Goal: Task Accomplishment & Management: Use online tool/utility

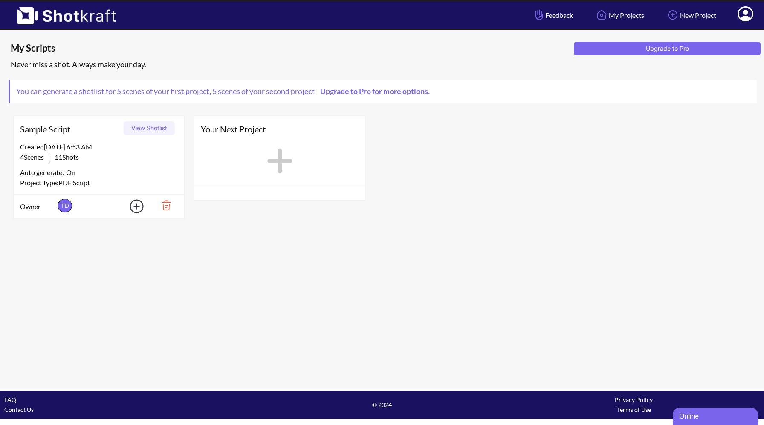
click at [429, 93] on link "Upgrade to Pro for more options." at bounding box center [374, 91] width 119 height 9
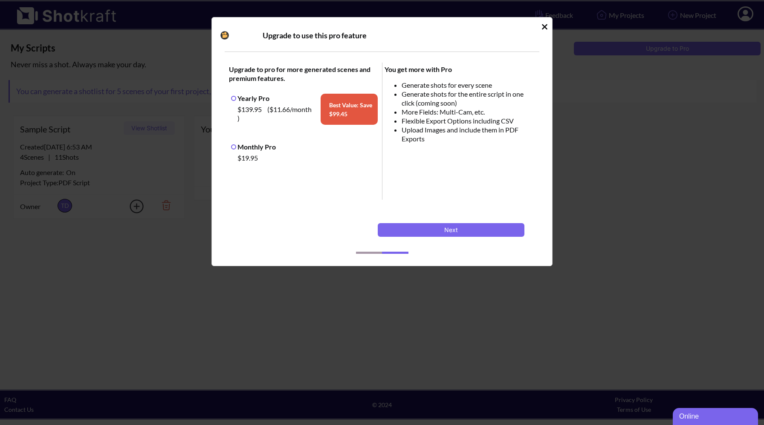
click at [234, 148] on label "Monthly Pro" at bounding box center [253, 147] width 45 height 8
click at [419, 228] on button "Next" at bounding box center [451, 230] width 147 height 14
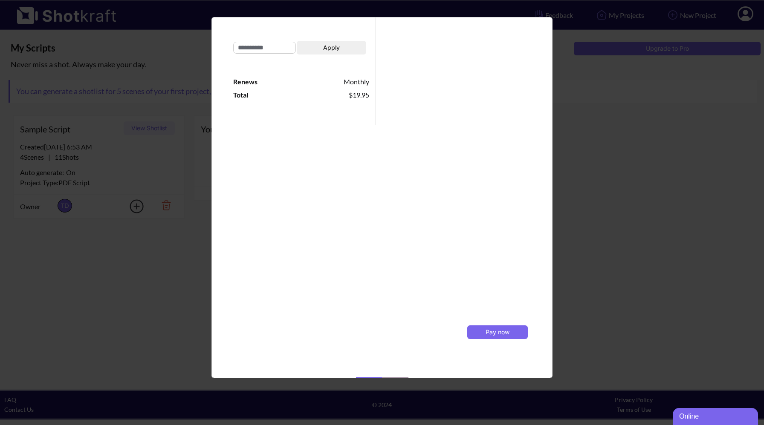
scroll to position [148, 0]
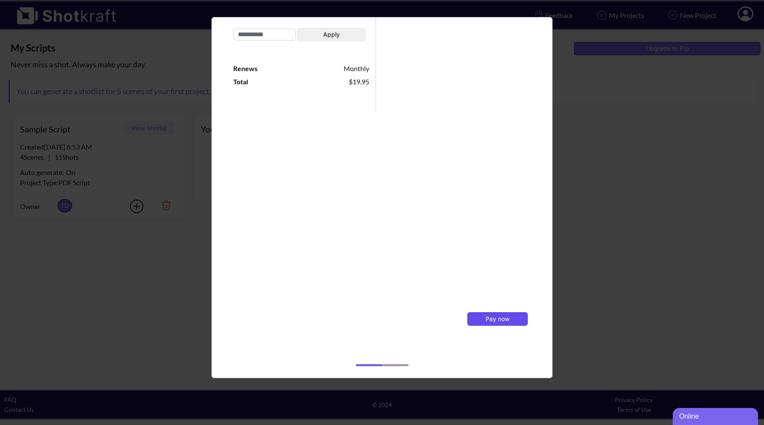
click at [493, 316] on span "Pay now" at bounding box center [498, 318] width 24 height 7
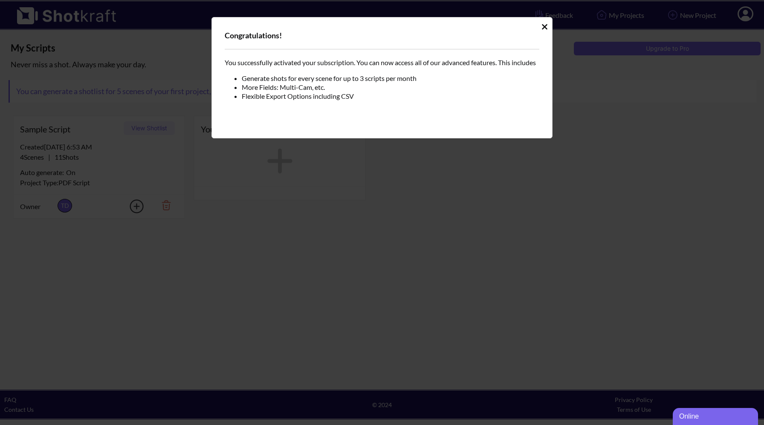
scroll to position [0, 0]
click at [547, 24] on icon "Idle Modal" at bounding box center [544, 27] width 6 height 9
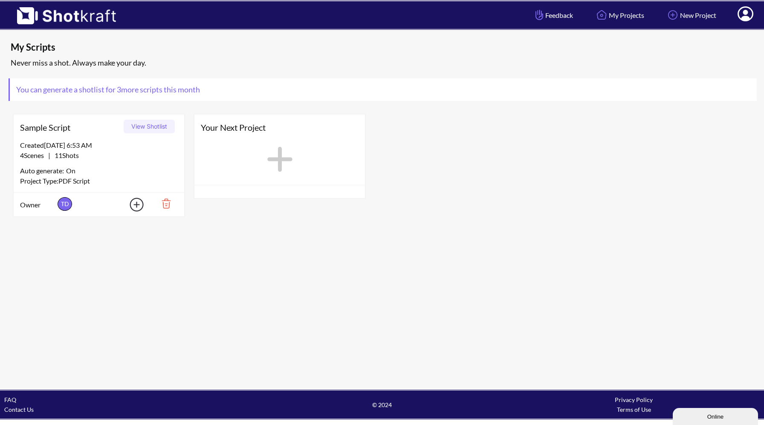
click at [277, 160] on icon at bounding box center [279, 159] width 25 height 25
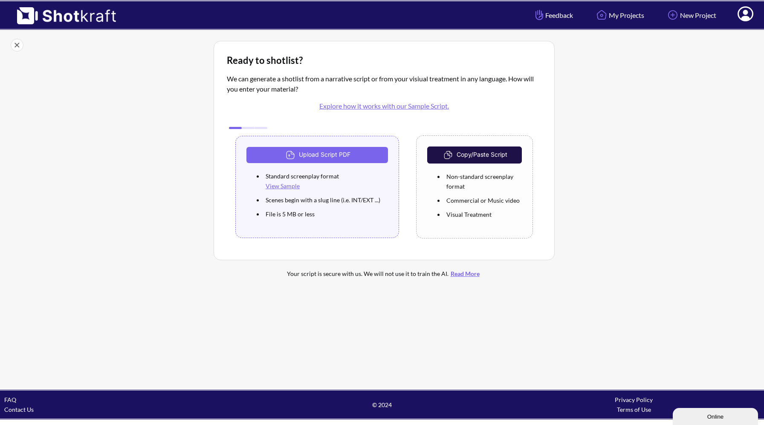
click at [283, 187] on link "View Sample" at bounding box center [283, 185] width 34 height 7
click at [354, 153] on button "Upload Script PDF" at bounding box center [317, 155] width 142 height 16
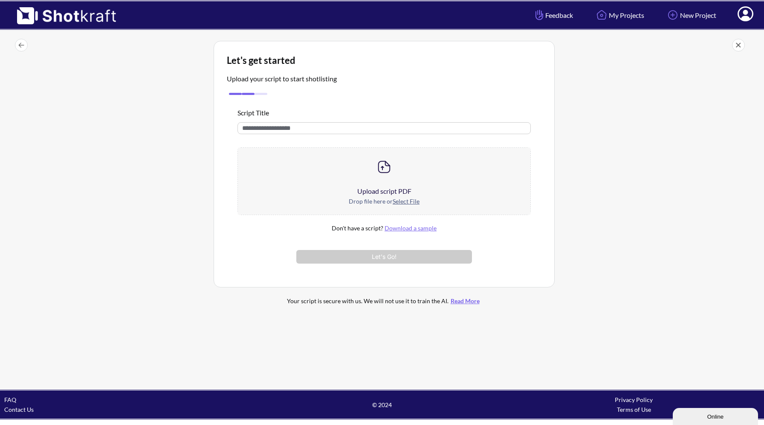
click at [401, 202] on u "Select File" at bounding box center [406, 201] width 27 height 7
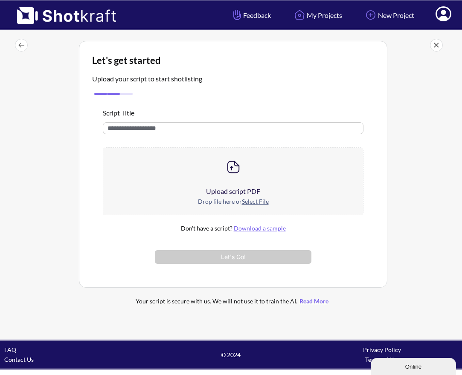
drag, startPoint x: 425, startPoint y: 55, endPoint x: 477, endPoint y: 55, distance: 52.0
click at [462, 55] on html "Feedback My Projects New Project My Profile Log Out Let's get started Upload yo…" at bounding box center [231, 185] width 462 height 370
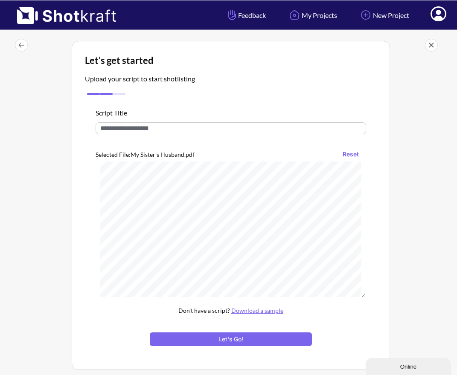
scroll to position [26880, 0]
click at [259, 340] on button "Let's Go!" at bounding box center [231, 339] width 162 height 14
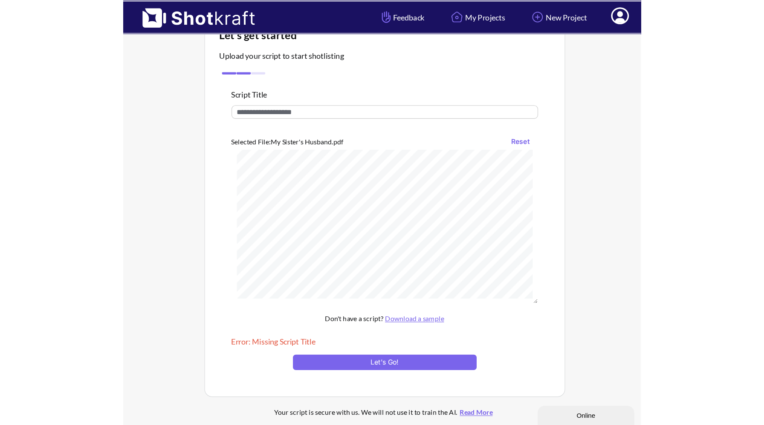
scroll to position [0, 0]
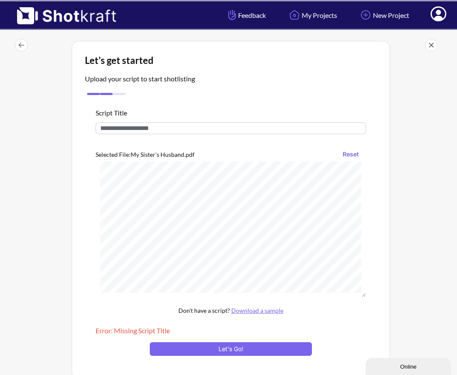
click at [113, 128] on input "text" at bounding box center [230, 128] width 270 height 12
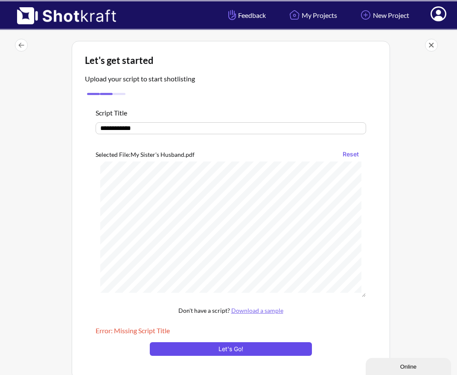
type input "**********"
click at [262, 353] on button "Let's Go!" at bounding box center [231, 349] width 162 height 14
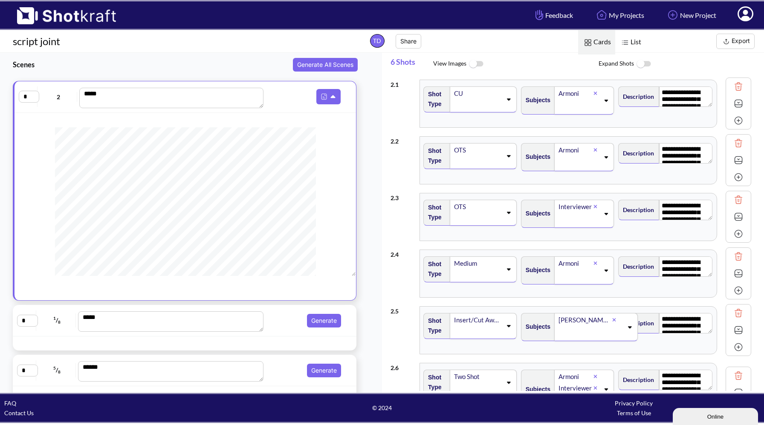
click at [475, 64] on img at bounding box center [475, 64] width 19 height 18
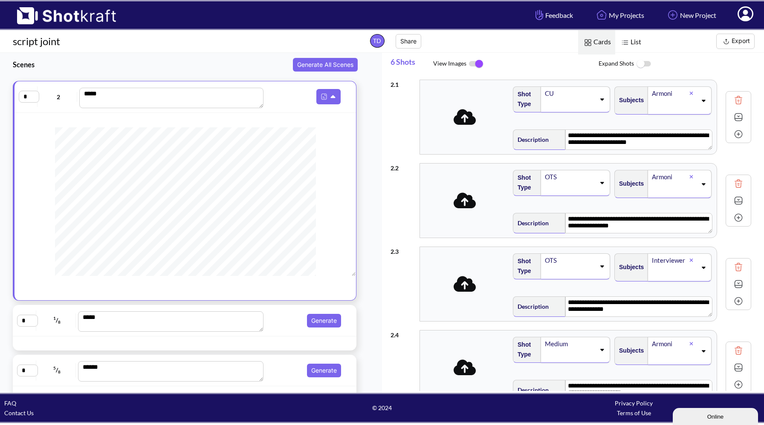
click at [476, 64] on img at bounding box center [475, 64] width 19 height 18
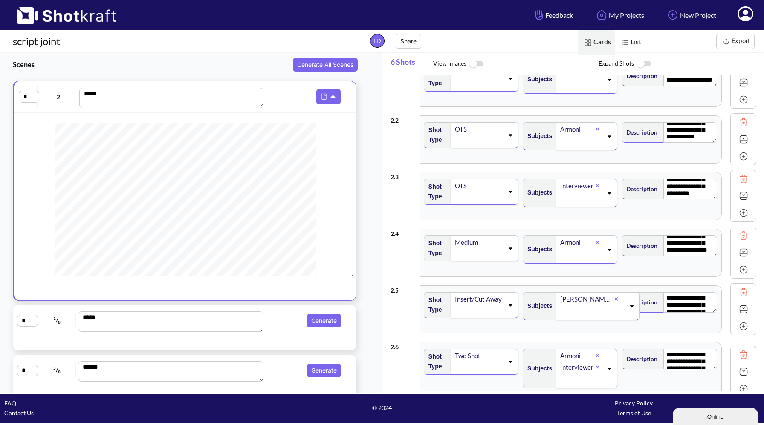
scroll to position [31, 0]
click at [506, 251] on div "Medium" at bounding box center [485, 249] width 68 height 26
click at [506, 251] on div "CU OTS Medium ✔ Two Shot ECU Wide Master shot Cowboy Insert POV Full Shot Estab…" at bounding box center [477, 286] width 98 height 72
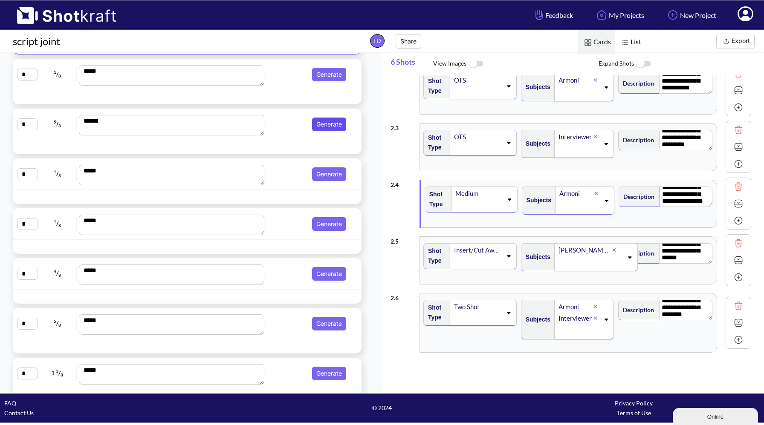
scroll to position [254, 0]
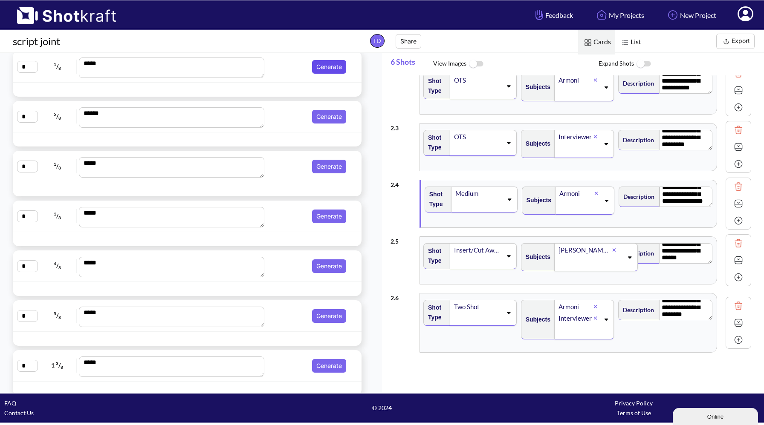
click at [323, 70] on button "Generate" at bounding box center [329, 67] width 34 height 14
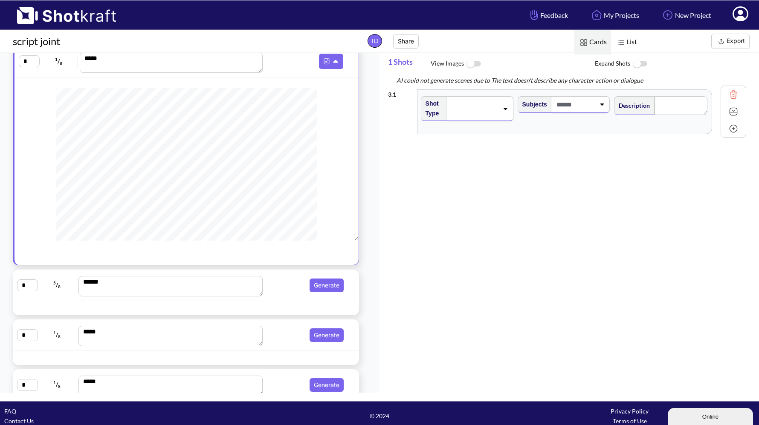
scroll to position [83, 0]
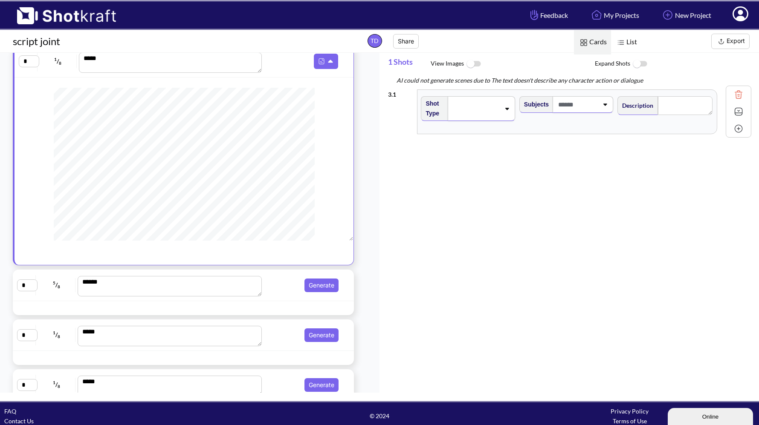
click at [461, 120] on div at bounding box center [481, 108] width 67 height 25
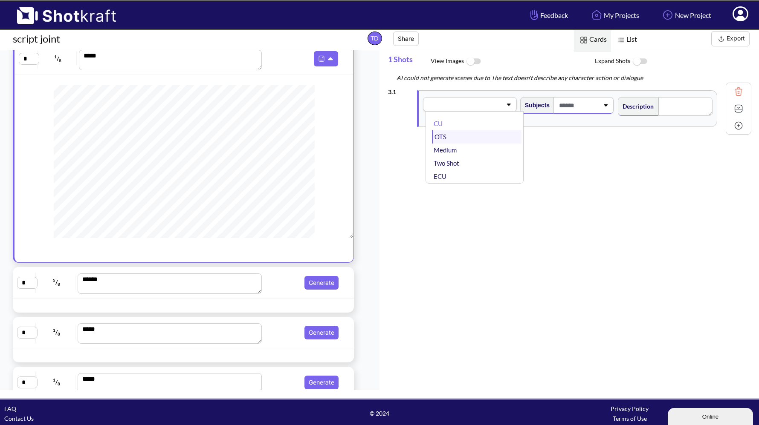
scroll to position [0, 0]
click at [442, 128] on li "CU" at bounding box center [477, 126] width 90 height 13
click at [506, 110] on div "CU" at bounding box center [482, 107] width 67 height 26
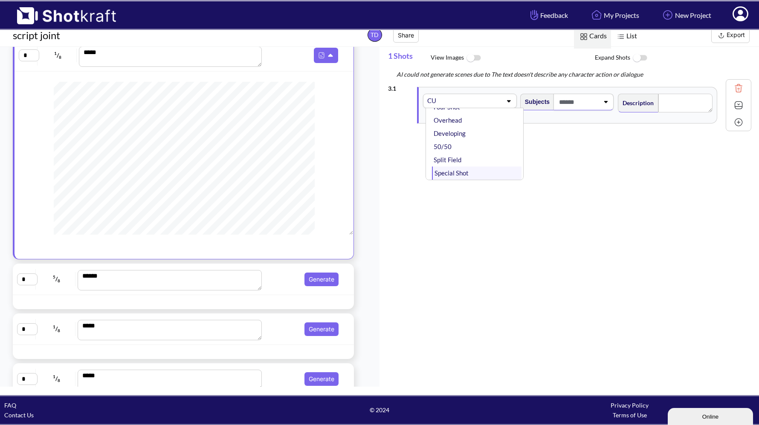
click at [480, 176] on li "Special Shot" at bounding box center [477, 173] width 90 height 13
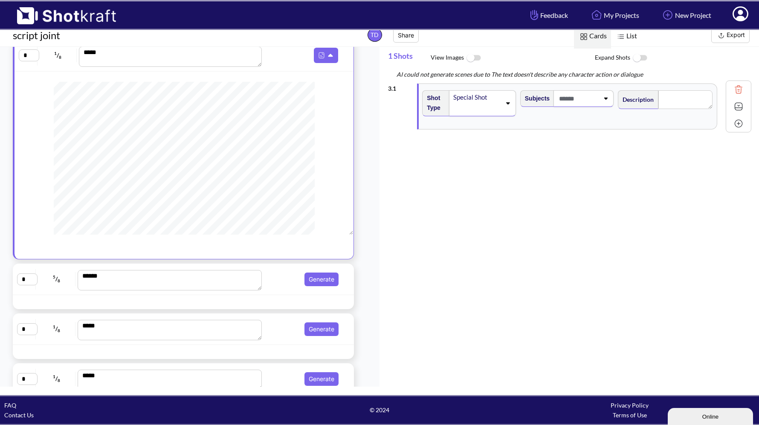
click at [454, 112] on span at bounding box center [476, 109] width 49 height 12
click at [462, 107] on div "Special Shot CU OTS Medium Two Shot ECU Wide Master shot Cowboy Insert POV Full…" at bounding box center [470, 101] width 94 height 14
click at [636, 58] on img at bounding box center [639, 58] width 19 height 18
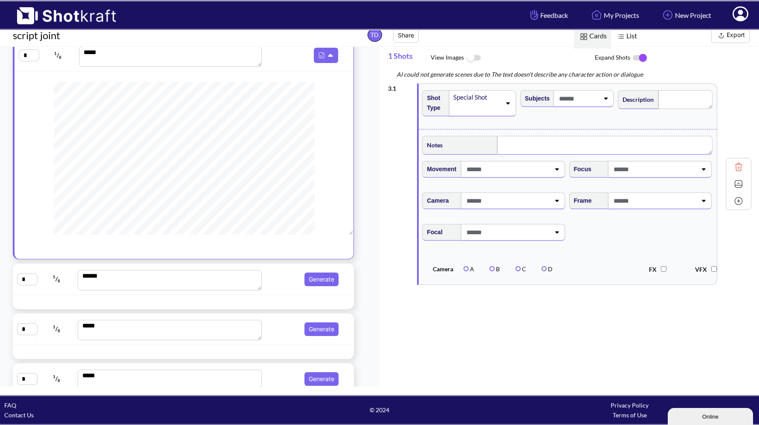
click at [510, 144] on textarea at bounding box center [604, 145] width 215 height 19
click at [504, 167] on span at bounding box center [506, 169] width 85 height 14
click at [465, 197] on li "Follow" at bounding box center [501, 193] width 138 height 13
click at [527, 179] on div "Movement" at bounding box center [494, 173] width 147 height 32
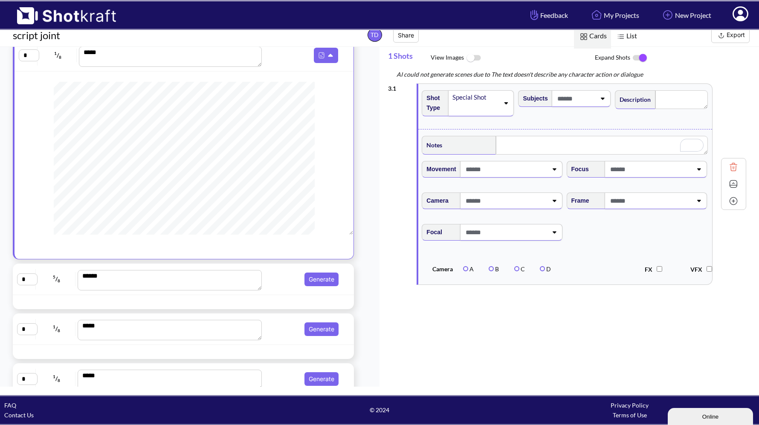
click at [558, 172] on icon at bounding box center [554, 169] width 12 height 6
click at [501, 211] on li "Follow" at bounding box center [499, 207] width 136 height 13
click at [573, 107] on div "Subjects" at bounding box center [568, 106] width 98 height 41
click at [601, 100] on icon at bounding box center [606, 98] width 12 height 6
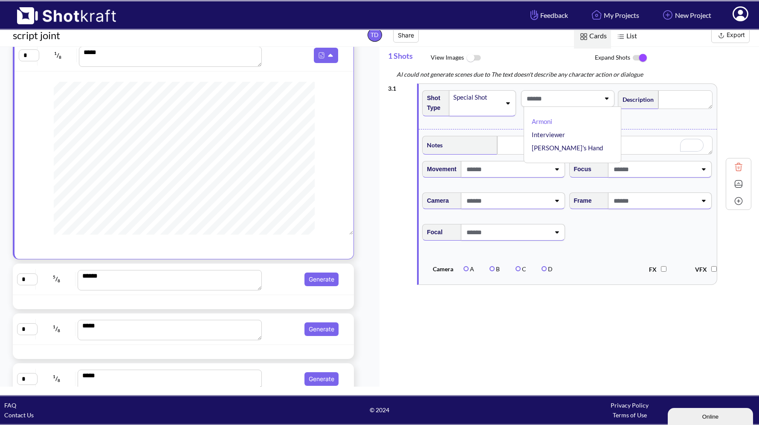
click at [565, 100] on span at bounding box center [561, 99] width 75 height 14
type input "*****"
click at [705, 110] on div "Description" at bounding box center [665, 106] width 98 height 41
click at [594, 132] on div "Notes" at bounding box center [568, 144] width 294 height 25
click at [732, 200] on img at bounding box center [738, 201] width 13 height 13
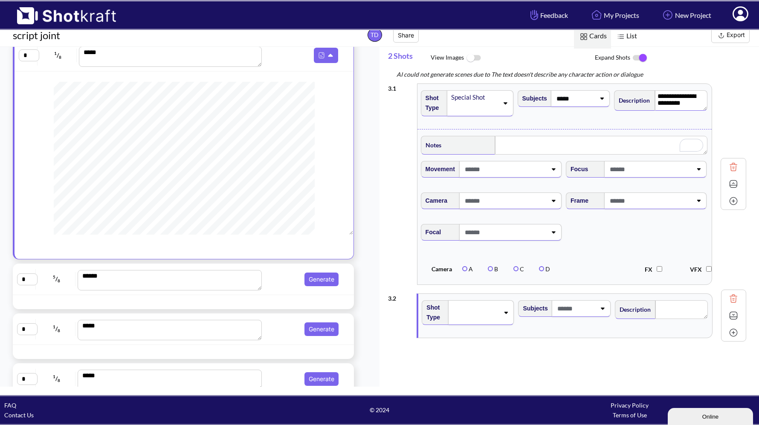
click at [513, 170] on span at bounding box center [504, 169] width 84 height 14
type textarea "**********"
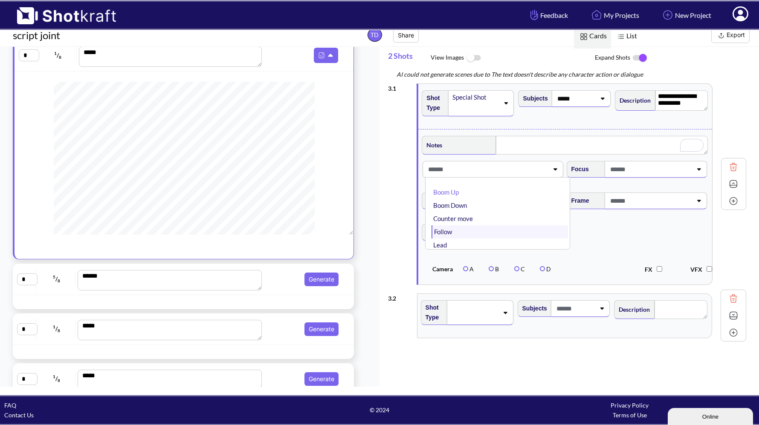
click at [478, 228] on li "Follow" at bounding box center [499, 231] width 136 height 13
click at [456, 172] on span "Movement" at bounding box center [439, 169] width 34 height 14
click at [629, 171] on span at bounding box center [650, 169] width 84 height 14
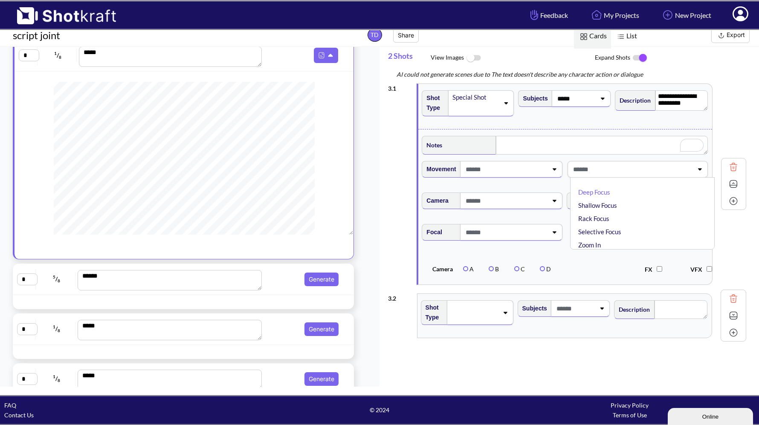
click at [629, 171] on span at bounding box center [631, 169] width 121 height 14
click at [532, 205] on span at bounding box center [505, 201] width 84 height 14
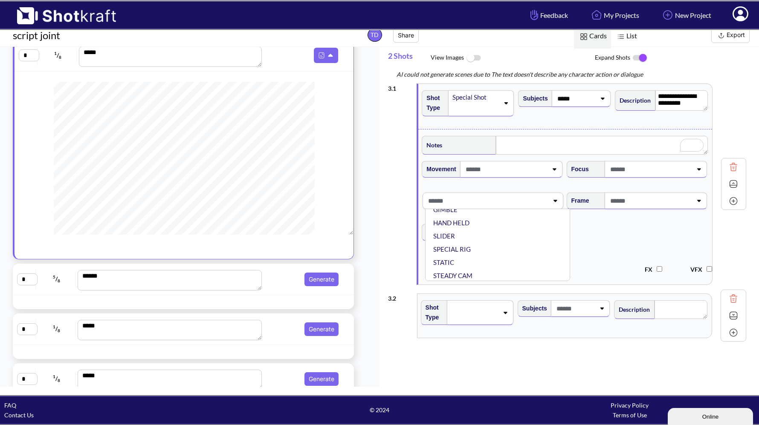
scroll to position [69, 0]
click at [498, 274] on li "STEADY CAM" at bounding box center [499, 274] width 136 height 13
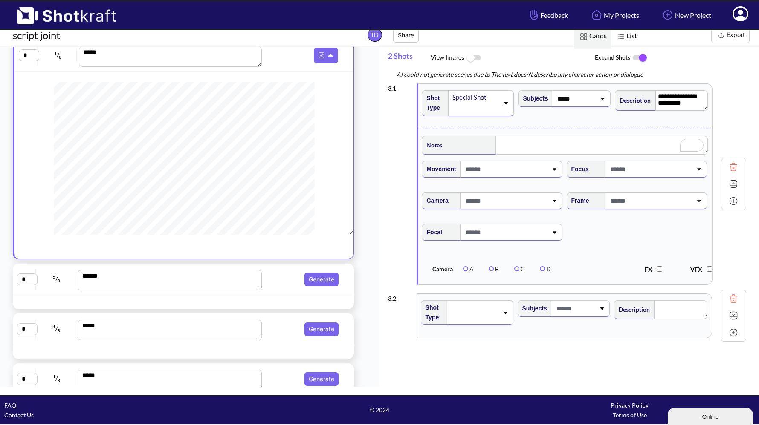
click at [512, 203] on span at bounding box center [505, 201] width 84 height 14
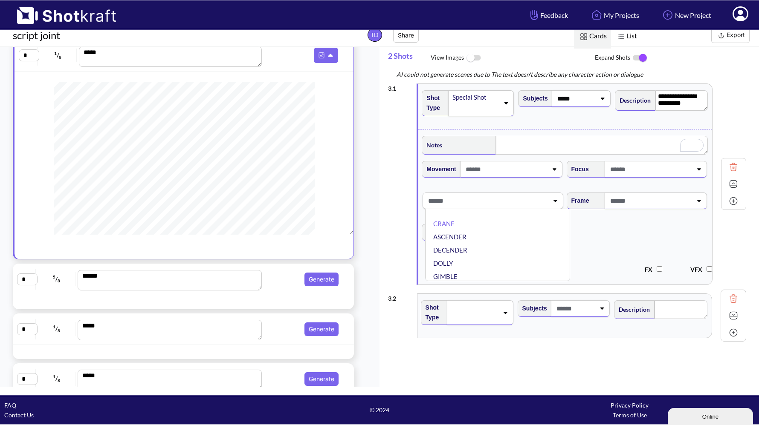
click at [500, 207] on span at bounding box center [486, 201] width 121 height 14
type input "*"
type input "*****"
click at [496, 224] on li "STEADY CAM" at bounding box center [499, 223] width 136 height 13
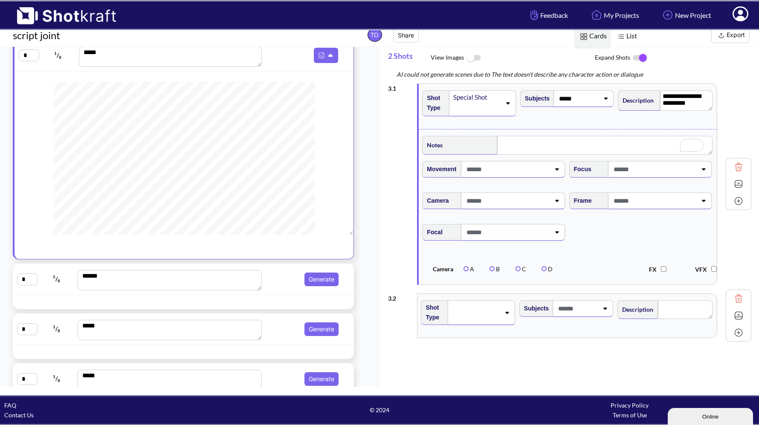
click at [618, 204] on span at bounding box center [653, 201] width 85 height 14
click at [618, 204] on span at bounding box center [634, 201] width 123 height 14
click at [465, 272] on label "A" at bounding box center [468, 269] width 11 height 7
click at [524, 171] on span at bounding box center [505, 169] width 84 height 14
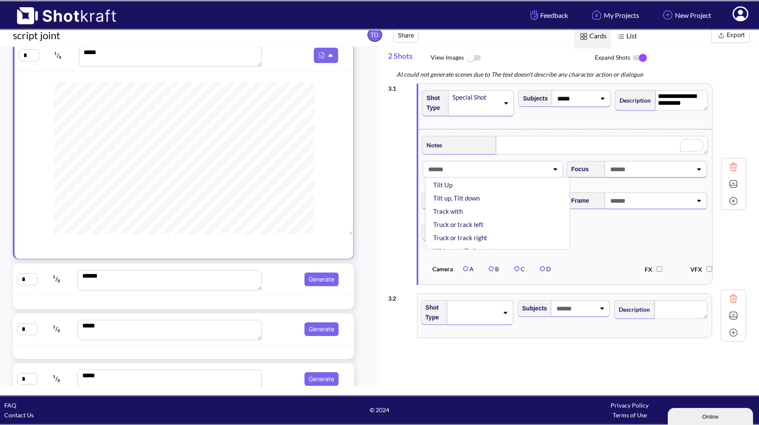
scroll to position [148, 0]
click at [603, 123] on div "Subjects *****" at bounding box center [565, 106] width 96 height 41
click at [734, 185] on img at bounding box center [733, 184] width 13 height 13
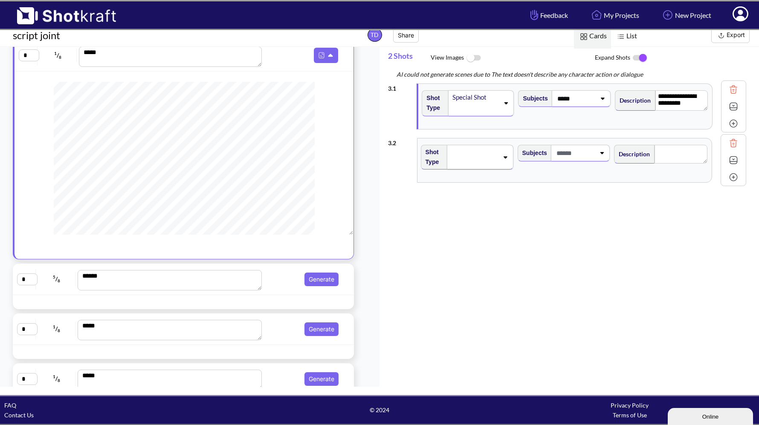
click at [469, 163] on div at bounding box center [473, 157] width 49 height 14
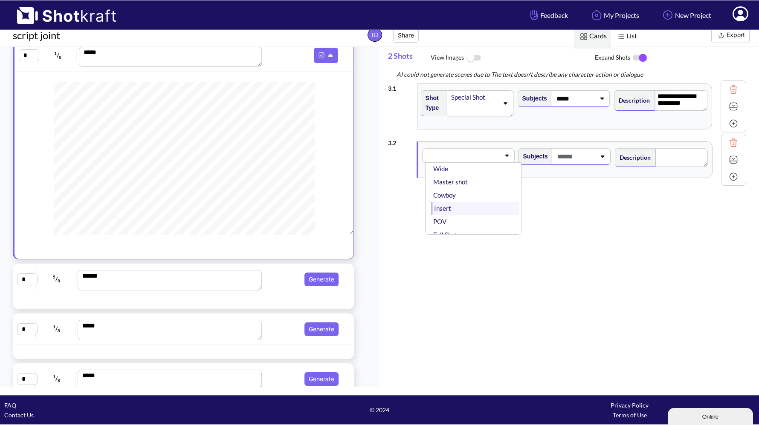
click at [465, 205] on li "Insert" at bounding box center [475, 208] width 88 height 13
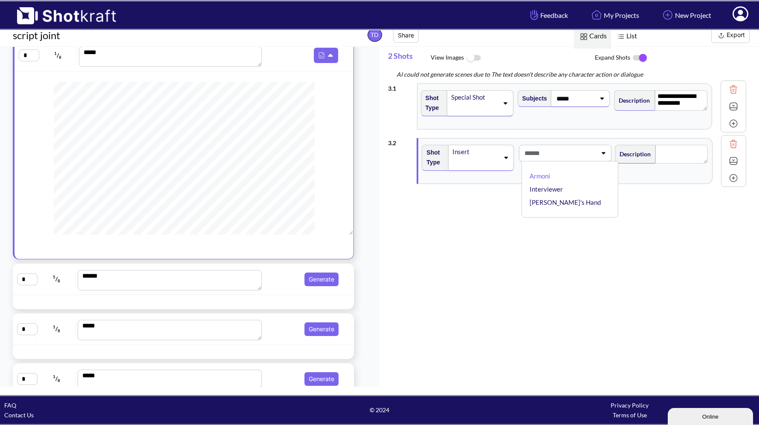
click at [572, 153] on span at bounding box center [559, 153] width 74 height 14
click at [572, 153] on span at bounding box center [575, 153] width 40 height 14
click at [572, 153] on span at bounding box center [559, 153] width 74 height 14
type input "*****"
click at [734, 178] on img at bounding box center [733, 178] width 13 height 13
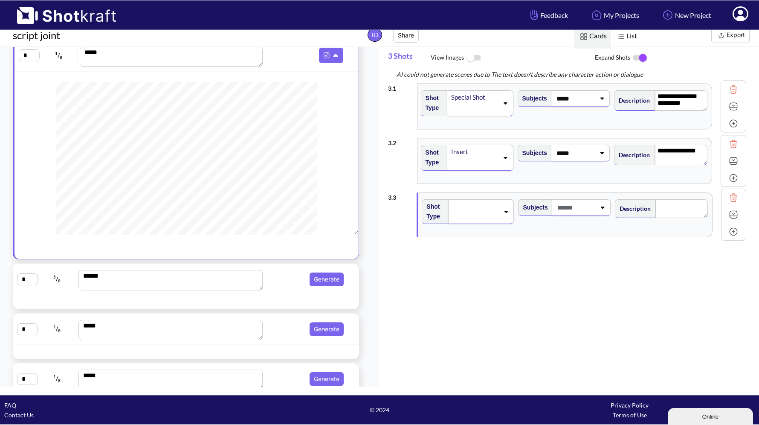
type textarea "**********"
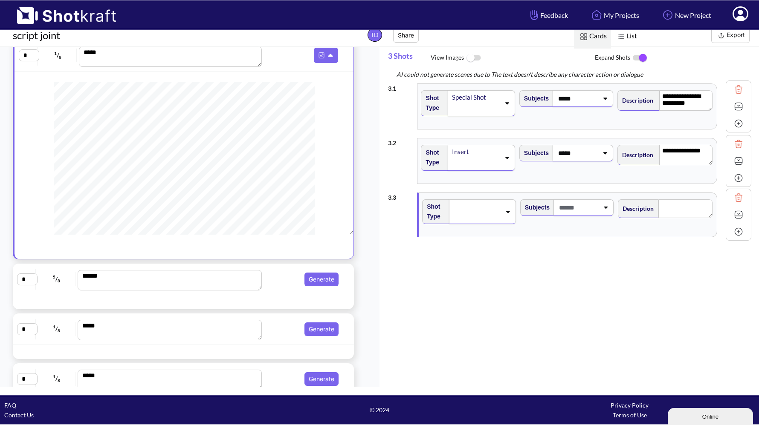
click at [462, 206] on span at bounding box center [476, 212] width 49 height 12
click at [510, 183] on div "**********" at bounding box center [567, 161] width 300 height 46
click at [476, 217] on span at bounding box center [475, 212] width 49 height 12
click at [473, 237] on li "CU" at bounding box center [477, 231] width 90 height 13
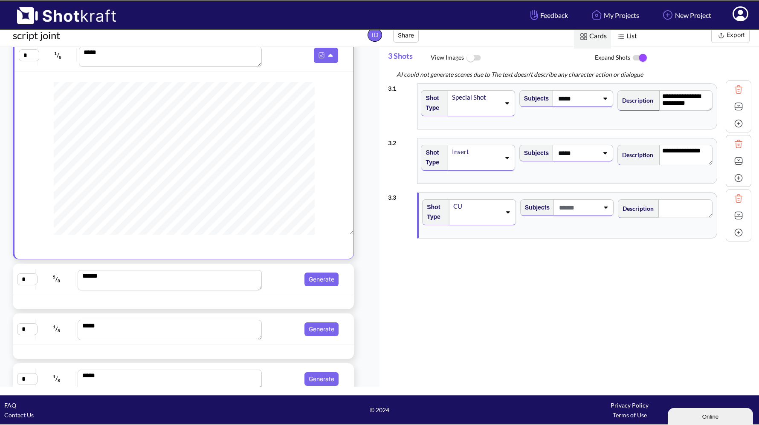
click at [587, 208] on span at bounding box center [578, 208] width 42 height 14
click at [571, 208] on span at bounding box center [561, 208] width 75 height 14
type input "*****"
click at [692, 211] on textarea at bounding box center [685, 208] width 54 height 19
type textarea "*"
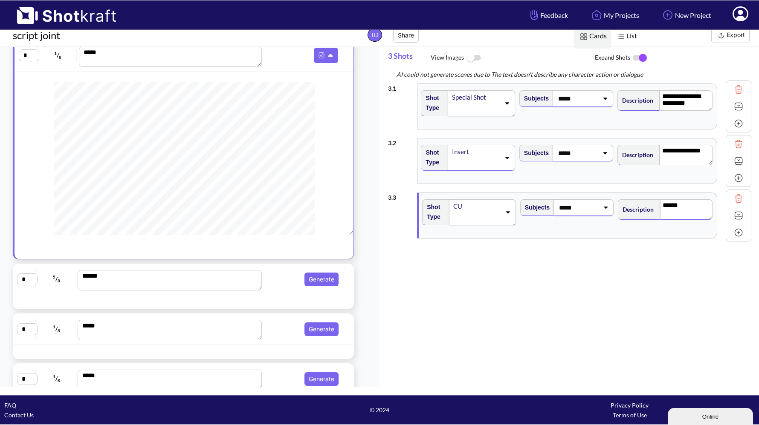
click at [734, 234] on img at bounding box center [738, 232] width 13 height 13
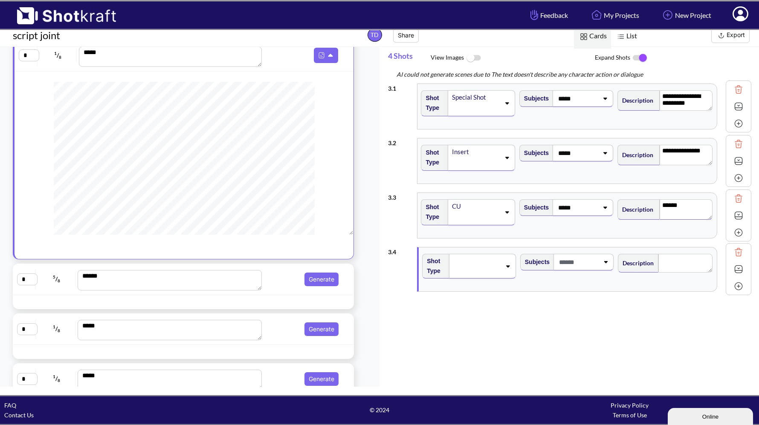
click at [482, 266] on span at bounding box center [476, 266] width 49 height 12
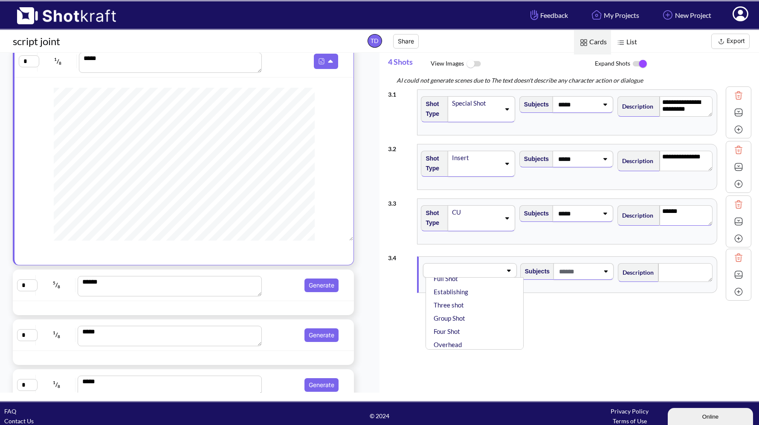
scroll to position [142, 0]
type textarea "******"
click at [659, 102] on textarea "**********" at bounding box center [685, 106] width 53 height 20
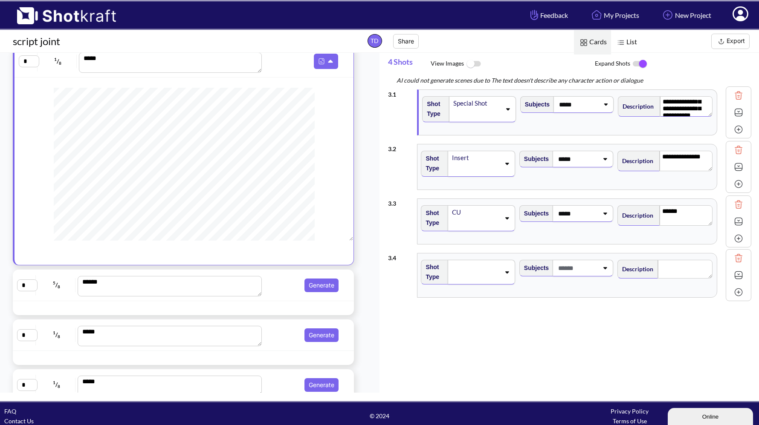
scroll to position [29, 0]
click at [463, 274] on span at bounding box center [475, 272] width 49 height 12
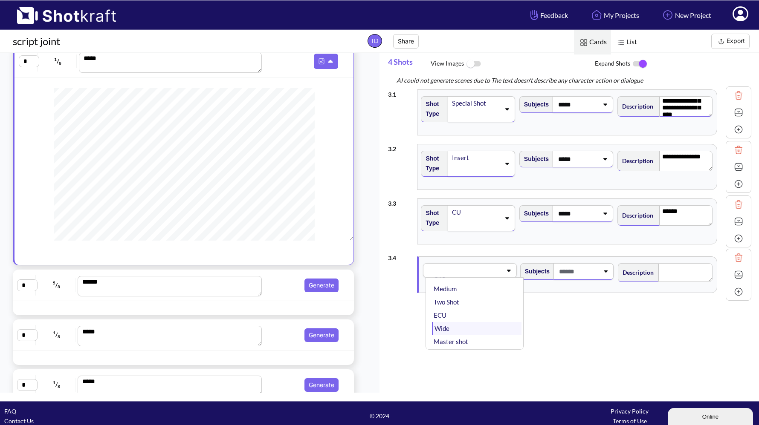
click at [458, 327] on li "Wide" at bounding box center [477, 328] width 90 height 13
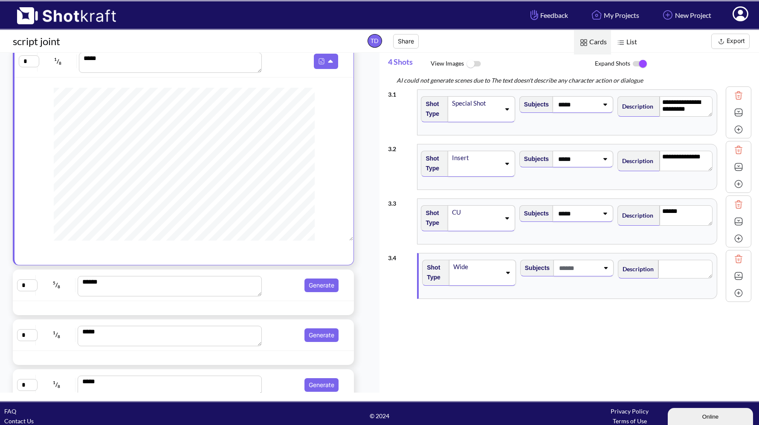
type textarea "**********"
click at [575, 270] on span at bounding box center [561, 268] width 75 height 14
type input "**********"
click at [668, 267] on textarea at bounding box center [685, 269] width 54 height 19
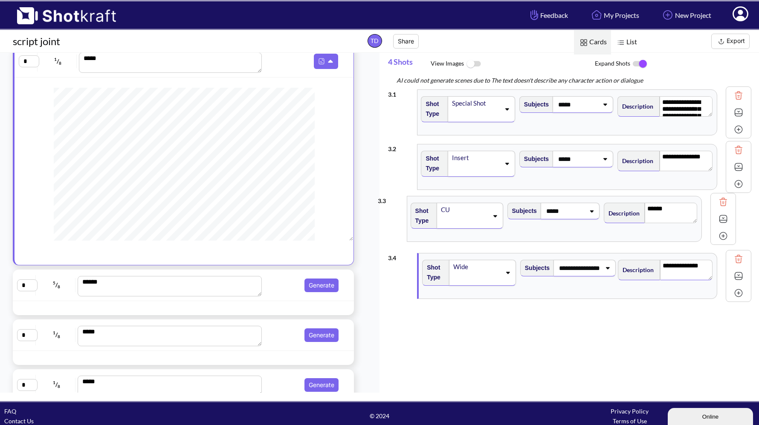
drag, startPoint x: 539, startPoint y: 237, endPoint x: 530, endPoint y: 234, distance: 9.8
click at [530, 234] on div "**********" at bounding box center [569, 167] width 363 height 164
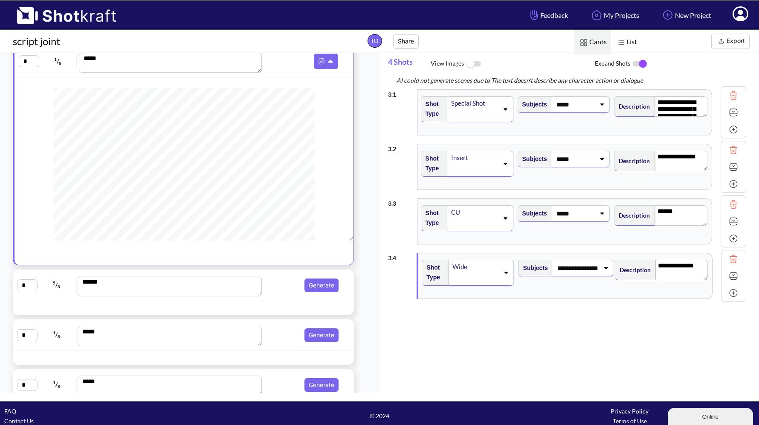
click at [506, 272] on icon at bounding box center [506, 273] width 4 height 2
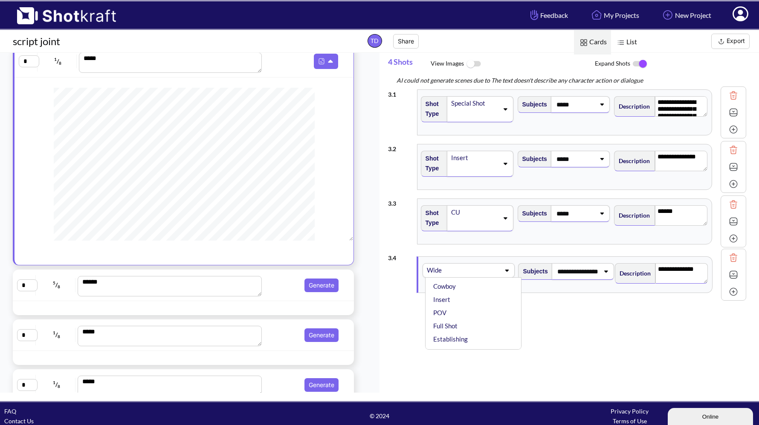
type textarea "**********"
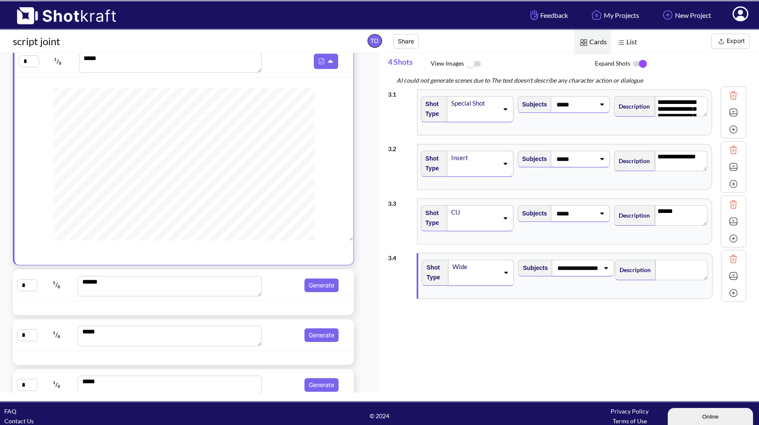
click at [572, 319] on div "**********" at bounding box center [573, 243] width 371 height 316
click at [672, 262] on textarea at bounding box center [681, 270] width 52 height 20
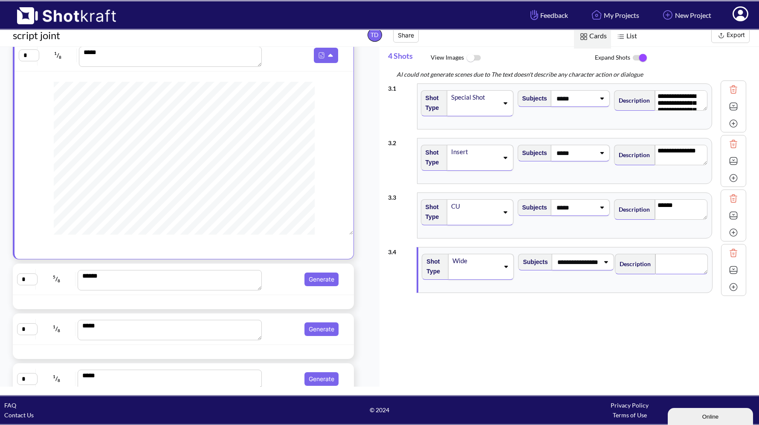
scroll to position [0, 0]
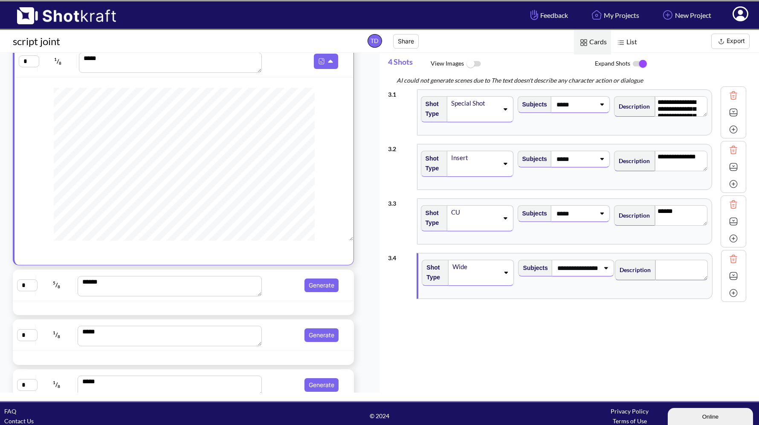
click at [670, 266] on textarea at bounding box center [681, 270] width 52 height 20
click at [598, 268] on div "**********" at bounding box center [583, 268] width 62 height 17
click at [669, 268] on textarea at bounding box center [681, 270] width 52 height 20
click at [734, 297] on img at bounding box center [733, 293] width 13 height 13
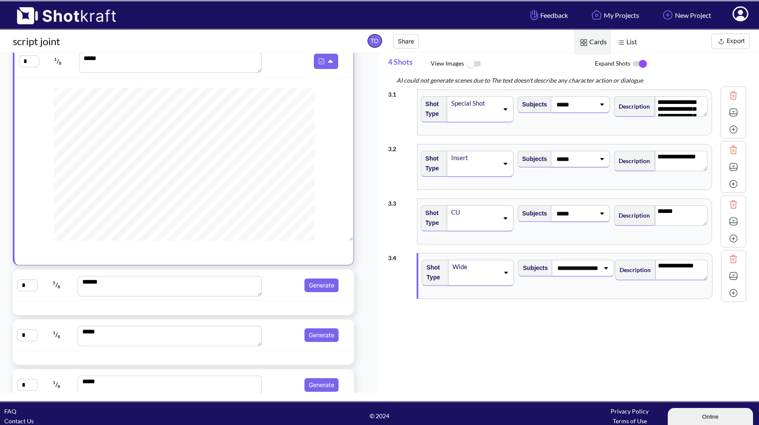
click at [733, 293] on img at bounding box center [733, 293] width 13 height 13
type textarea "**********"
click at [643, 311] on div "**********" at bounding box center [573, 243] width 371 height 316
click at [674, 275] on textarea at bounding box center [681, 270] width 52 height 20
click at [735, 292] on img at bounding box center [733, 293] width 13 height 13
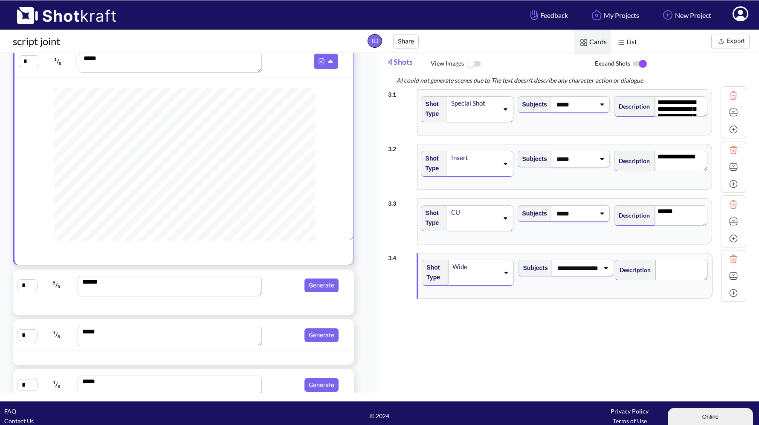
click at [733, 293] on img at bounding box center [733, 293] width 13 height 13
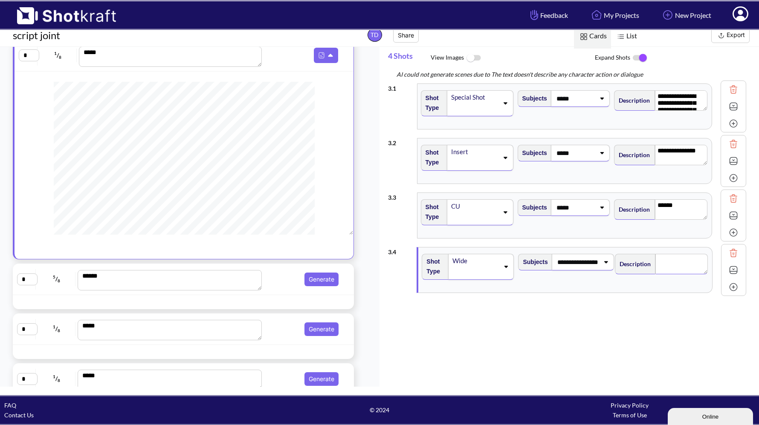
click at [645, 245] on div "**********" at bounding box center [567, 270] width 358 height 55
click at [643, 235] on div "Description ******" at bounding box center [661, 215] width 97 height 41
click at [685, 269] on textarea at bounding box center [681, 264] width 53 height 20
click at [517, 295] on div "**********" at bounding box center [567, 270] width 358 height 55
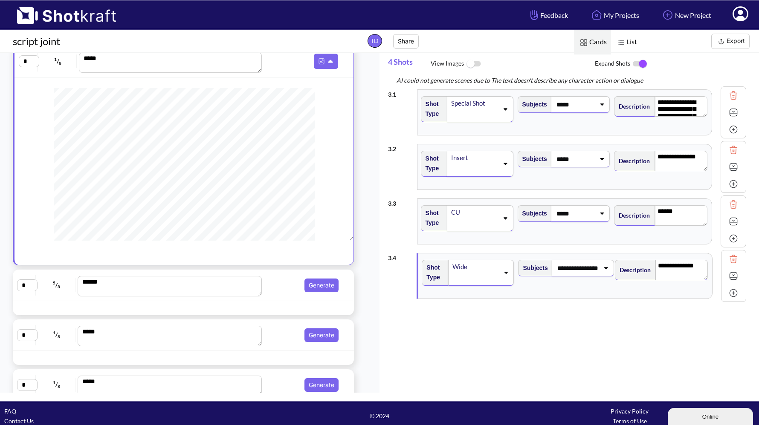
click at [734, 238] on img at bounding box center [733, 238] width 13 height 13
click at [734, 292] on img at bounding box center [733, 293] width 13 height 13
click at [733, 292] on img at bounding box center [733, 293] width 13 height 13
type textarea "**********"
click at [659, 329] on div "**********" at bounding box center [573, 243] width 371 height 316
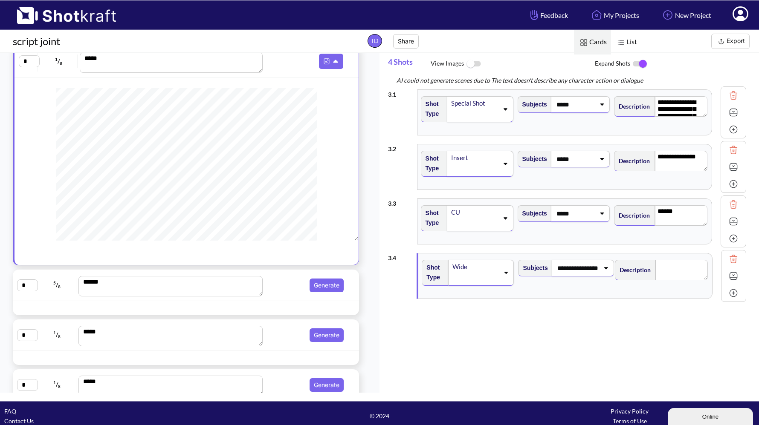
scroll to position [142, 0]
click at [397, 60] on span "4 Shots" at bounding box center [409, 64] width 43 height 23
click at [393, 62] on span "4 Shots" at bounding box center [409, 64] width 43 height 23
click at [642, 62] on img at bounding box center [639, 64] width 19 height 18
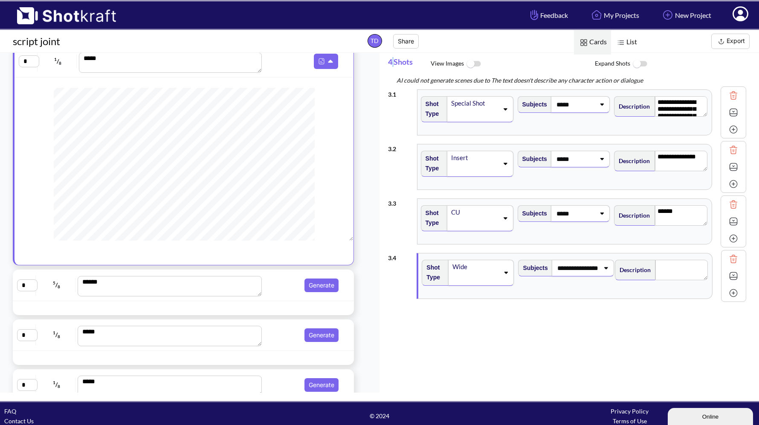
click at [636, 62] on img at bounding box center [639, 64] width 19 height 18
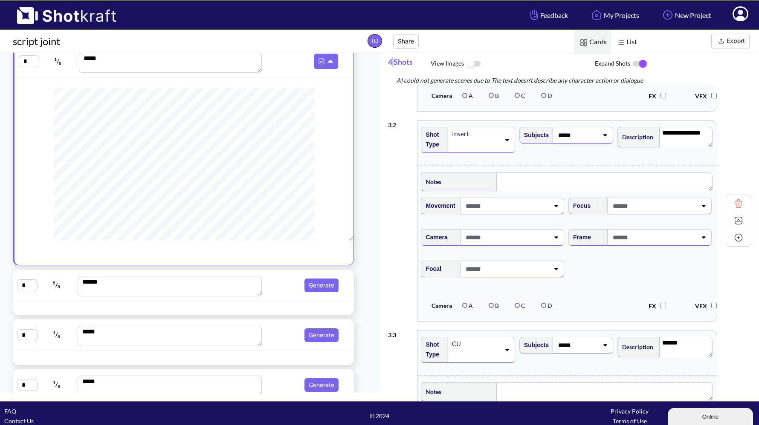
scroll to position [0, 0]
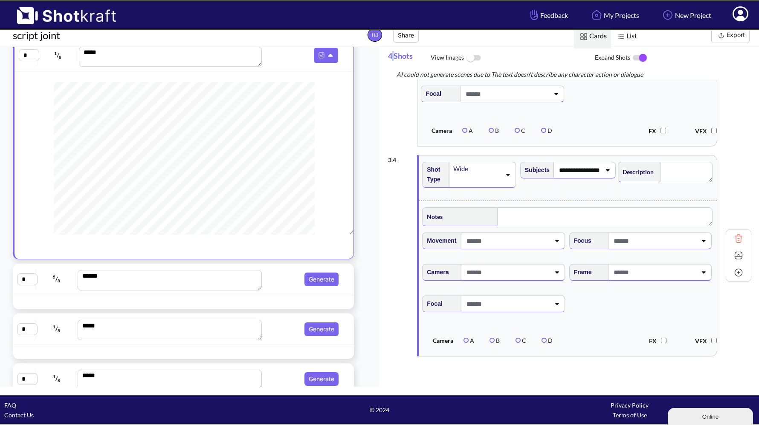
click at [734, 272] on img at bounding box center [738, 272] width 13 height 13
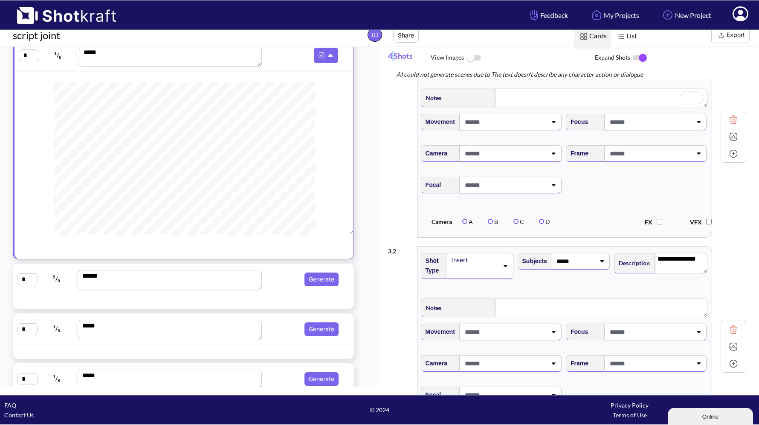
click at [641, 57] on img at bounding box center [639, 58] width 19 height 18
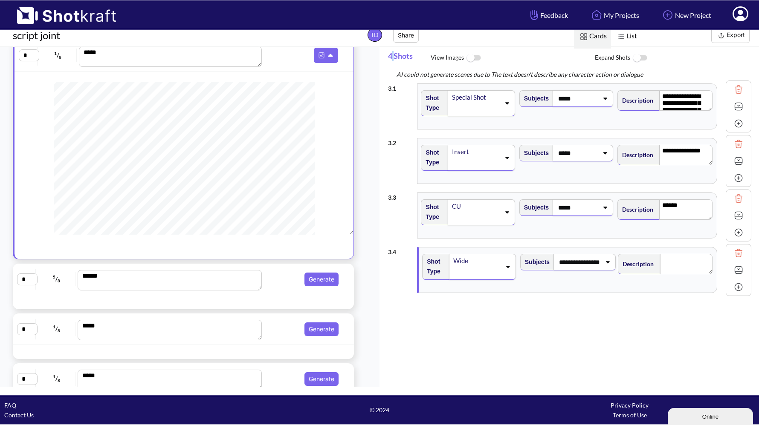
click at [735, 286] on img at bounding box center [738, 287] width 13 height 13
click at [692, 261] on textarea at bounding box center [686, 264] width 52 height 20
click at [705, 275] on div "**********" at bounding box center [573, 237] width 371 height 316
drag, startPoint x: 705, startPoint y: 272, endPoint x: 702, endPoint y: 268, distance: 5.4
click at [702, 268] on textarea at bounding box center [686, 262] width 52 height 17
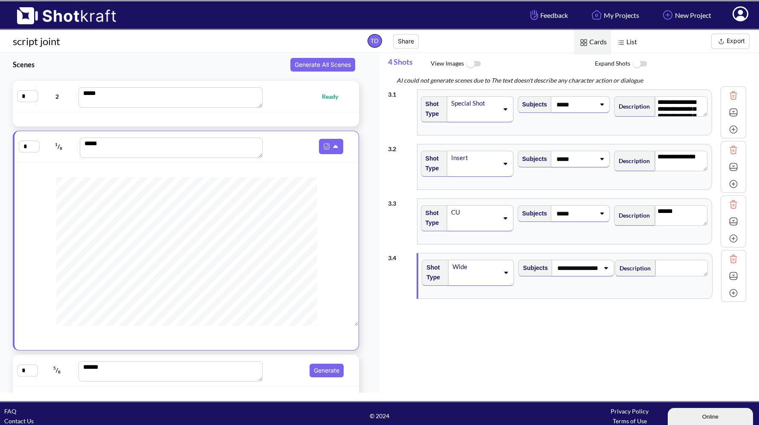
click at [296, 105] on div "* 2 *** Ready" at bounding box center [186, 96] width 338 height 23
type textarea "**********"
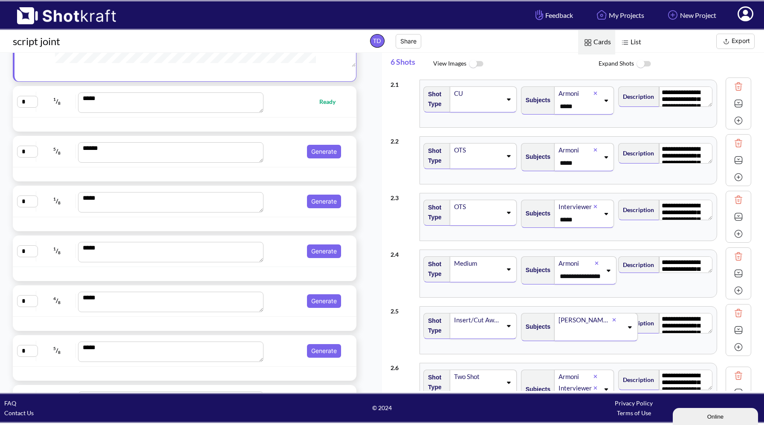
click at [309, 107] on span "Ready" at bounding box center [303, 102] width 81 height 10
type textarea "**********"
type textarea "******"
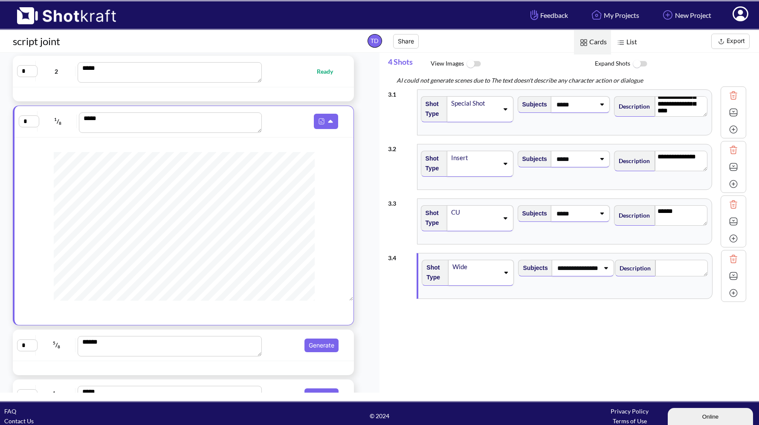
click at [507, 165] on icon at bounding box center [505, 164] width 12 height 6
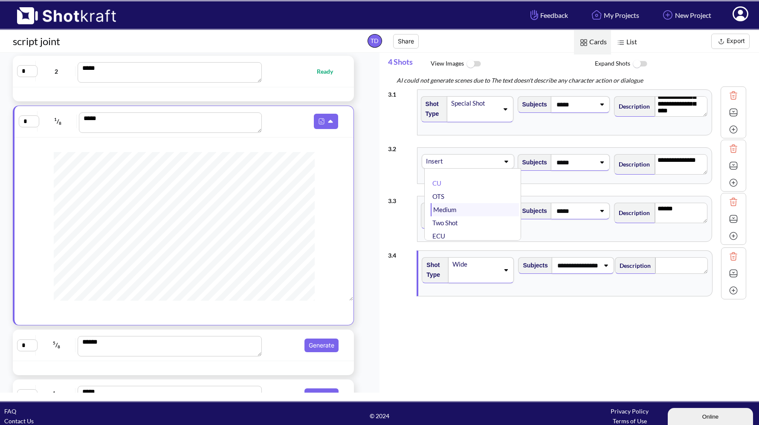
click at [469, 209] on li "Medium" at bounding box center [475, 209] width 88 height 13
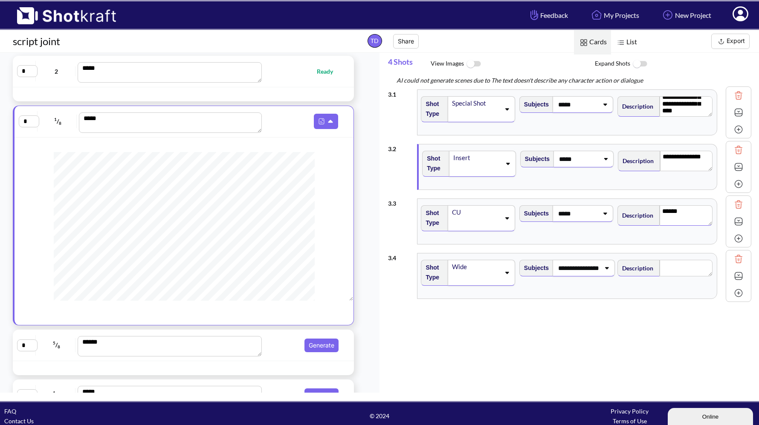
click at [668, 213] on textarea "******" at bounding box center [685, 215] width 53 height 20
click at [668, 213] on textarea "******" at bounding box center [686, 215] width 52 height 20
click at [680, 169] on textarea "**********" at bounding box center [685, 161] width 53 height 20
paste textarea "******"
click at [672, 166] on textarea "**********" at bounding box center [686, 161] width 52 height 20
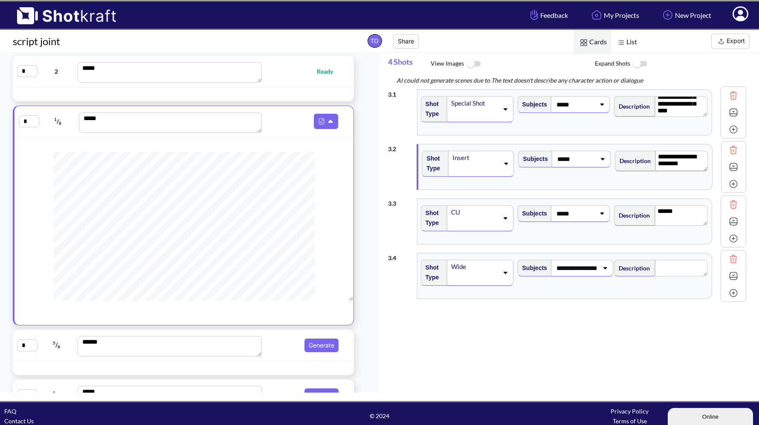
click at [506, 166] on icon at bounding box center [506, 164] width 12 height 6
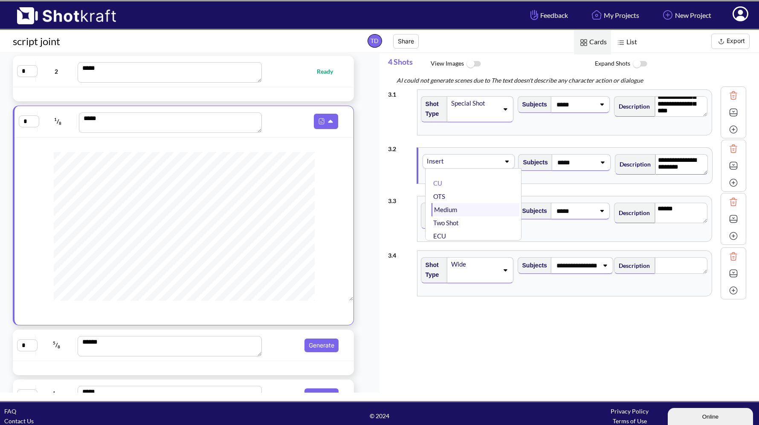
click at [465, 211] on li "Medium" at bounding box center [475, 209] width 88 height 13
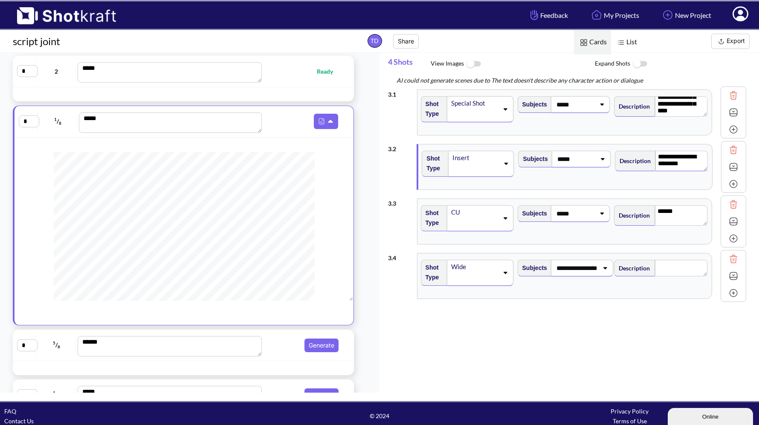
click at [488, 164] on span at bounding box center [475, 170] width 48 height 12
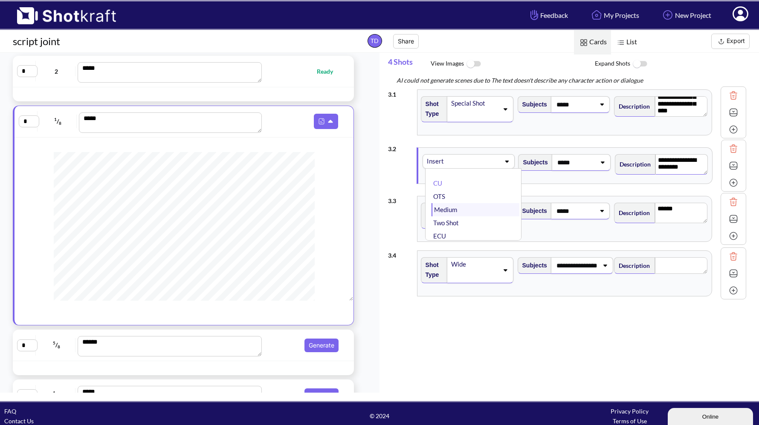
click at [462, 211] on li "Medium" at bounding box center [475, 209] width 88 height 13
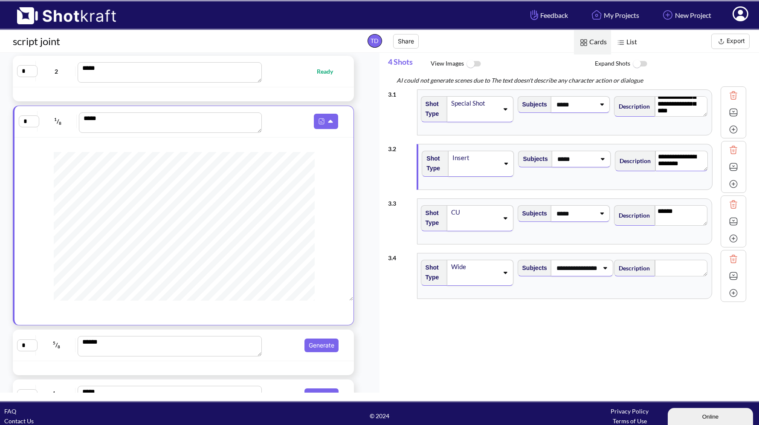
click at [467, 159] on div "Insert" at bounding box center [475, 158] width 48 height 12
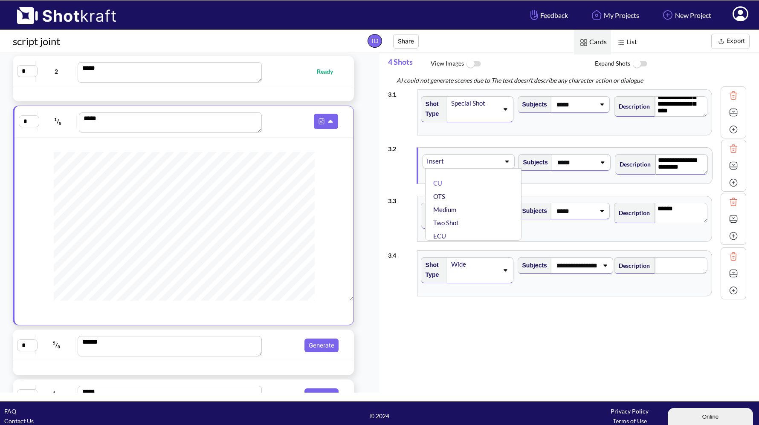
click at [467, 159] on div "Insert" at bounding box center [447, 162] width 43 height 12
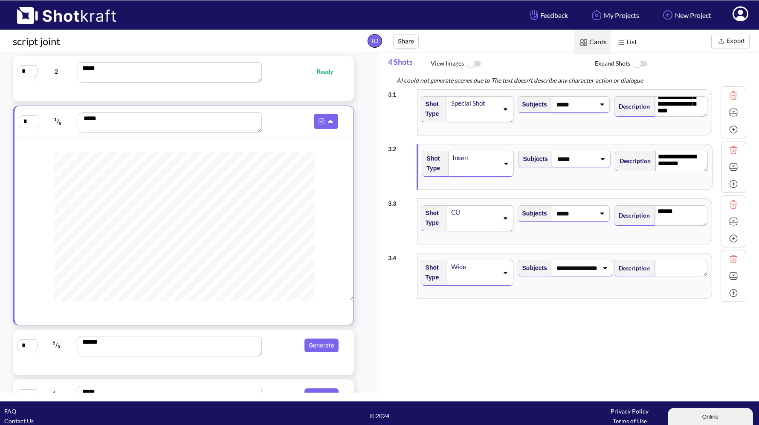
click at [467, 159] on div "Insert" at bounding box center [475, 158] width 48 height 12
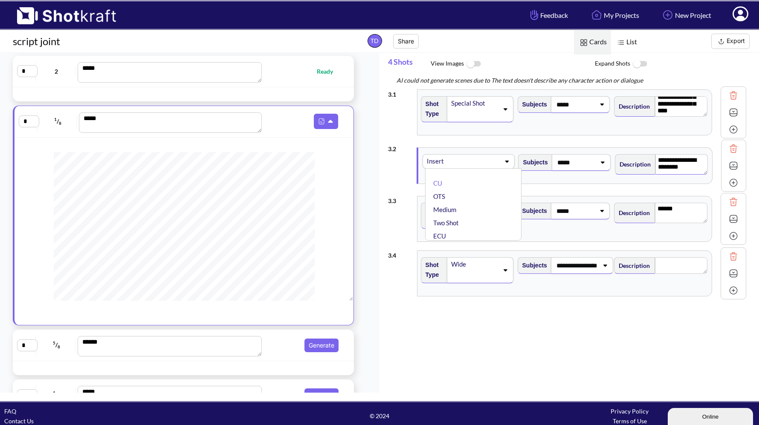
click at [467, 159] on div "Insert" at bounding box center [447, 162] width 43 height 12
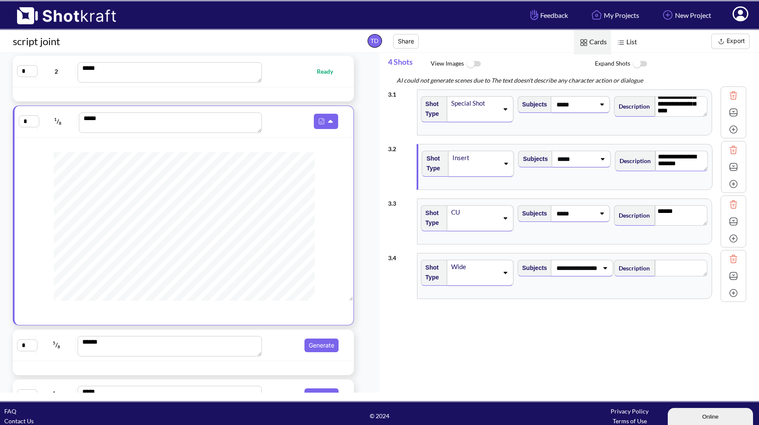
click at [489, 165] on span at bounding box center [475, 170] width 48 height 12
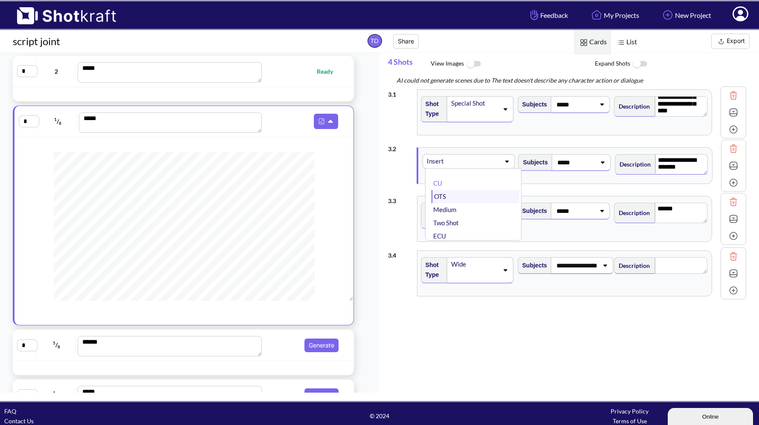
click at [450, 194] on li "OTS" at bounding box center [475, 196] width 88 height 13
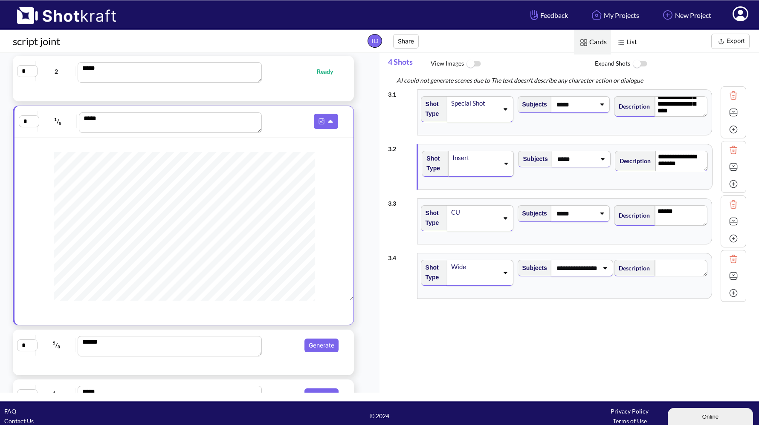
click at [464, 168] on span at bounding box center [475, 170] width 48 height 12
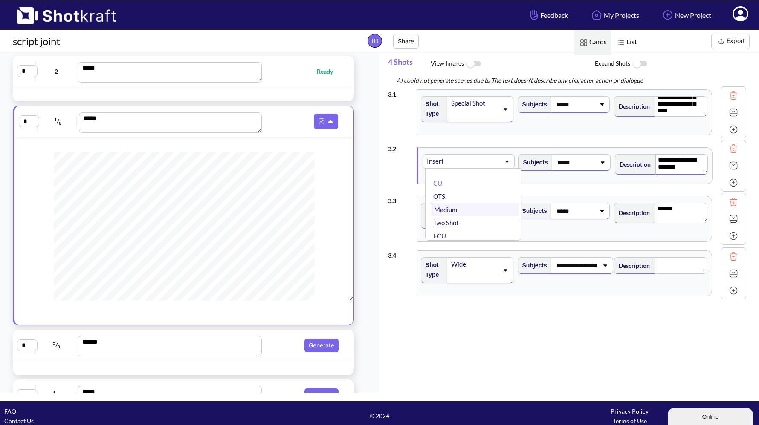
click at [452, 215] on li "Medium" at bounding box center [475, 209] width 88 height 13
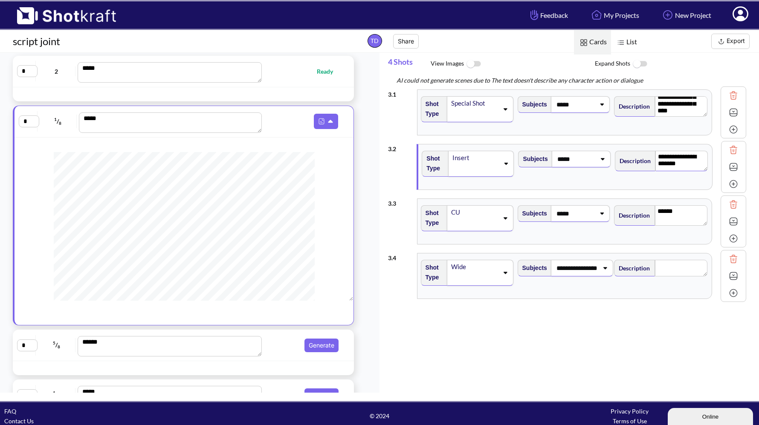
click at [477, 159] on div "Insert" at bounding box center [475, 158] width 48 height 12
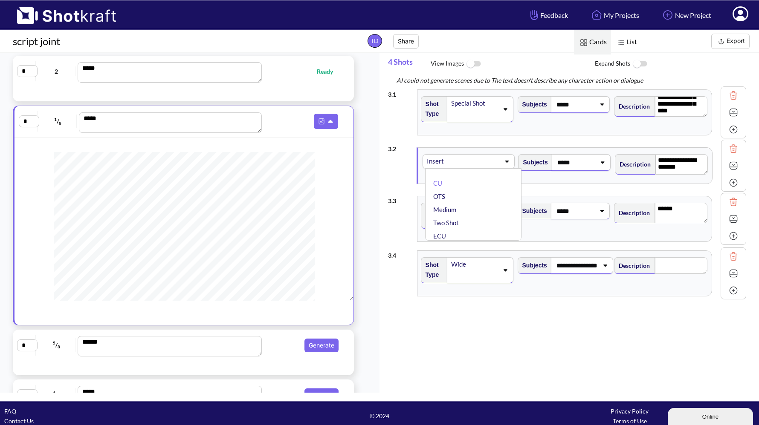
type textarea "**********"
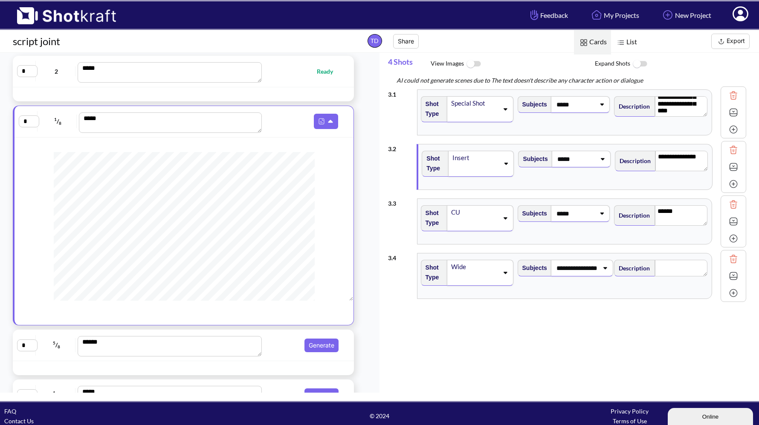
click at [636, 63] on img at bounding box center [639, 64] width 19 height 18
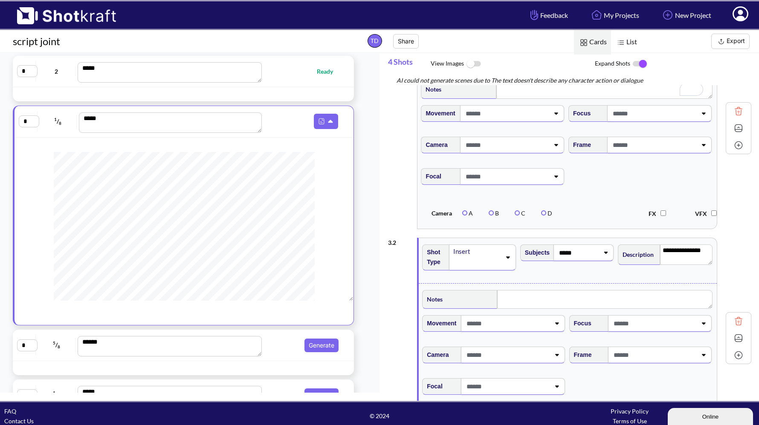
scroll to position [100, 0]
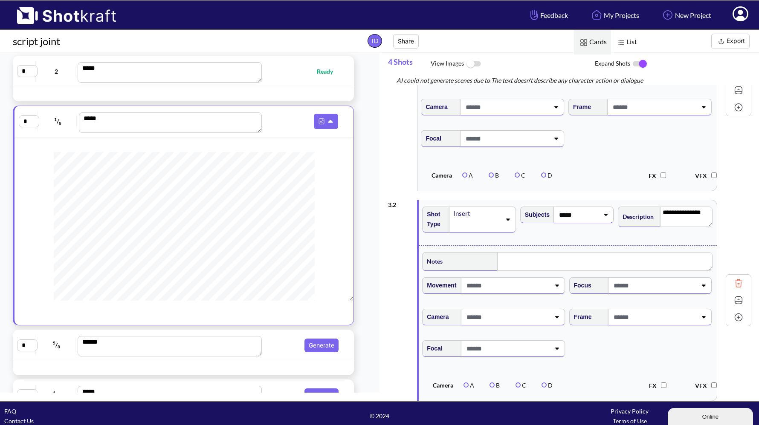
click at [494, 217] on div "Insert" at bounding box center [476, 214] width 49 height 12
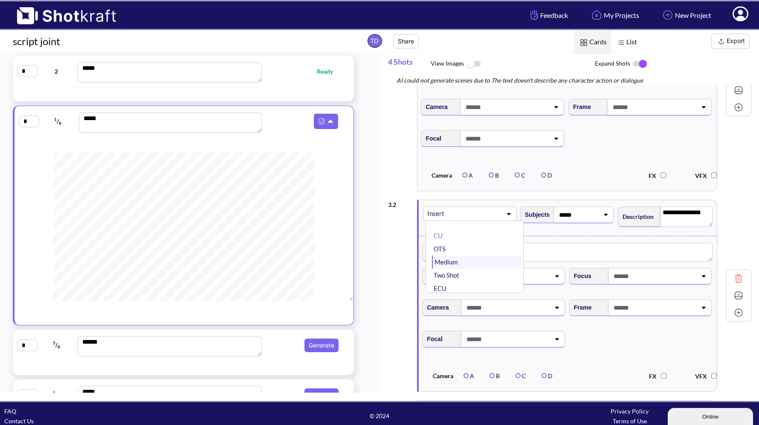
click at [461, 265] on li "Medium" at bounding box center [477, 262] width 90 height 13
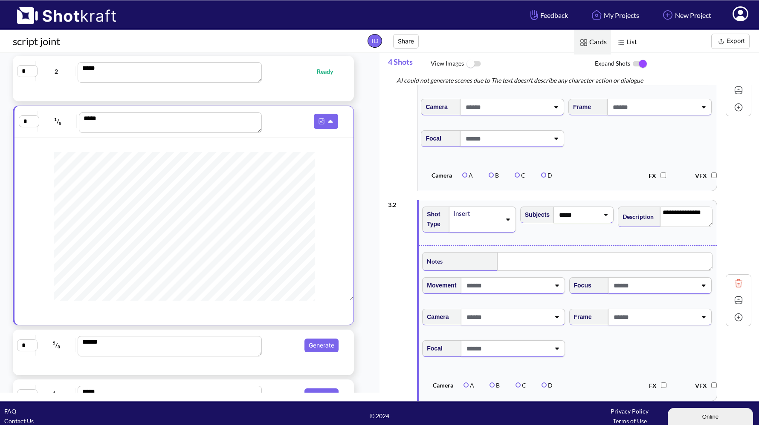
click at [509, 223] on icon at bounding box center [508, 220] width 12 height 6
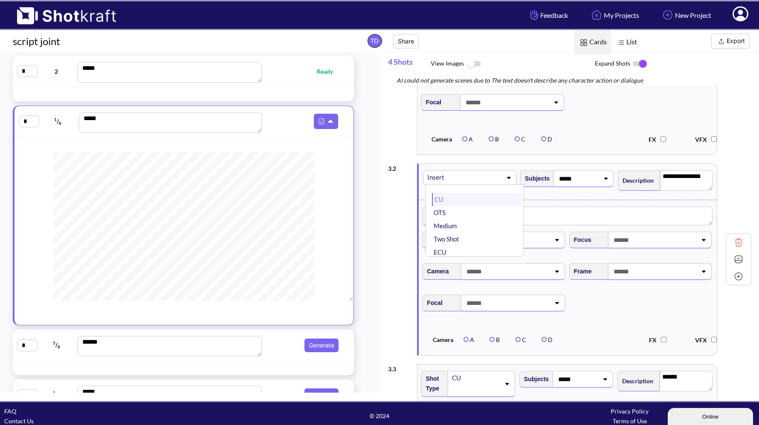
scroll to position [152, 0]
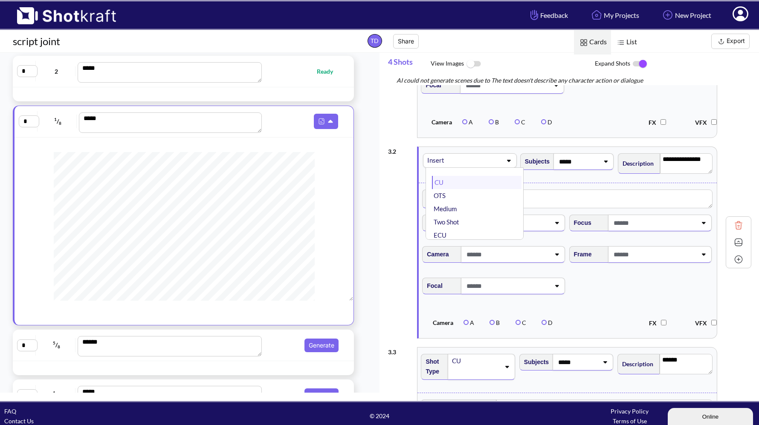
click at [492, 205] on li "Medium" at bounding box center [477, 208] width 90 height 13
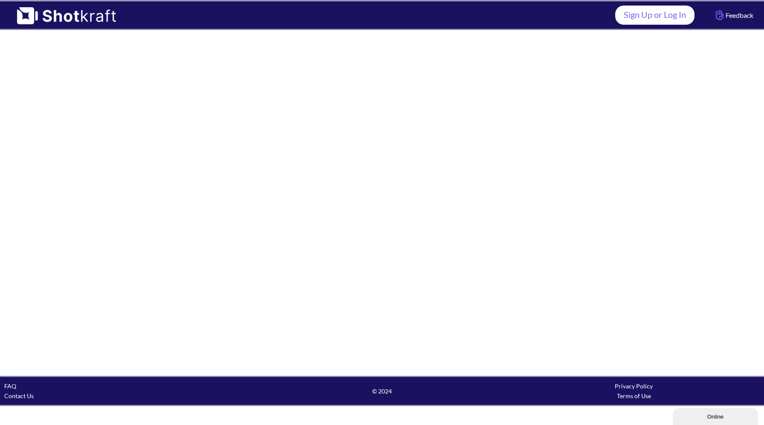
click at [671, 18] on link "Sign Up or Log In" at bounding box center [654, 15] width 79 height 19
click at [666, 16] on link "Sign Up or Log In" at bounding box center [654, 15] width 79 height 19
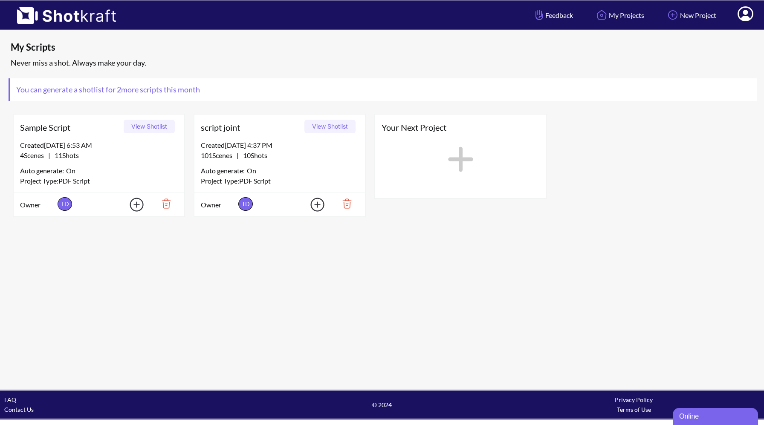
click at [322, 166] on div "Auto generate: On" at bounding box center [280, 170] width 158 height 11
click at [342, 124] on button "View Shotlist" at bounding box center [329, 127] width 51 height 14
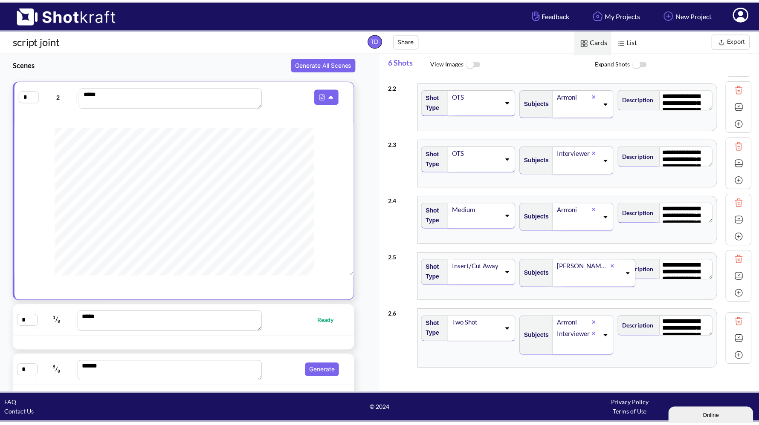
scroll to position [70, 0]
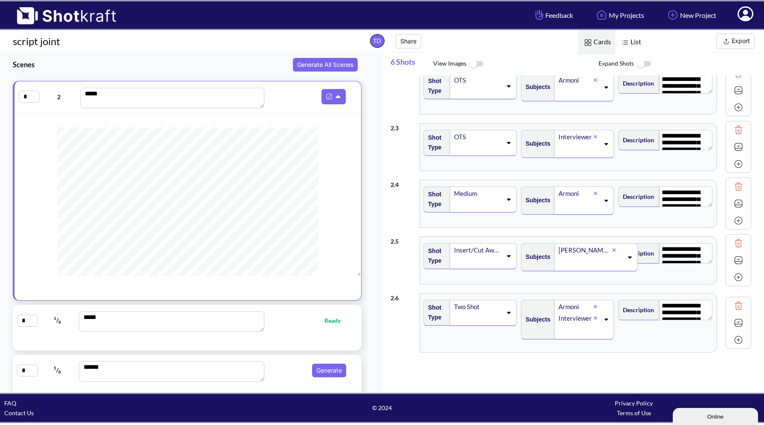
click at [294, 318] on span "Ready" at bounding box center [308, 321] width 82 height 10
type textarea "**********"
type textarea "******"
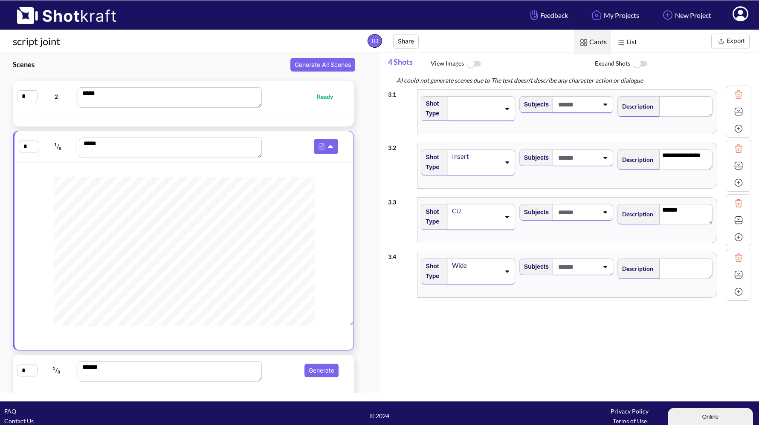
scroll to position [6, 0]
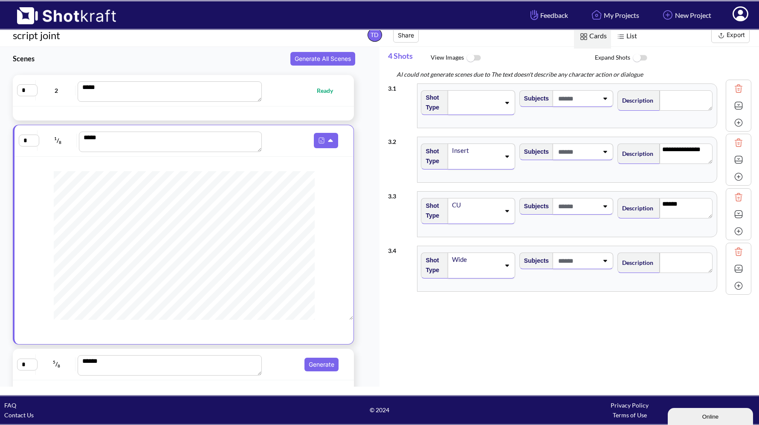
click at [503, 152] on div "Insert" at bounding box center [481, 157] width 67 height 26
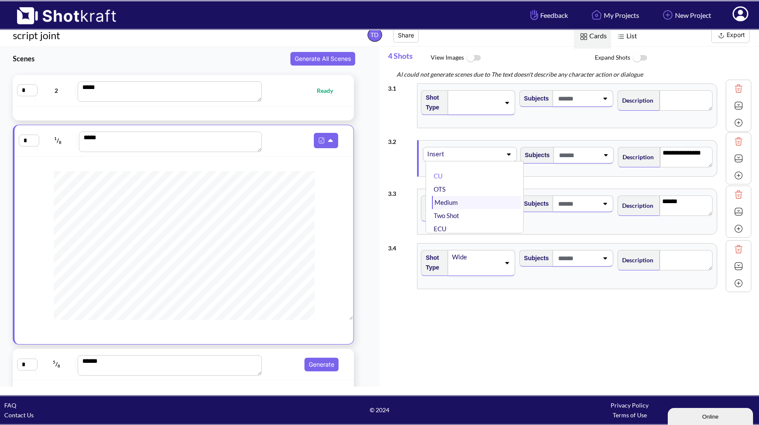
click at [464, 205] on li "Medium" at bounding box center [477, 202] width 90 height 13
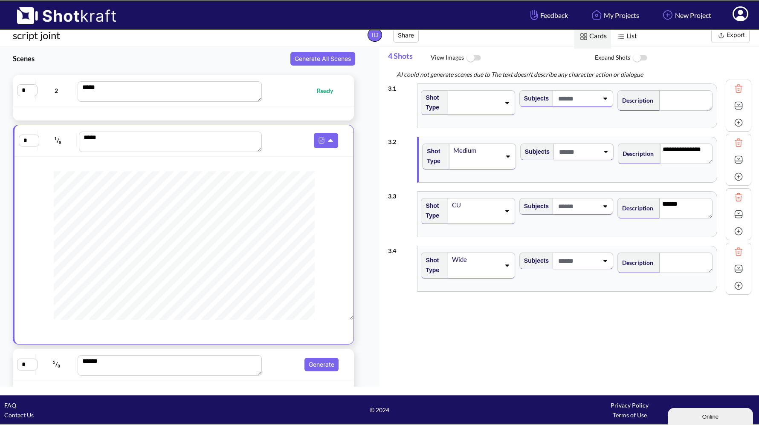
click at [507, 103] on icon at bounding box center [507, 103] width 12 height 6
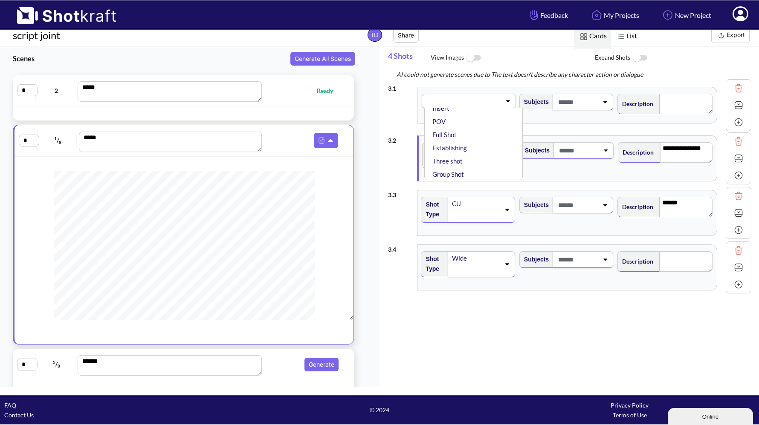
scroll to position [76, 0]
click at [460, 97] on span at bounding box center [463, 101] width 76 height 12
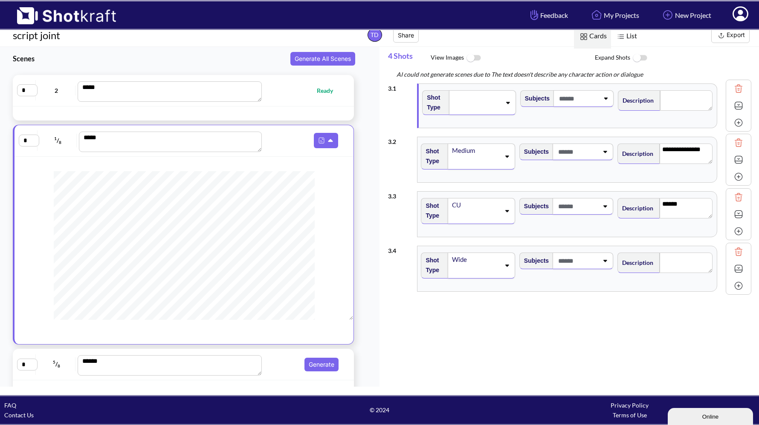
click at [460, 97] on span at bounding box center [476, 103] width 49 height 12
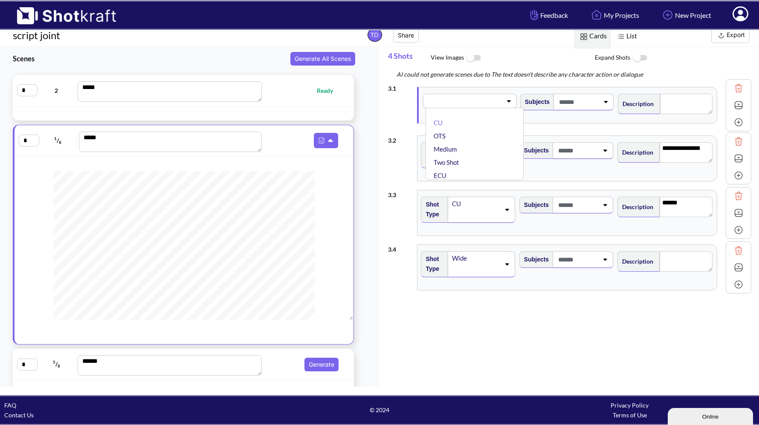
click at [458, 101] on span at bounding box center [463, 101] width 75 height 12
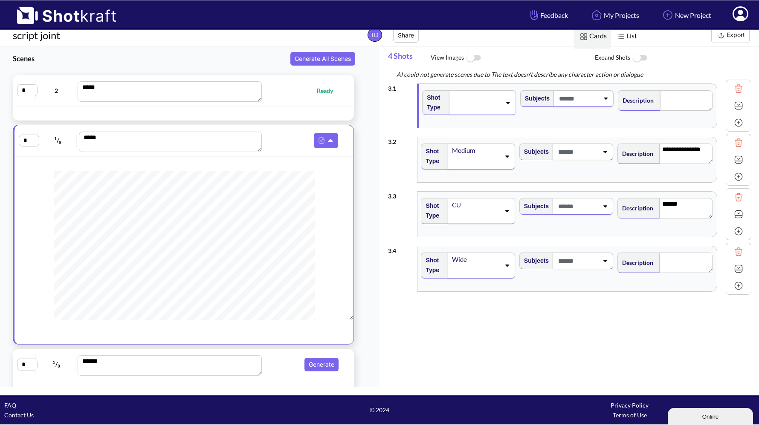
click at [458, 101] on span at bounding box center [476, 103] width 49 height 12
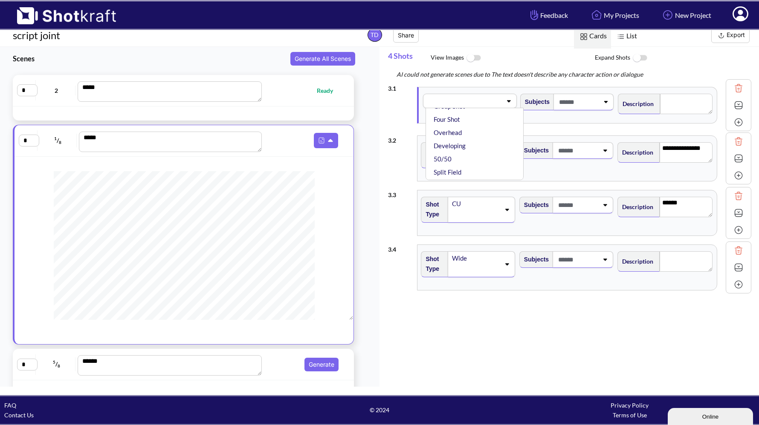
scroll to position [201, 0]
click at [454, 171] on li "Special Shot" at bounding box center [477, 173] width 90 height 13
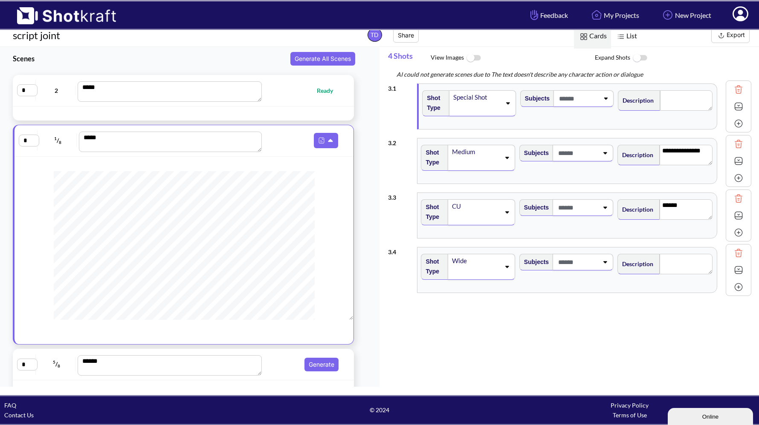
click at [638, 55] on img at bounding box center [639, 58] width 19 height 18
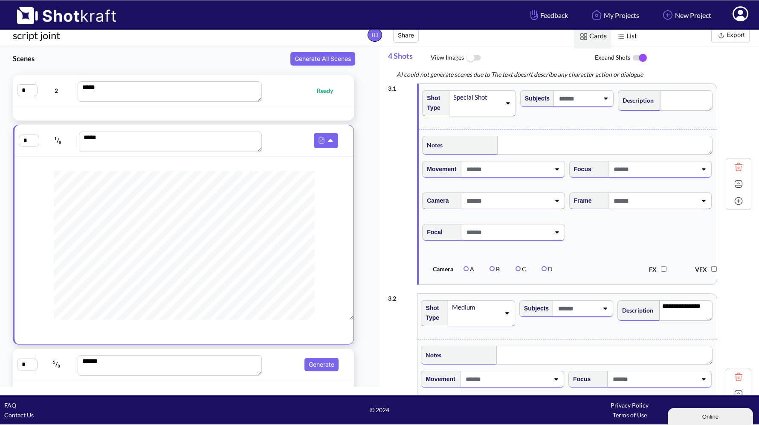
click at [558, 171] on icon at bounding box center [557, 169] width 12 height 6
click at [558, 171] on icon at bounding box center [558, 169] width 12 height 6
click at [520, 208] on span at bounding box center [506, 201] width 85 height 14
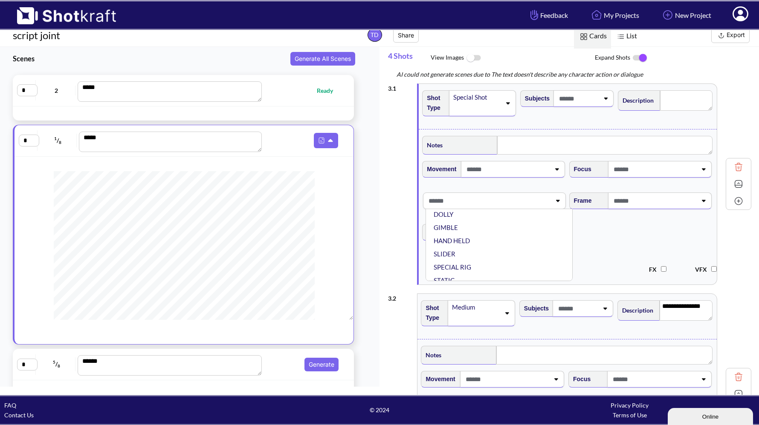
scroll to position [69, 0]
click at [482, 272] on li "STEADY CAM" at bounding box center [501, 274] width 138 height 13
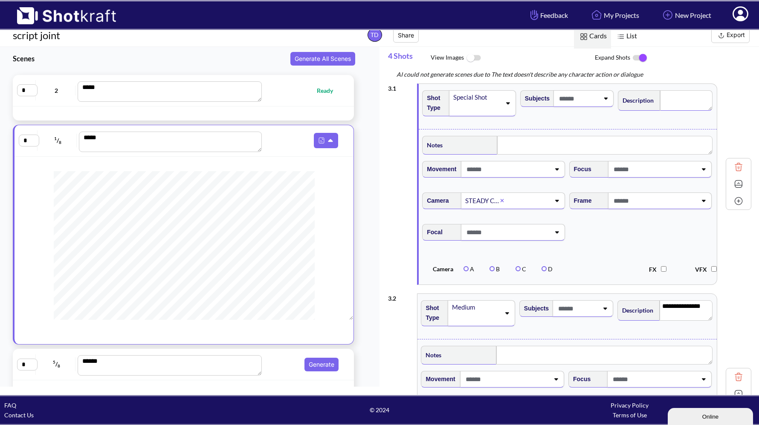
click at [679, 103] on textarea at bounding box center [686, 100] width 52 height 20
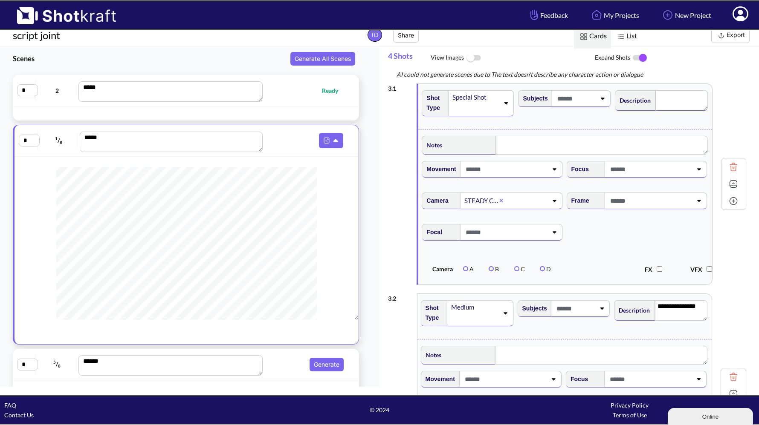
scroll to position [82, 0]
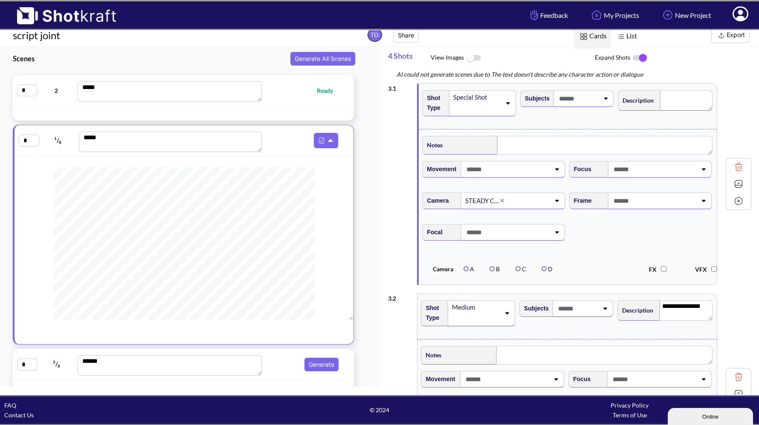
click at [667, 101] on textarea at bounding box center [686, 100] width 52 height 20
click at [702, 107] on textarea at bounding box center [686, 102] width 52 height 25
type textarea "*"
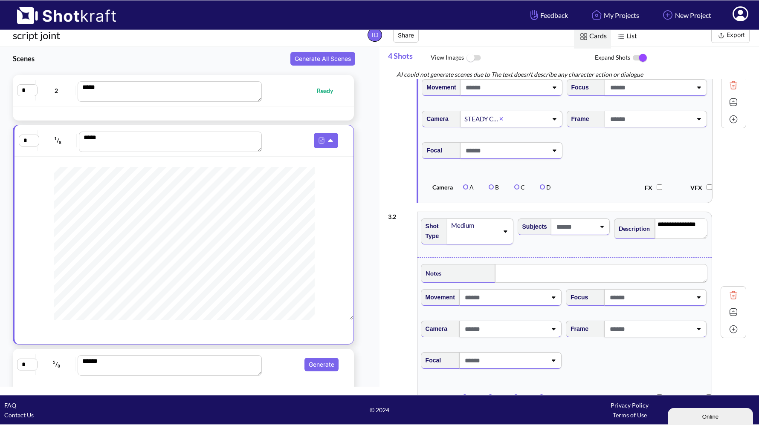
scroll to position [84, 0]
type textarea "**********"
click at [678, 227] on textarea "**********" at bounding box center [681, 227] width 53 height 20
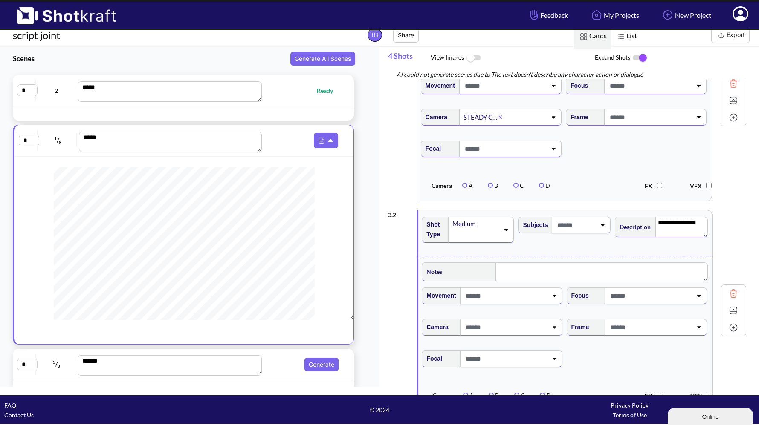
click at [698, 224] on textarea "**********" at bounding box center [681, 227] width 52 height 20
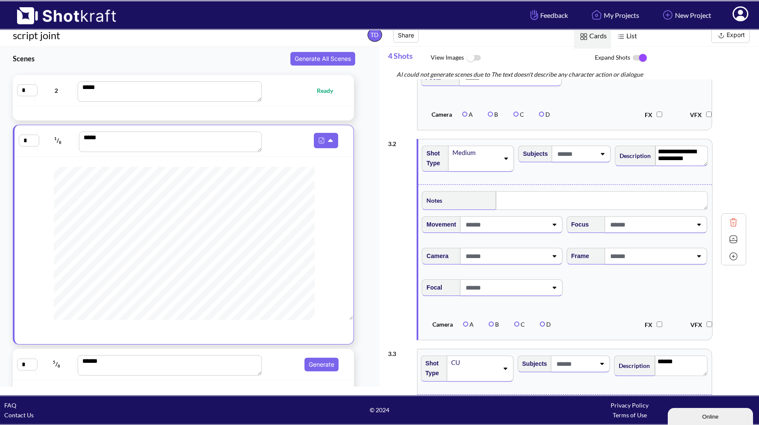
scroll to position [145, 0]
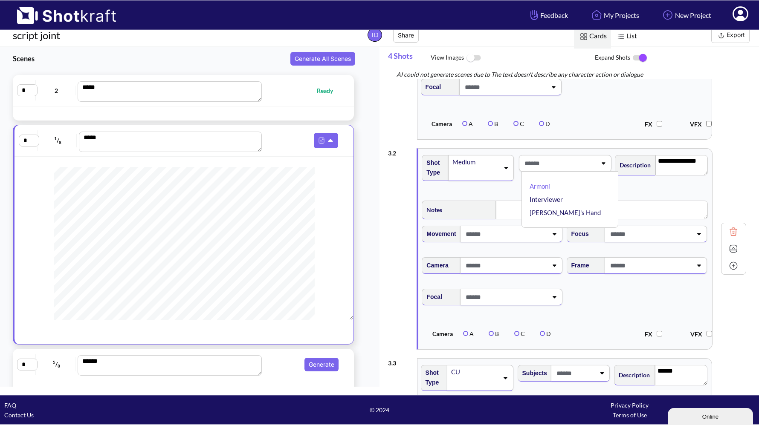
click at [569, 165] on span at bounding box center [559, 163] width 74 height 14
type textarea "**********"
click at [569, 165] on span at bounding box center [575, 163] width 40 height 14
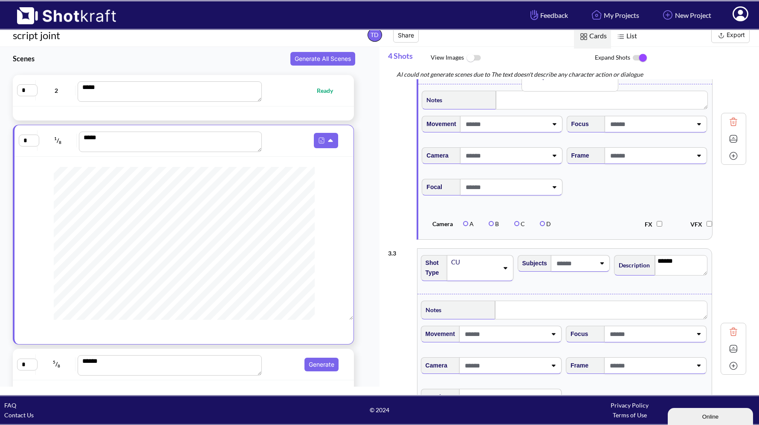
scroll to position [302, 0]
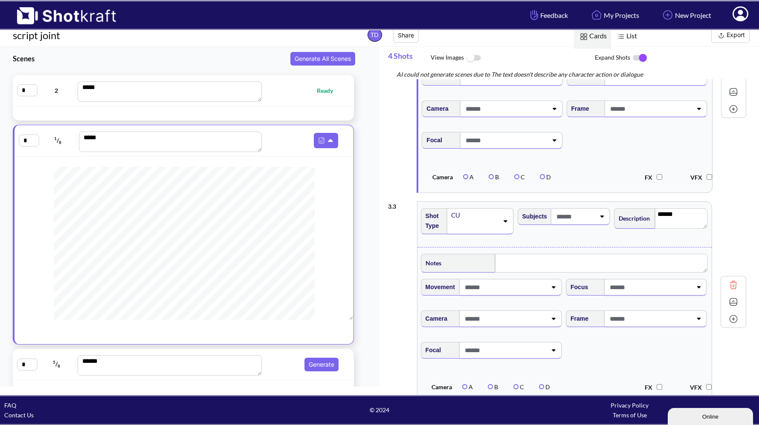
click at [463, 219] on div "CU" at bounding box center [474, 216] width 48 height 12
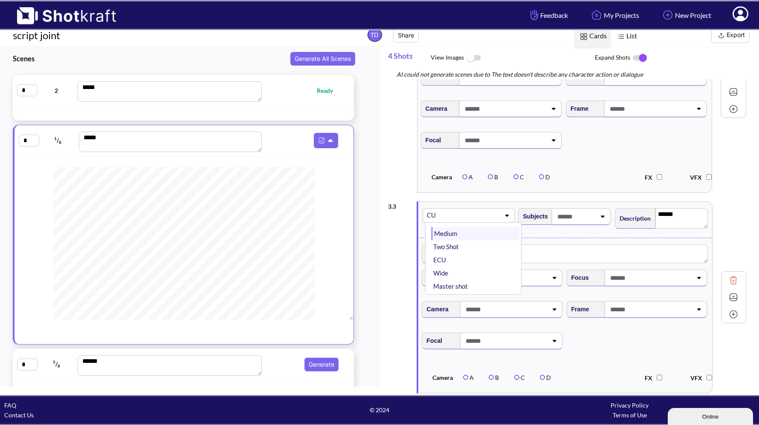
scroll to position [18, 0]
click at [452, 272] on li "Wide" at bounding box center [475, 272] width 88 height 13
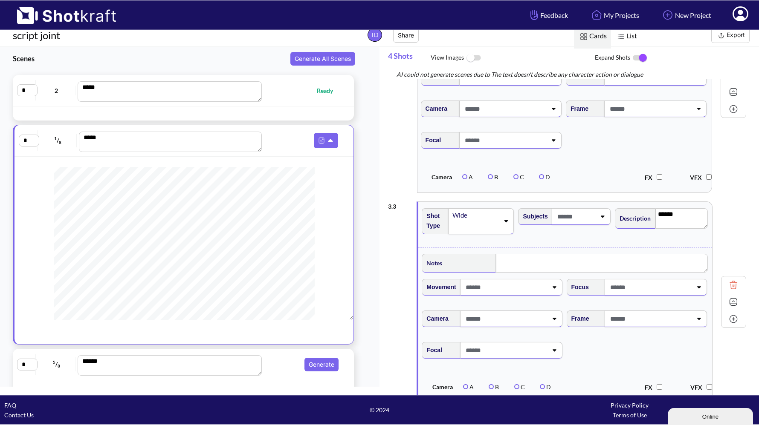
click at [579, 221] on span at bounding box center [575, 217] width 40 height 14
type input "*****"
type input "******"
click at [668, 218] on textarea "******" at bounding box center [681, 218] width 52 height 20
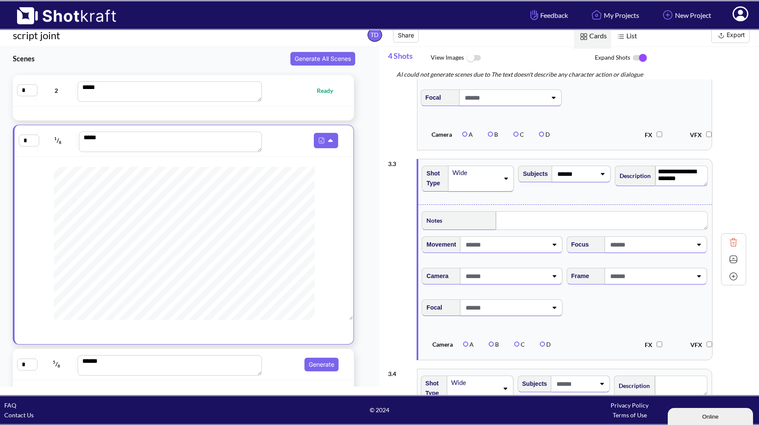
scroll to position [347, 0]
click at [734, 263] on img at bounding box center [733, 257] width 13 height 13
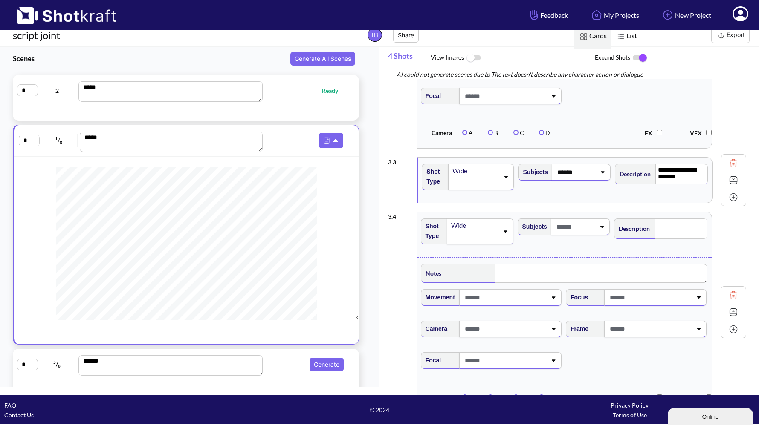
scroll to position [133, 0]
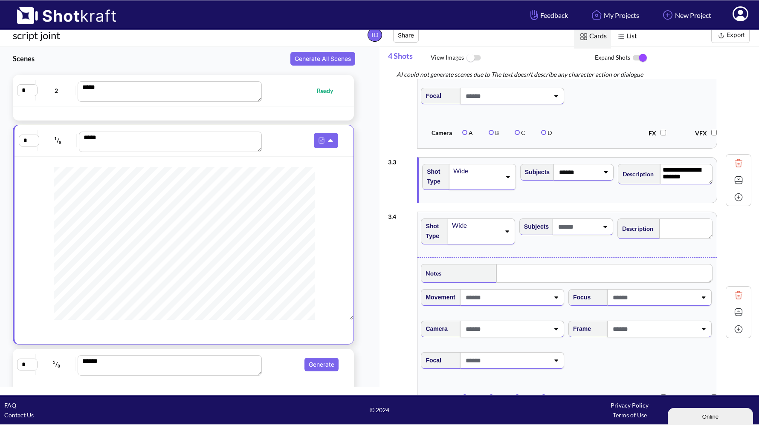
click at [460, 230] on div "Wide" at bounding box center [475, 226] width 49 height 12
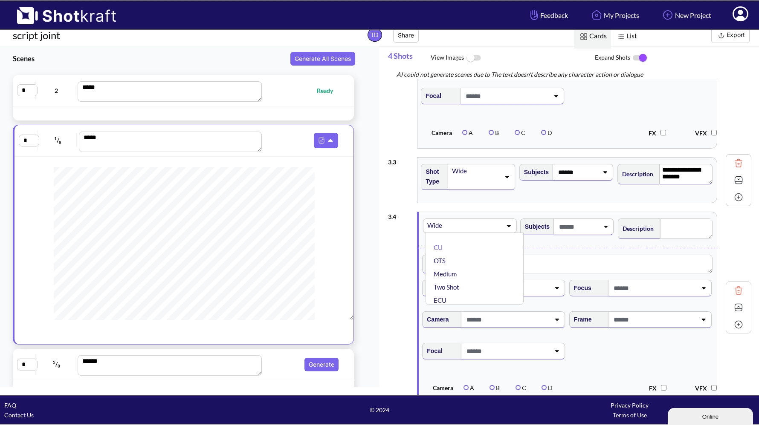
click at [460, 230] on div "Wide" at bounding box center [447, 226] width 43 height 12
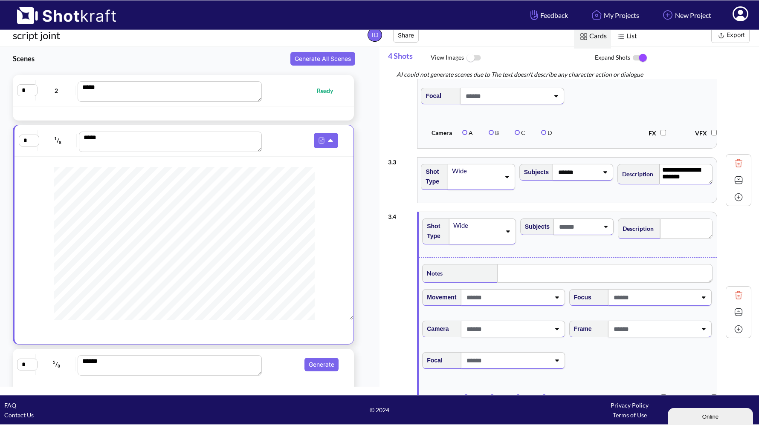
click at [460, 230] on div "Wide" at bounding box center [476, 226] width 49 height 12
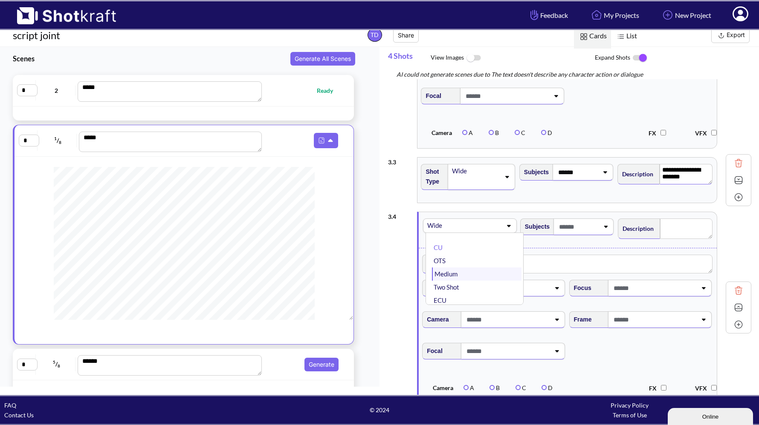
click at [451, 273] on li "Medium" at bounding box center [477, 274] width 90 height 13
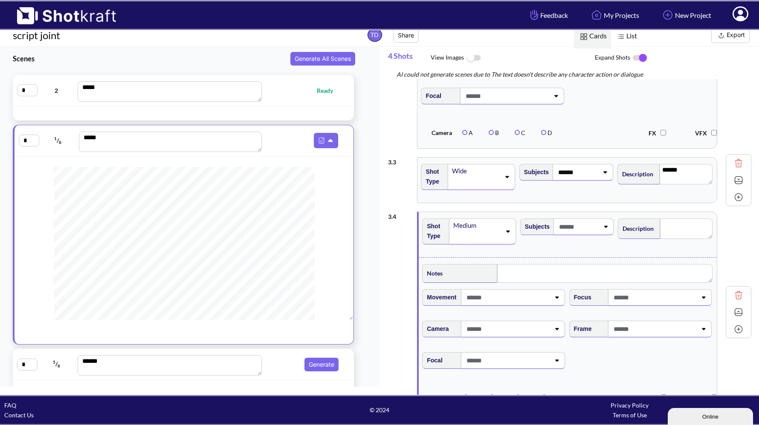
type textarea "**********"
click at [573, 229] on span at bounding box center [578, 227] width 42 height 14
click at [573, 229] on span at bounding box center [561, 227] width 75 height 14
click at [668, 234] on textarea at bounding box center [686, 229] width 52 height 20
click at [578, 232] on span "******" at bounding box center [578, 227] width 42 height 14
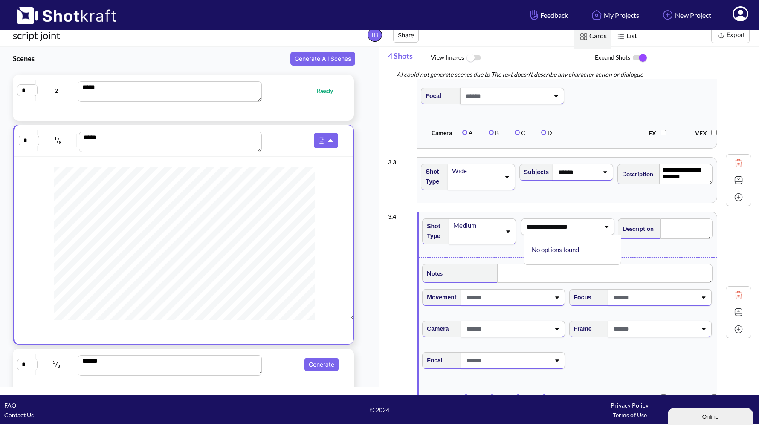
type input "**********"
click at [664, 232] on textarea at bounding box center [686, 229] width 52 height 20
click at [732, 316] on img at bounding box center [738, 312] width 13 height 13
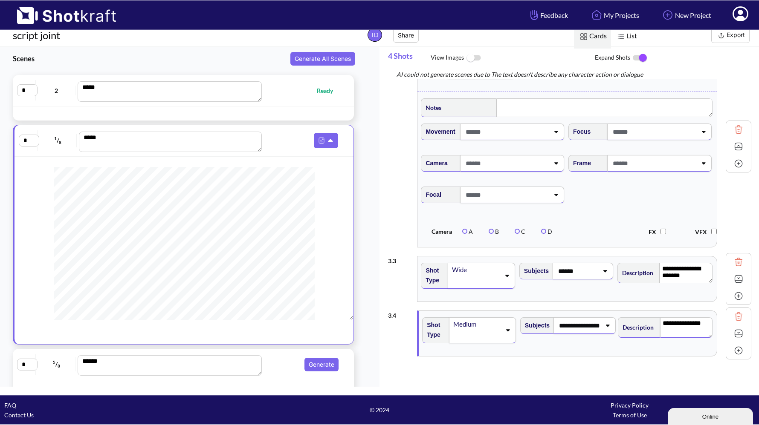
click at [735, 351] on img at bounding box center [738, 350] width 13 height 13
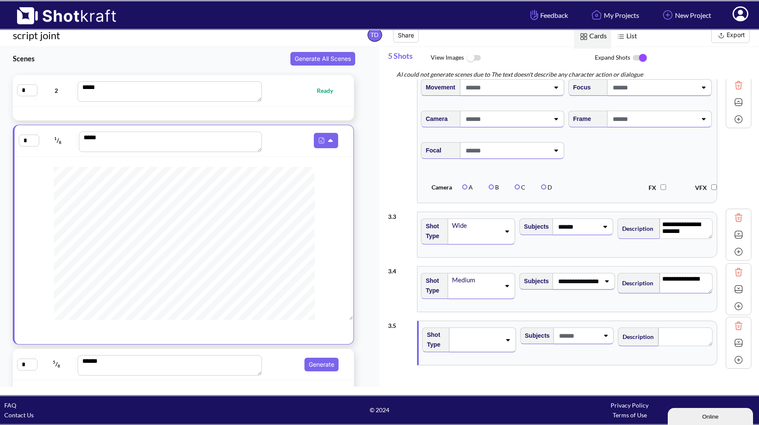
scroll to position [304, 0]
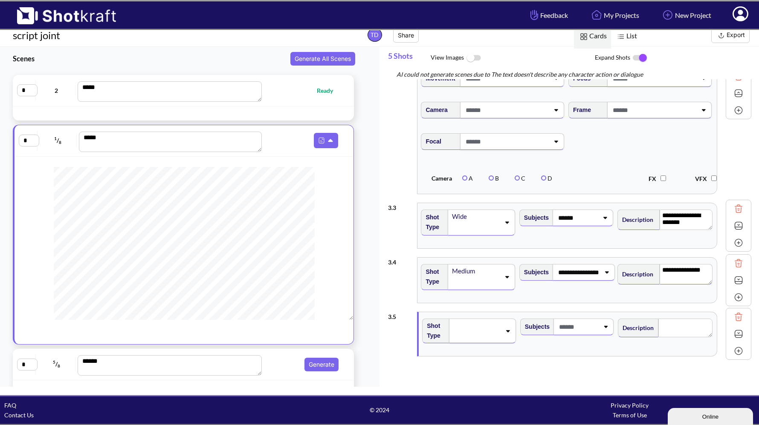
click at [463, 330] on span at bounding box center [476, 331] width 49 height 12
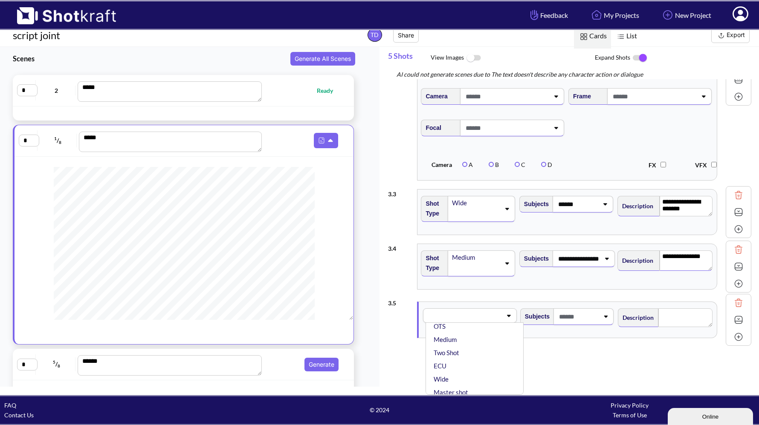
scroll to position [25, 0]
click at [455, 347] on li "Two Shot" at bounding box center [477, 352] width 90 height 13
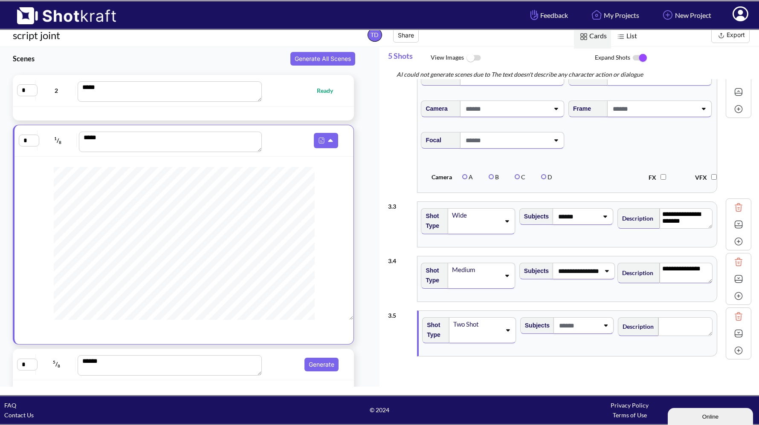
type textarea "**********"
click at [504, 330] on icon at bounding box center [506, 330] width 12 height 6
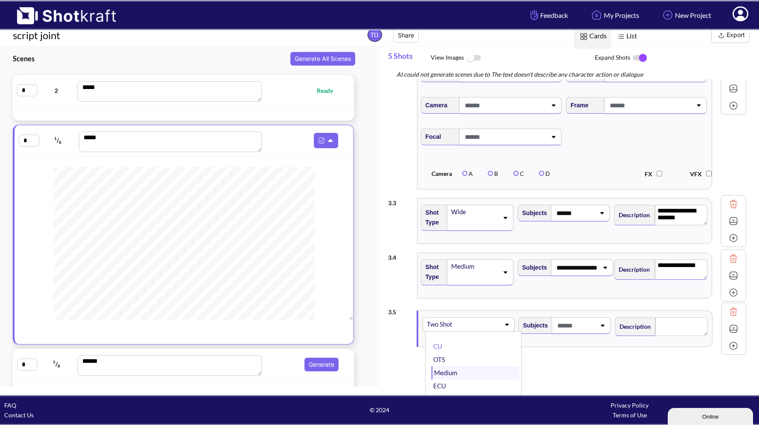
click at [469, 370] on li "Medium" at bounding box center [475, 373] width 88 height 13
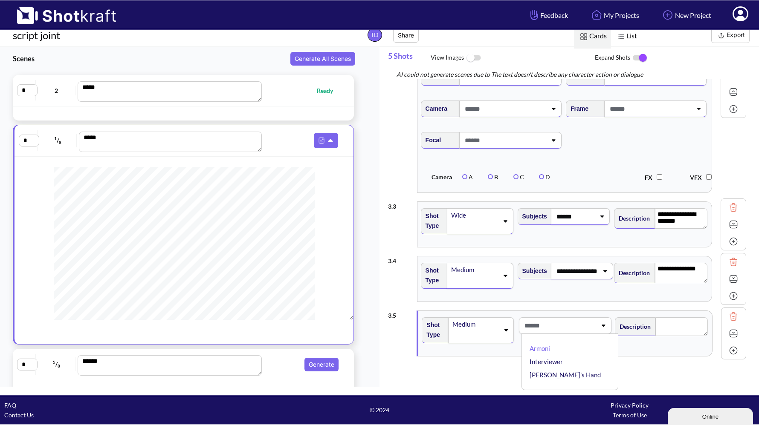
click at [576, 323] on span at bounding box center [559, 326] width 74 height 14
click at [699, 271] on textarea "**********" at bounding box center [681, 273] width 53 height 20
click at [585, 326] on span "**********" at bounding box center [576, 326] width 44 height 14
type input "******"
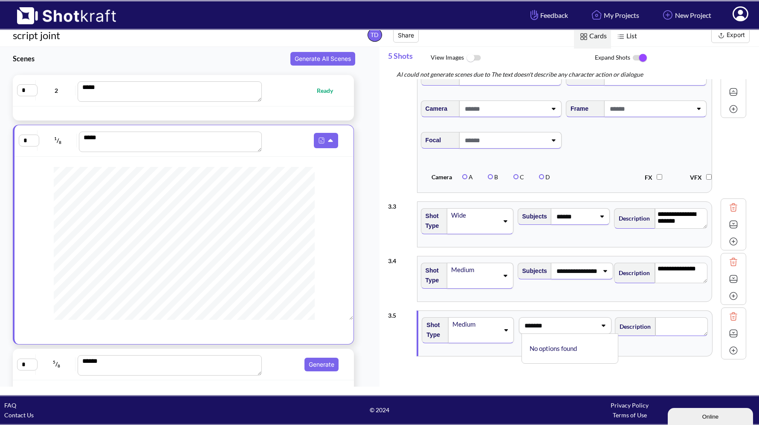
click at [670, 325] on textarea at bounding box center [681, 327] width 52 height 19
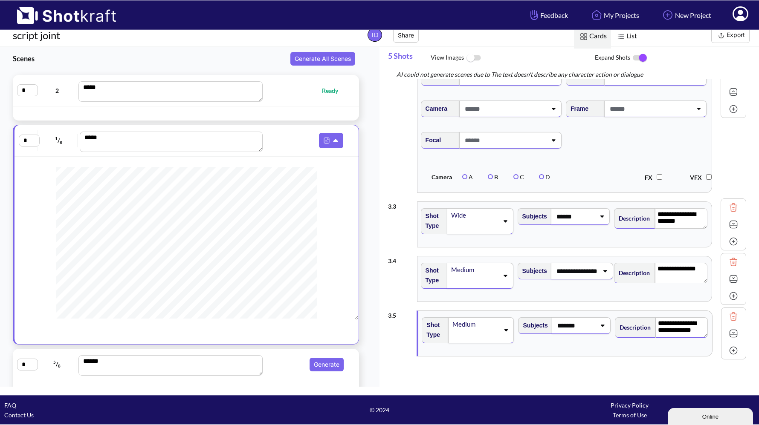
scroll to position [193, 0]
type textarea "**********"
click at [489, 327] on div "Medium" at bounding box center [475, 325] width 48 height 12
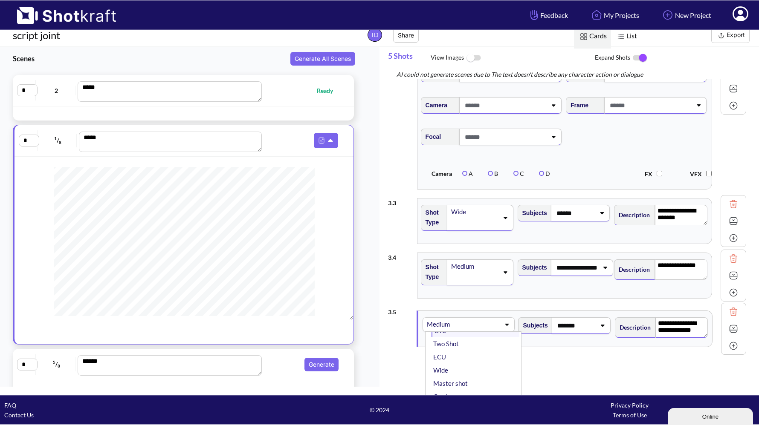
scroll to position [35, 0]
click at [471, 364] on li "Wide" at bounding box center [475, 364] width 88 height 13
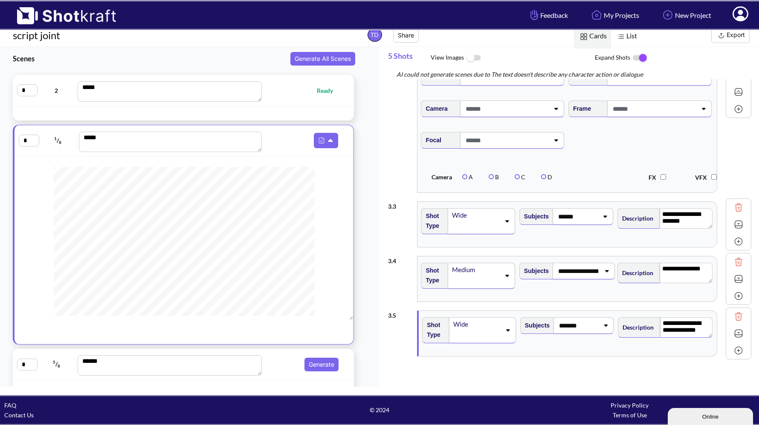
click at [734, 353] on img at bounding box center [738, 350] width 13 height 13
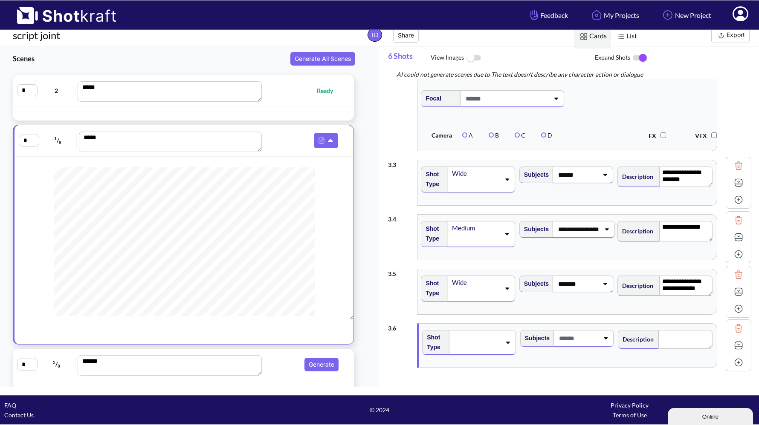
scroll to position [359, 0]
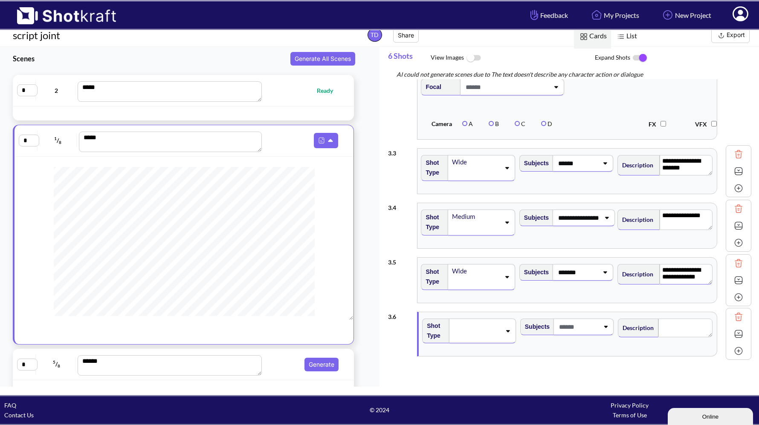
click at [474, 329] on span at bounding box center [476, 331] width 49 height 12
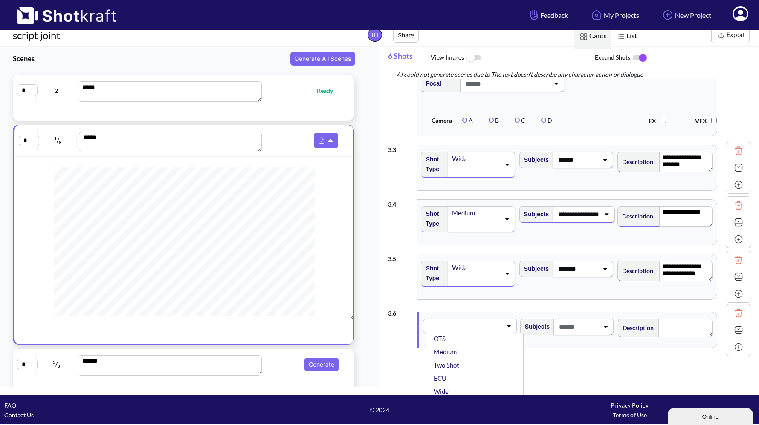
scroll to position [21, 0]
click at [471, 354] on li "Medium" at bounding box center [477, 353] width 90 height 13
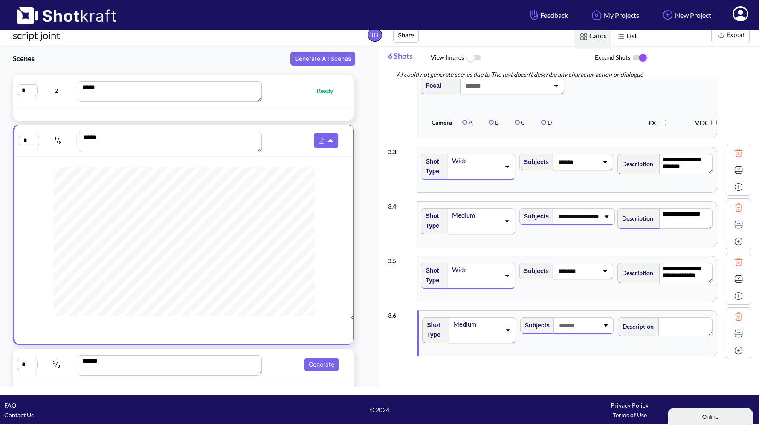
click at [576, 332] on span at bounding box center [578, 326] width 42 height 14
type input "**********"
type textarea "**********"
click at [643, 369] on div "**********" at bounding box center [573, 237] width 371 height 316
type textarea "**********"
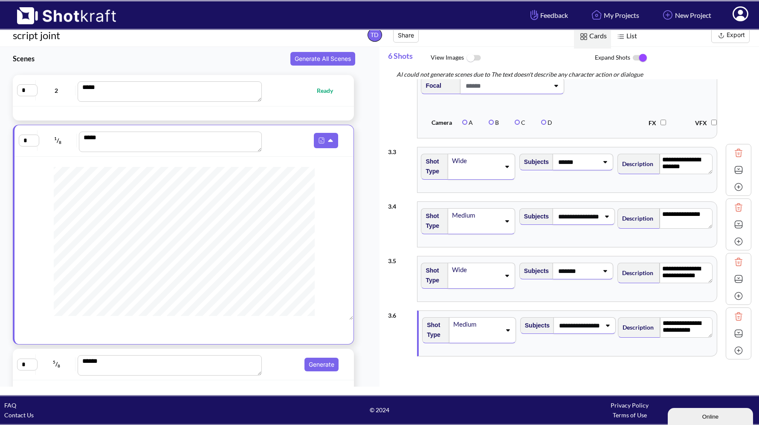
click at [735, 354] on img at bounding box center [738, 350] width 13 height 13
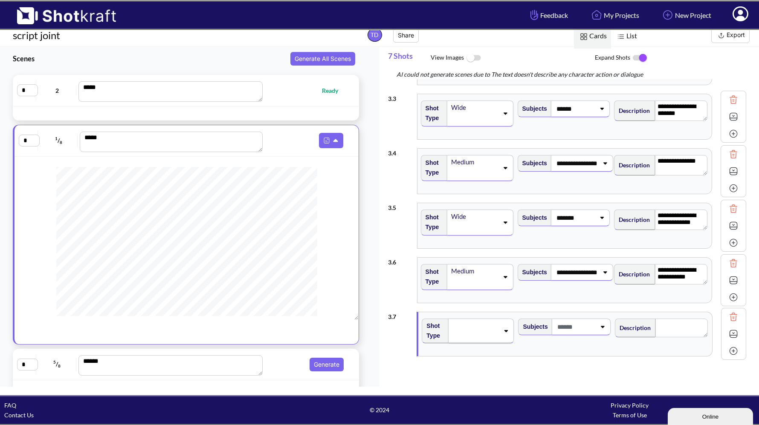
scroll to position [193, 0]
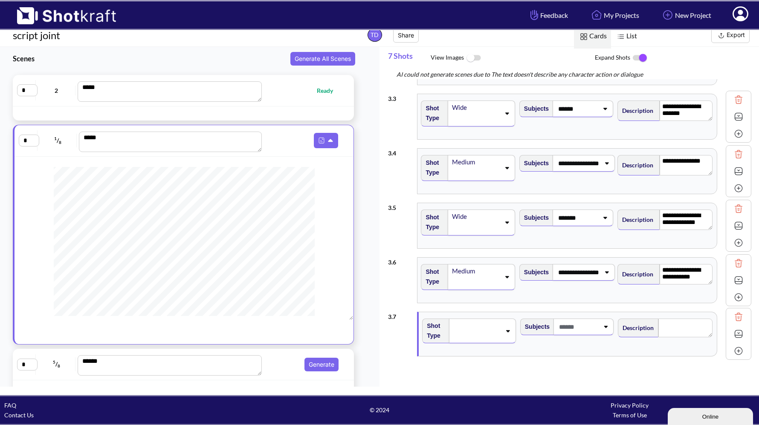
click at [734, 317] on img at bounding box center [738, 317] width 13 height 13
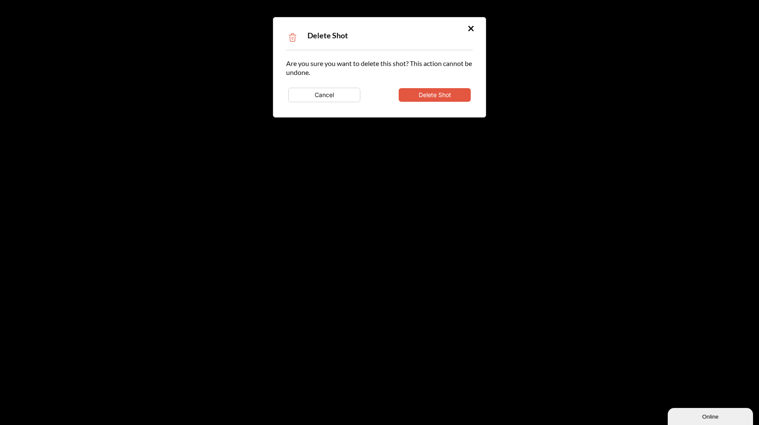
click at [441, 95] on button "Delete Shot" at bounding box center [435, 95] width 72 height 14
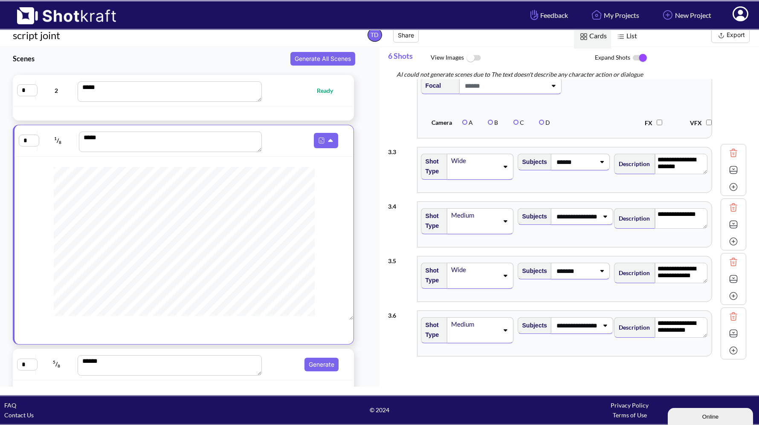
scroll to position [360, 0]
click at [315, 364] on button "Generate" at bounding box center [326, 365] width 34 height 14
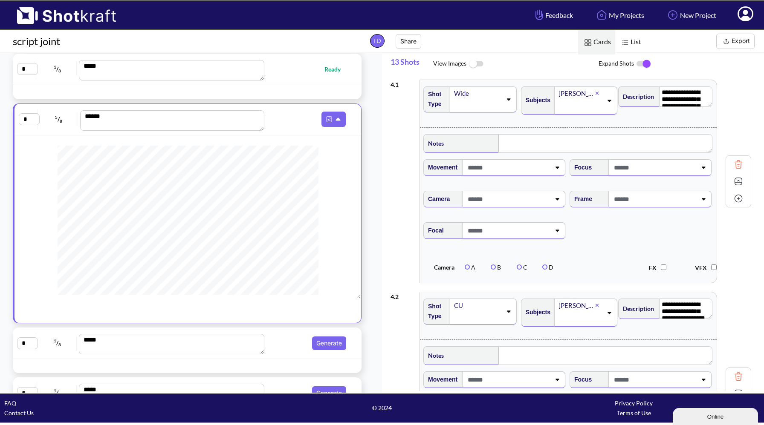
scroll to position [78, 0]
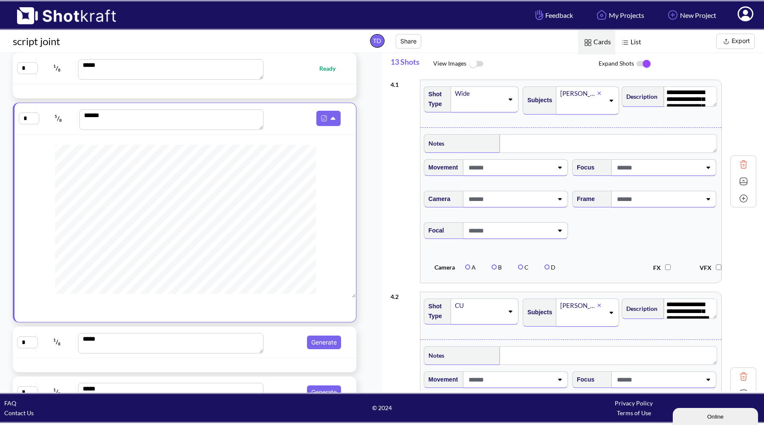
click at [738, 182] on img at bounding box center [743, 181] width 13 height 13
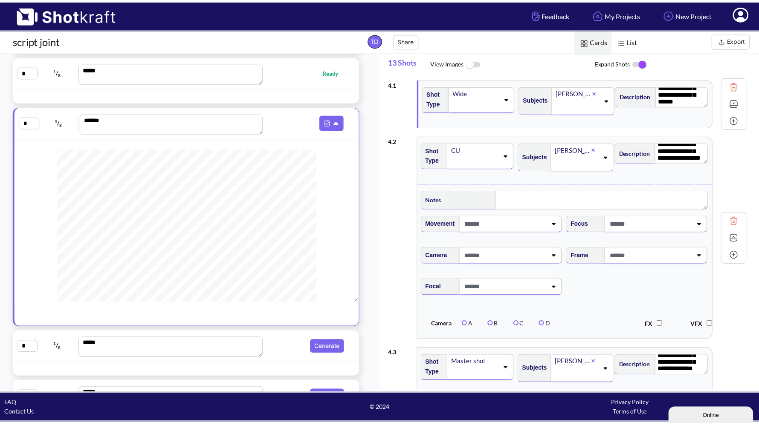
scroll to position [0, 0]
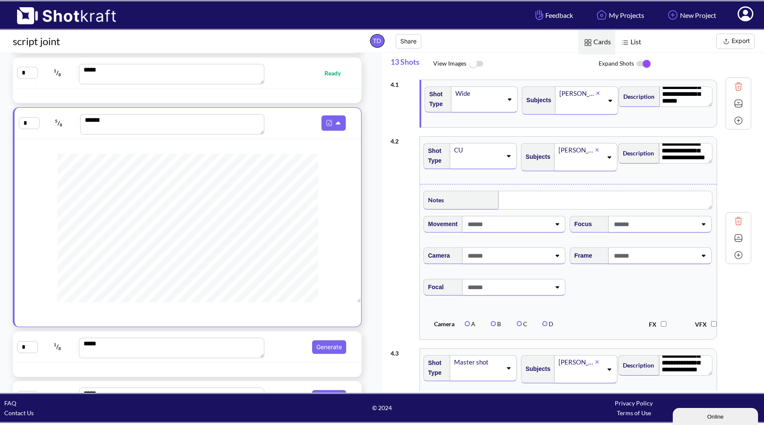
click at [306, 78] on div "* 1 / 8 *** Ready" at bounding box center [187, 73] width 340 height 23
type textarea "**********"
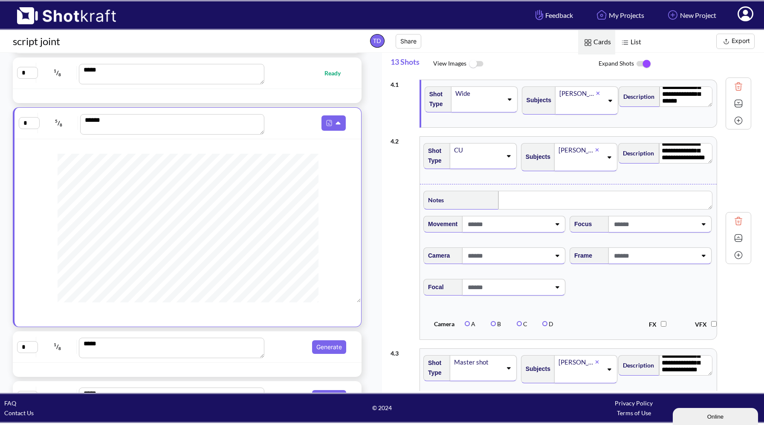
type textarea "**********"
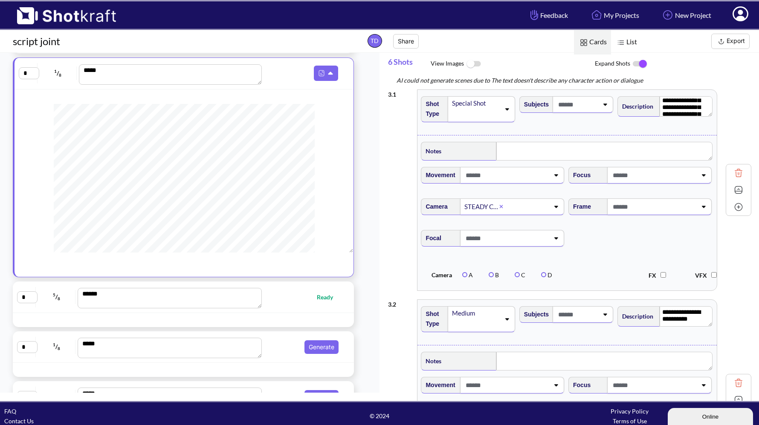
click at [735, 176] on img at bounding box center [738, 173] width 13 height 13
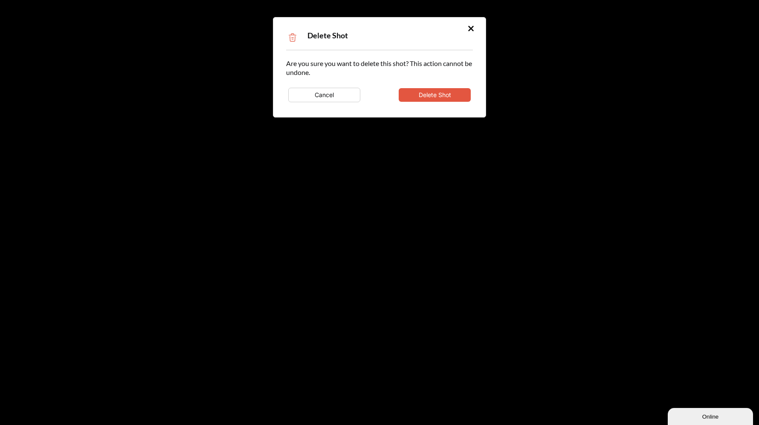
click at [454, 95] on button "Delete Shot" at bounding box center [435, 95] width 72 height 14
type textarea "**********"
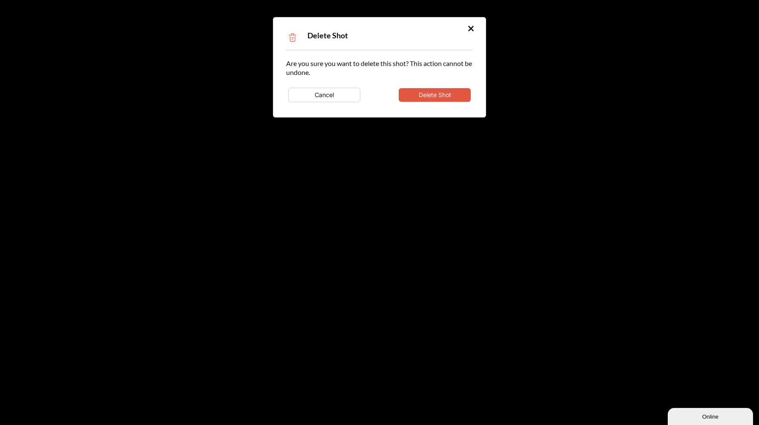
type textarea "**********"
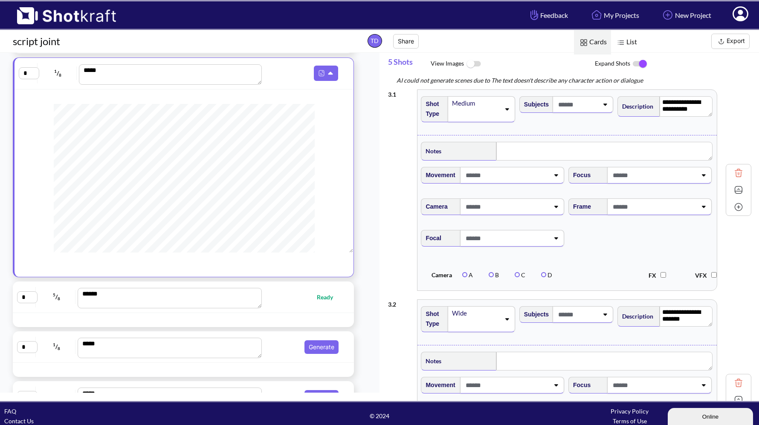
click at [733, 176] on img at bounding box center [738, 173] width 13 height 13
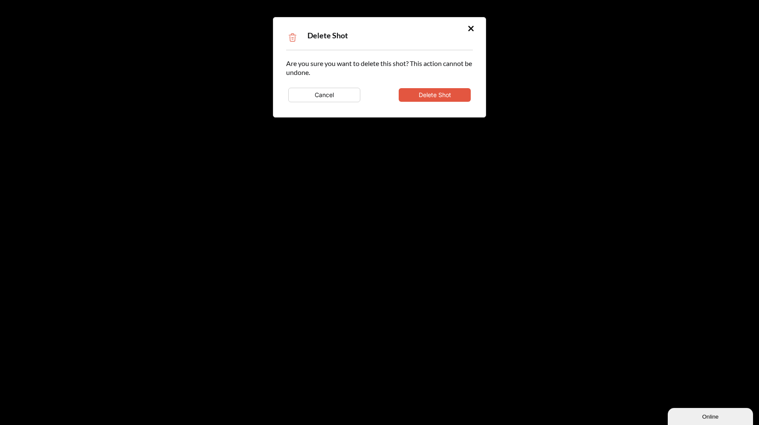
click at [449, 95] on button "Delete Shot" at bounding box center [435, 95] width 72 height 14
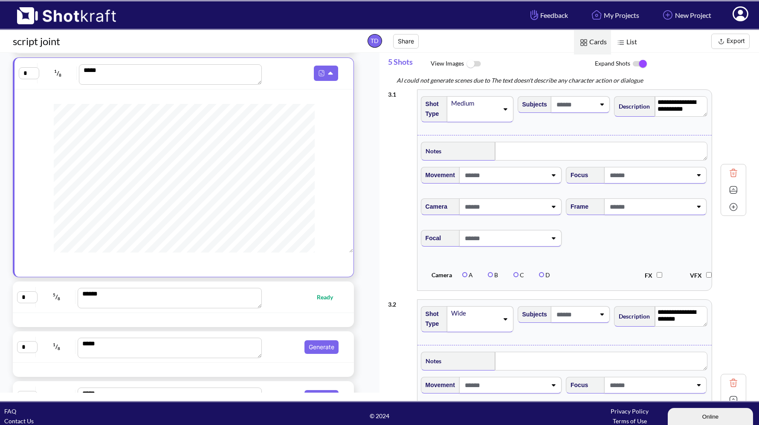
type textarea "**********"
click at [735, 174] on img at bounding box center [738, 173] width 13 height 13
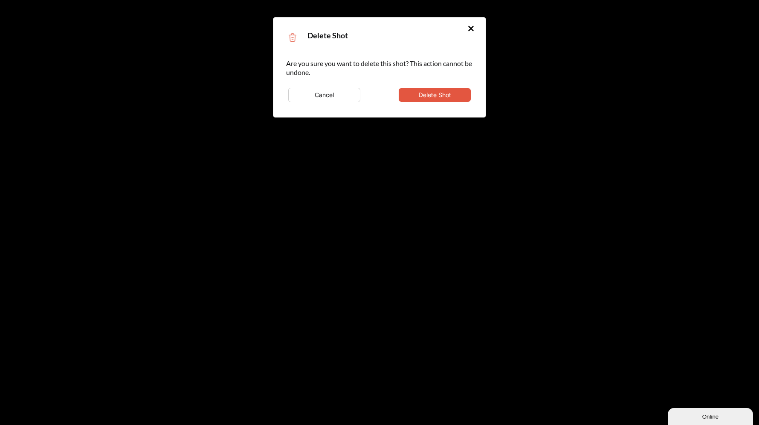
click at [451, 94] on button "Delete Shot" at bounding box center [435, 95] width 72 height 14
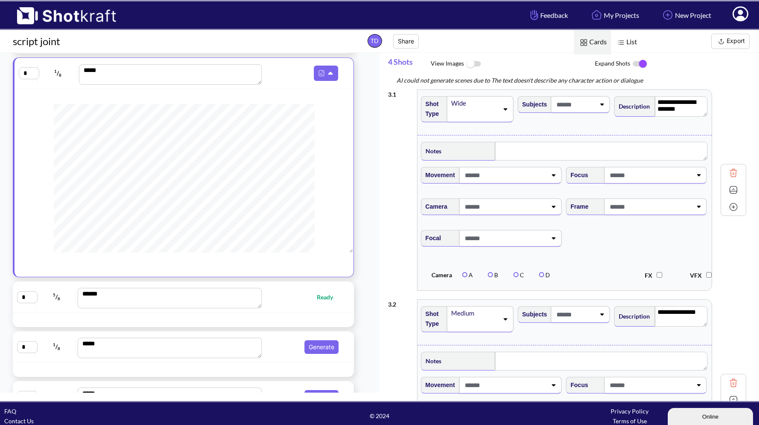
type textarea "**********"
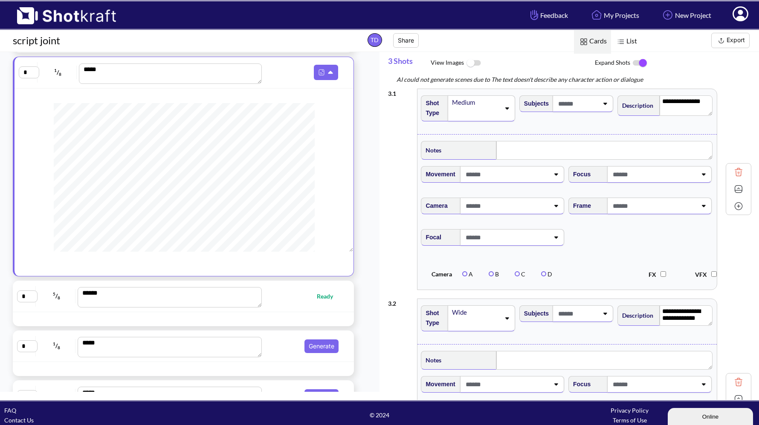
click at [734, 172] on img at bounding box center [738, 172] width 13 height 13
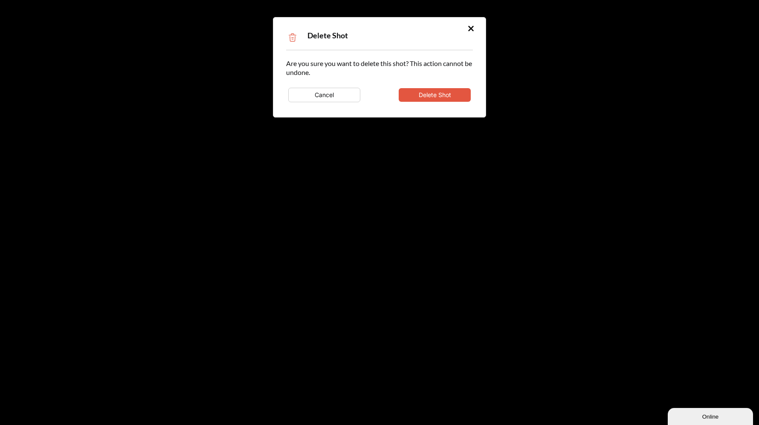
click at [451, 95] on button "Delete Shot" at bounding box center [435, 95] width 72 height 14
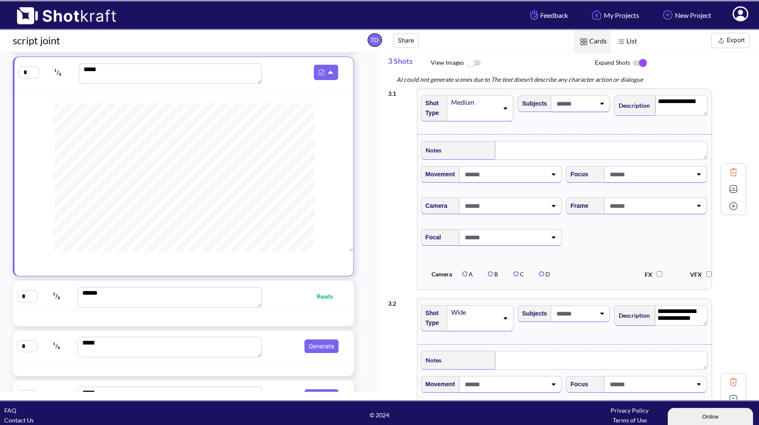
type textarea "**********"
click at [734, 168] on img at bounding box center [738, 172] width 13 height 13
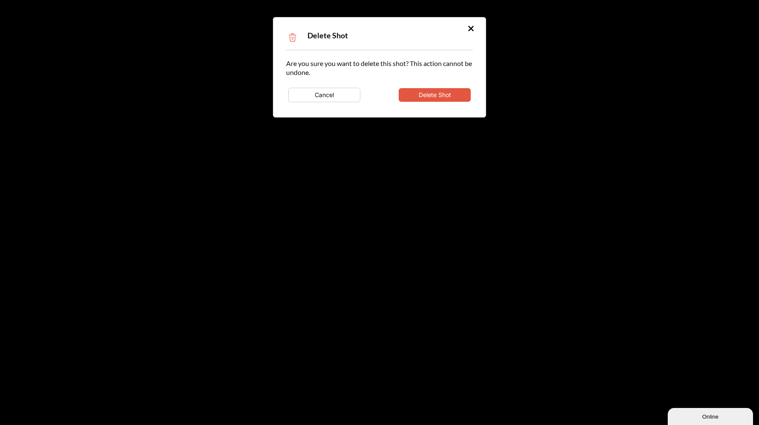
click at [448, 95] on button "Delete Shot" at bounding box center [435, 95] width 72 height 14
type textarea "**********"
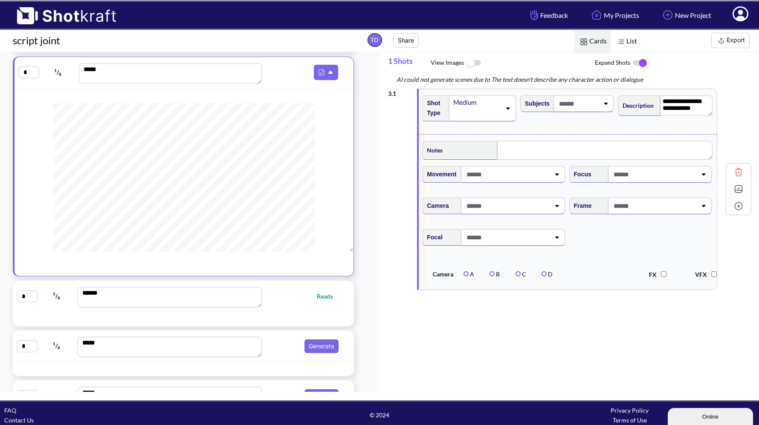
click at [737, 173] on img at bounding box center [738, 172] width 13 height 13
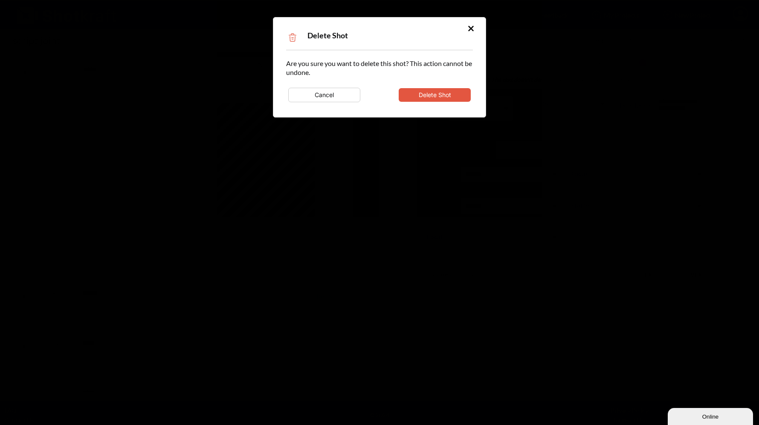
click at [457, 98] on button "Delete Shot" at bounding box center [435, 95] width 72 height 14
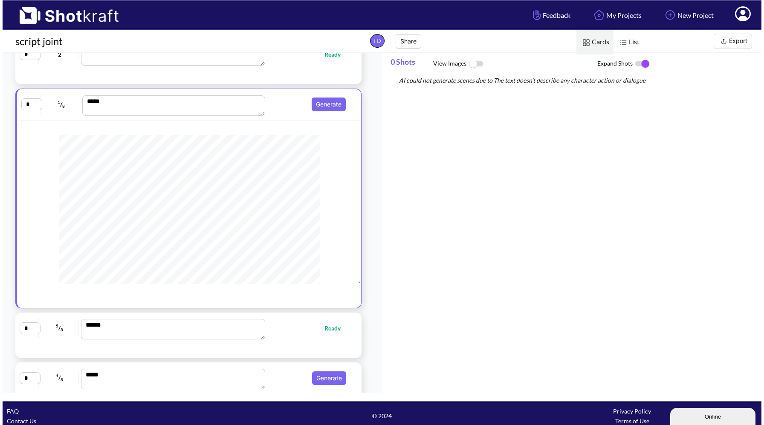
scroll to position [0, 0]
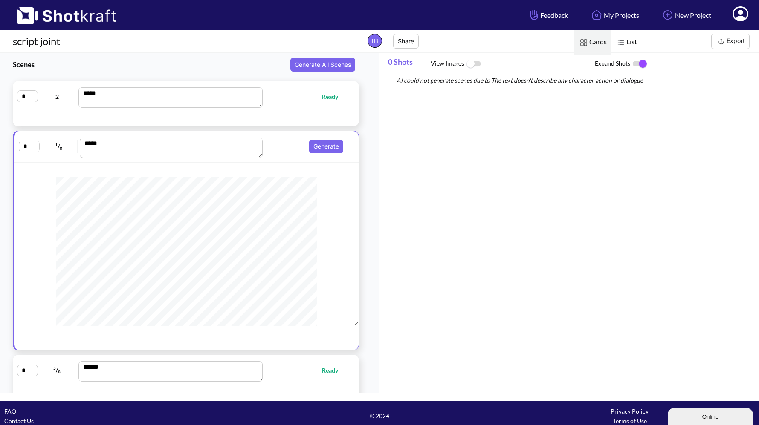
click at [299, 103] on div "* 2 *** Ready" at bounding box center [186, 96] width 338 height 23
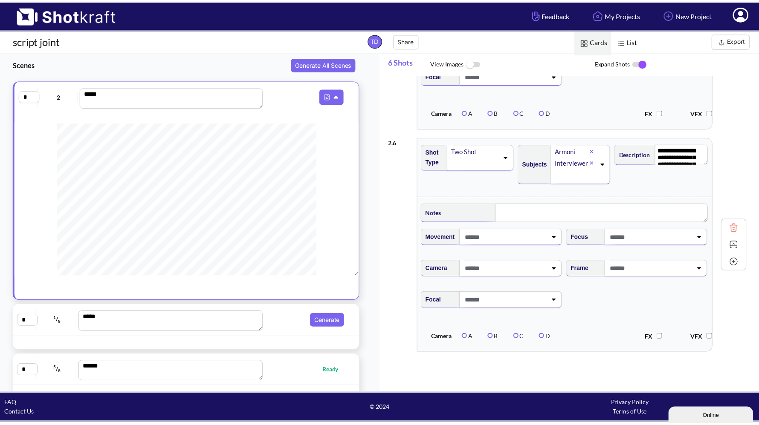
scroll to position [827, 0]
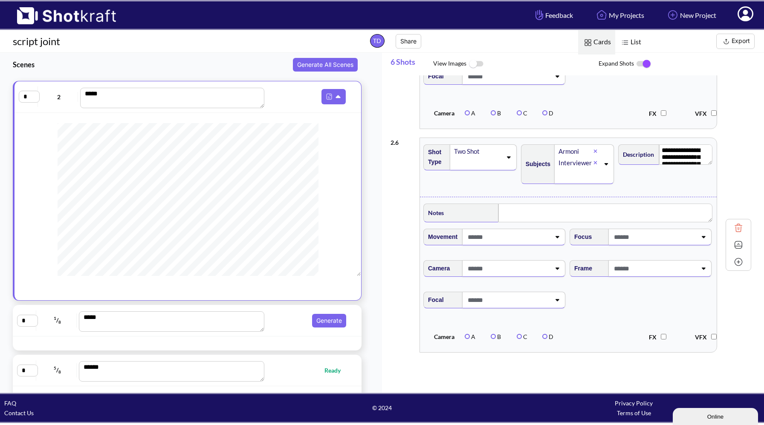
click at [275, 317] on span "Generate" at bounding box center [308, 321] width 82 height 14
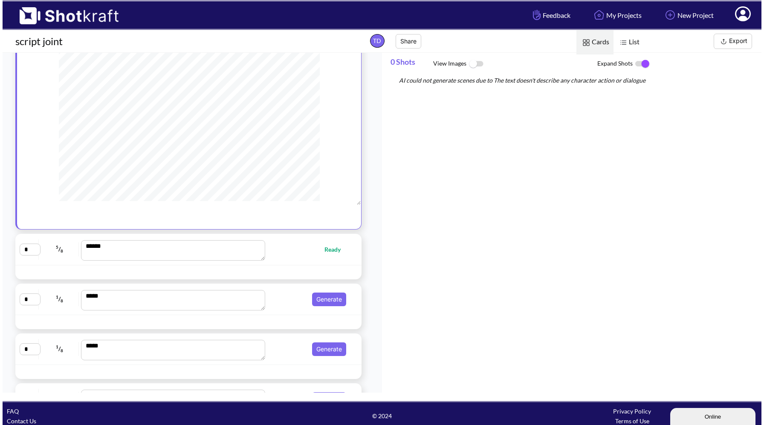
scroll to position [181, 0]
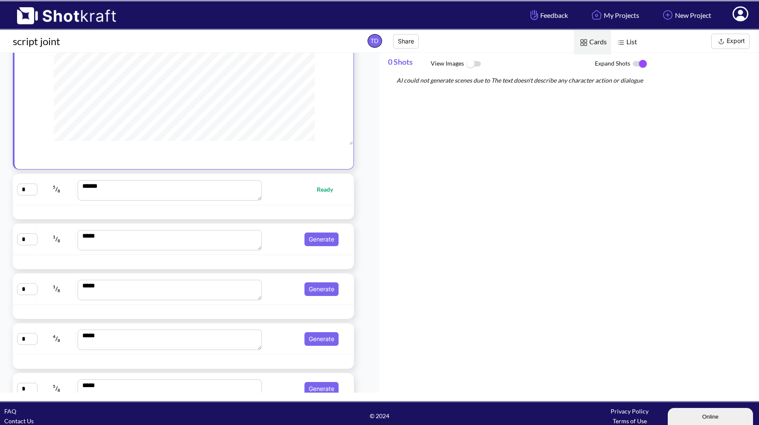
click at [303, 199] on div "* 5 / 8 ***** Ready" at bounding box center [183, 189] width 332 height 23
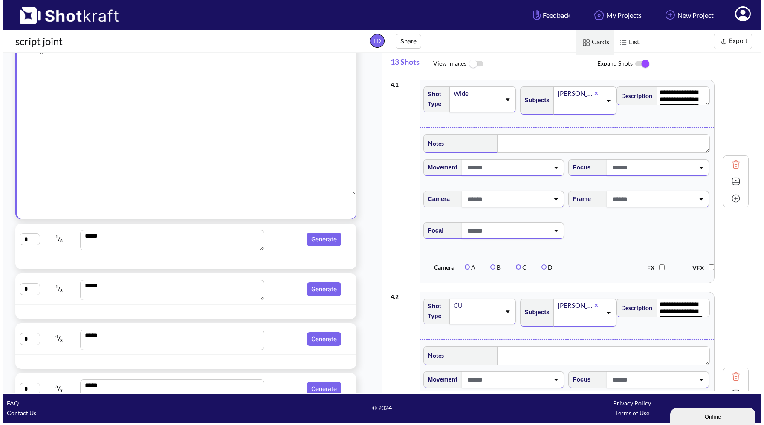
scroll to position [7, 0]
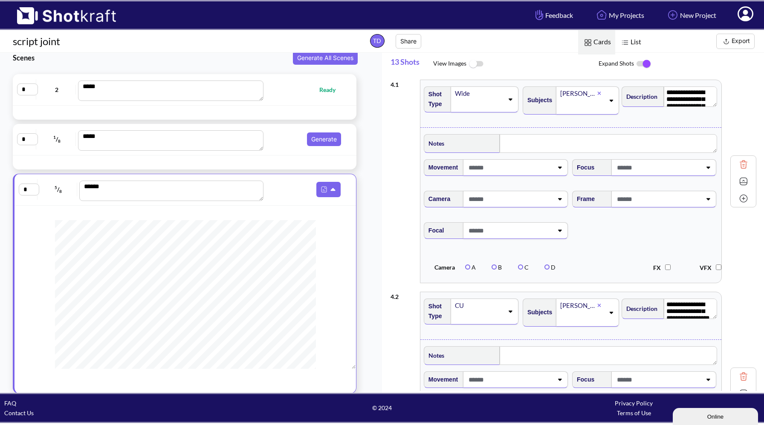
click at [740, 183] on img at bounding box center [743, 181] width 13 height 13
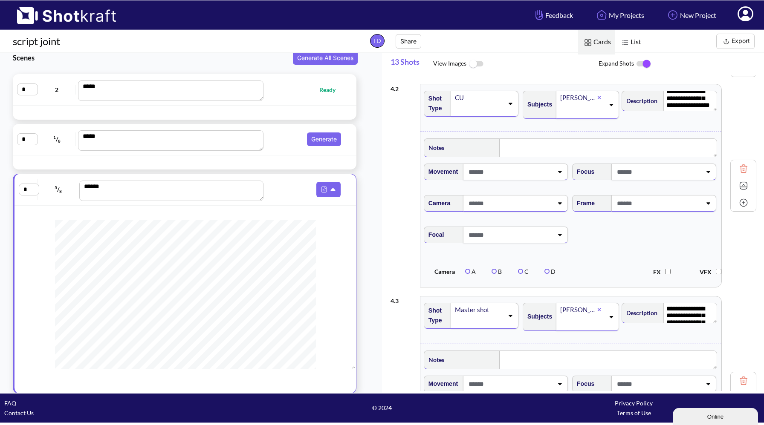
scroll to position [56, 0]
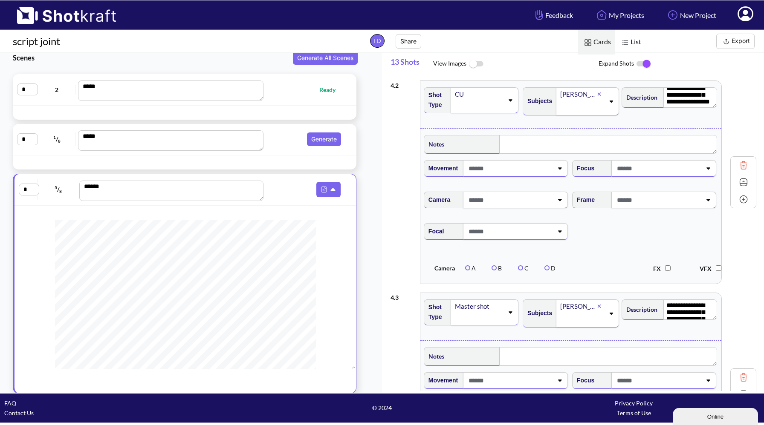
click at [739, 183] on img at bounding box center [743, 182] width 13 height 13
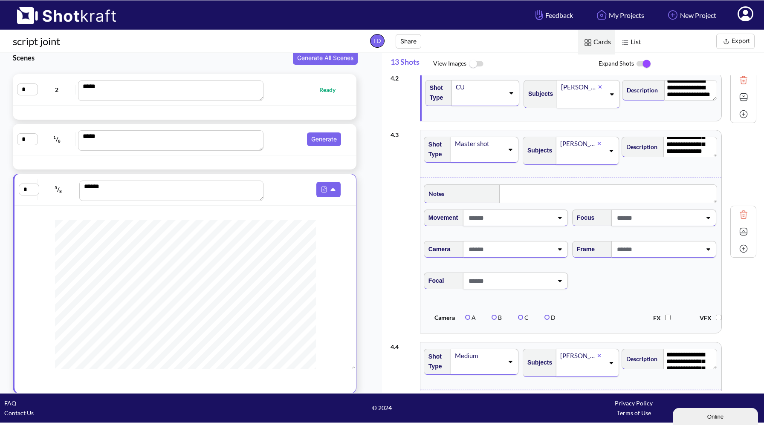
scroll to position [31, 0]
click at [740, 233] on img at bounding box center [743, 231] width 13 height 13
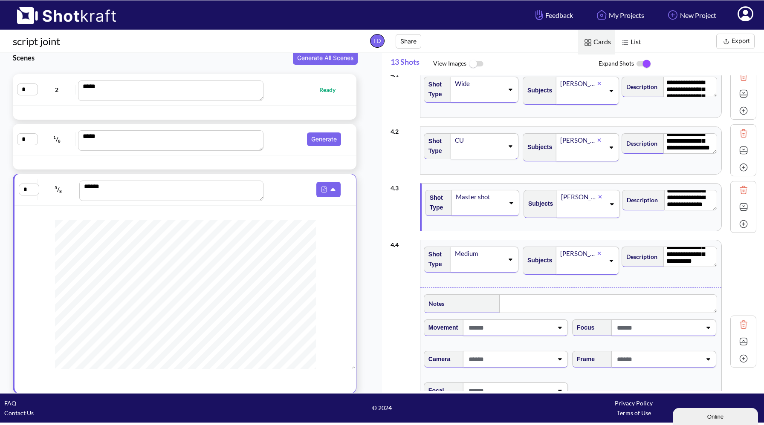
scroll to position [0, 0]
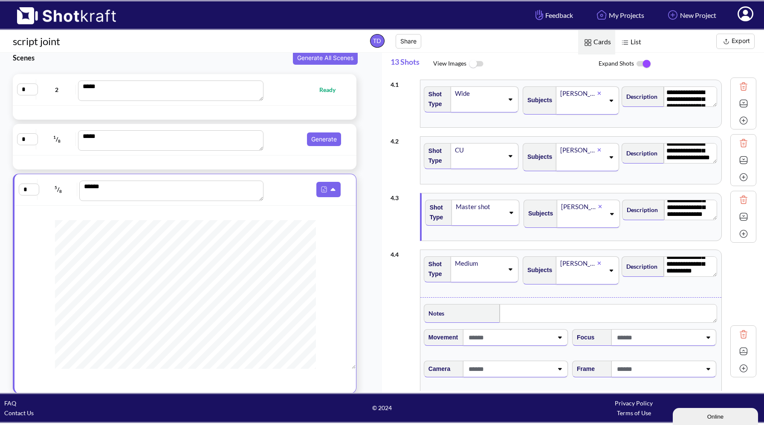
click at [740, 105] on img at bounding box center [743, 103] width 13 height 13
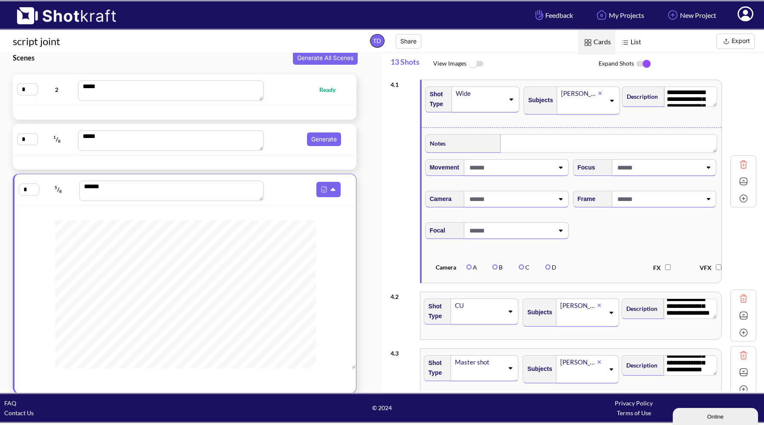
click at [503, 168] on span at bounding box center [510, 168] width 86 height 14
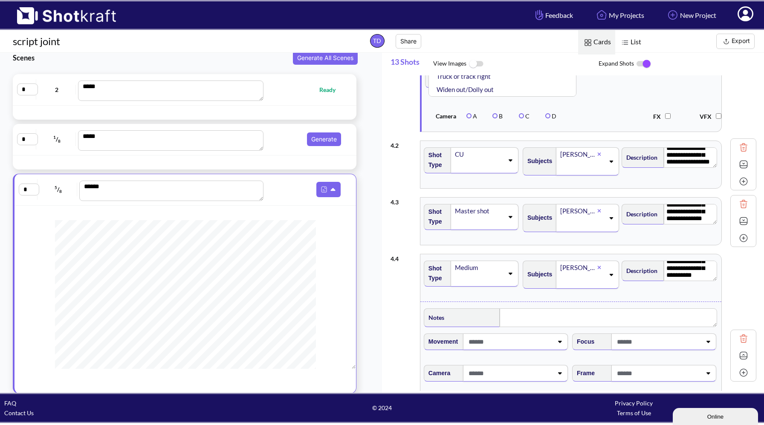
scroll to position [74, 0]
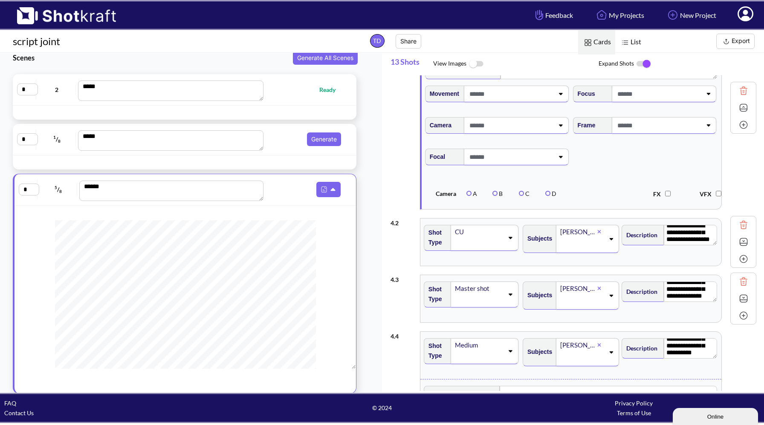
click at [595, 174] on span "Focal" at bounding box center [572, 163] width 296 height 36
click at [521, 129] on span at bounding box center [510, 125] width 86 height 14
click at [499, 197] on li "STEADY CAM" at bounding box center [504, 198] width 139 height 13
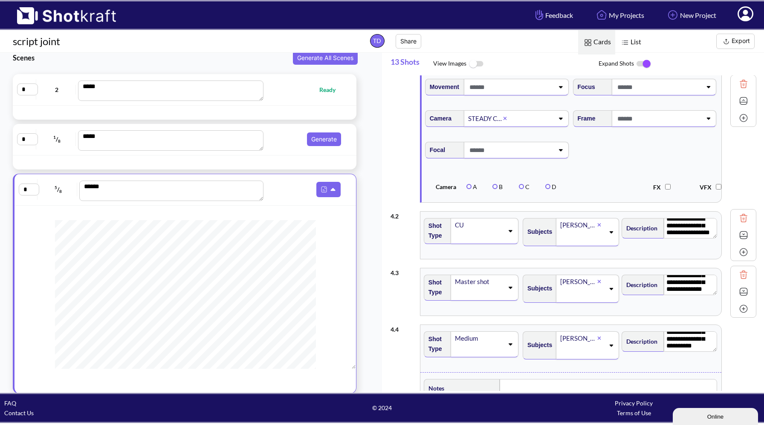
scroll to position [81, 0]
click at [737, 102] on img at bounding box center [743, 100] width 13 height 13
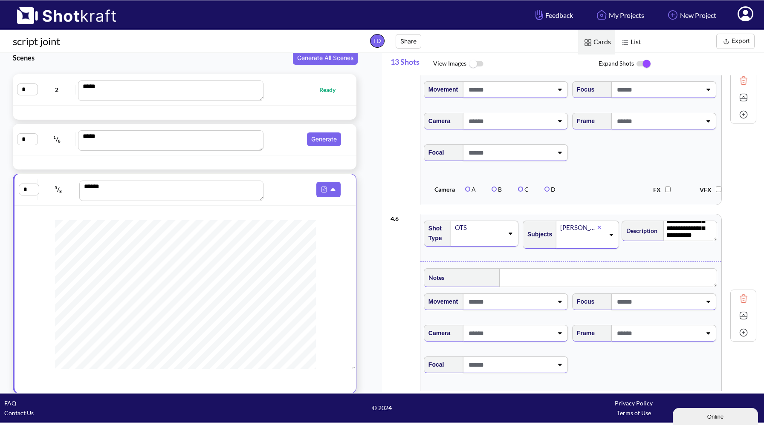
scroll to position [478, 0]
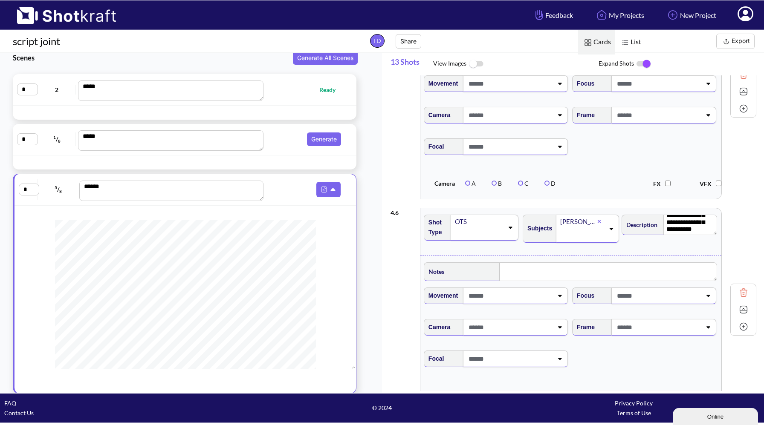
click at [606, 235] on div "Corey" at bounding box center [587, 229] width 63 height 28
click at [641, 246] on div "**********" at bounding box center [670, 232] width 98 height 43
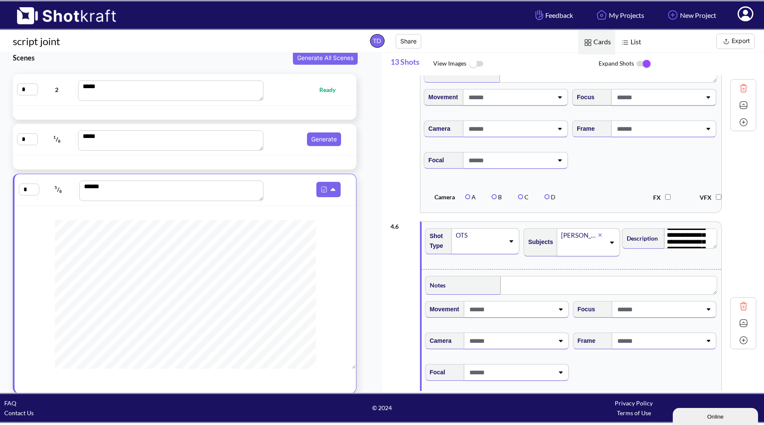
scroll to position [0, 0]
click at [509, 244] on icon at bounding box center [511, 241] width 12 height 6
click at [480, 281] on li "Two Shot" at bounding box center [480, 283] width 90 height 13
click at [606, 245] on icon at bounding box center [612, 243] width 12 height 6
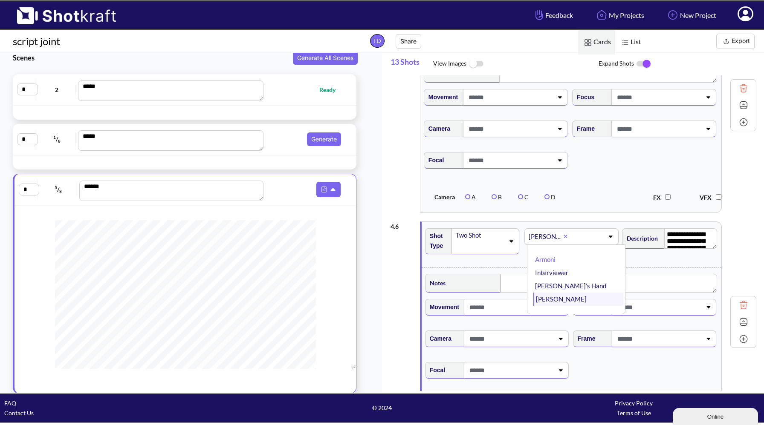
click at [558, 302] on li "Dottie" at bounding box center [578, 299] width 90 height 13
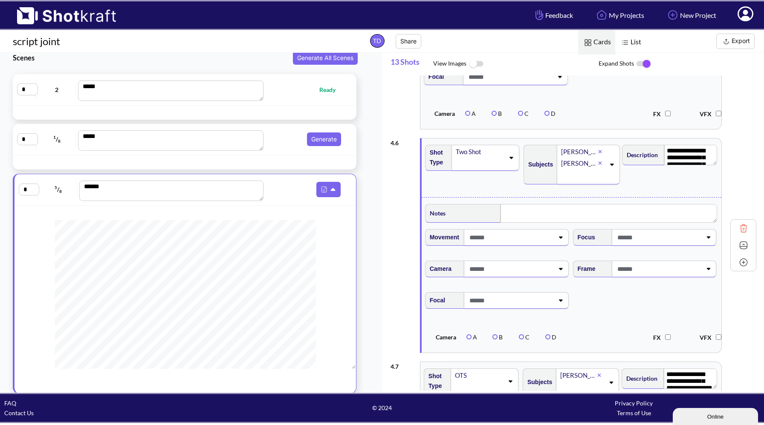
scroll to position [555, 0]
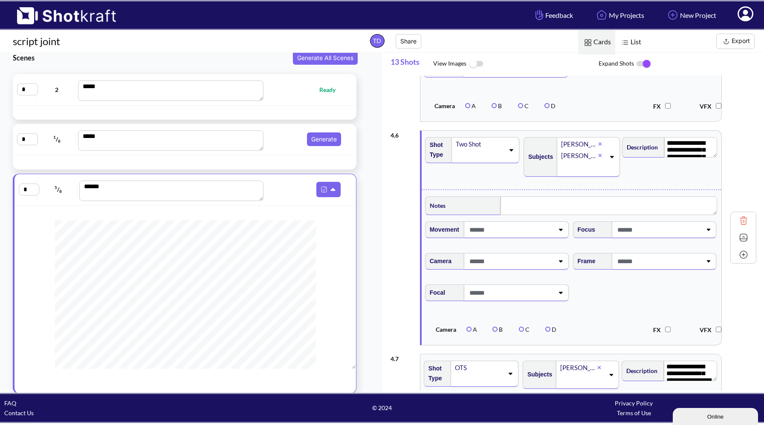
click at [738, 243] on img at bounding box center [743, 237] width 13 height 13
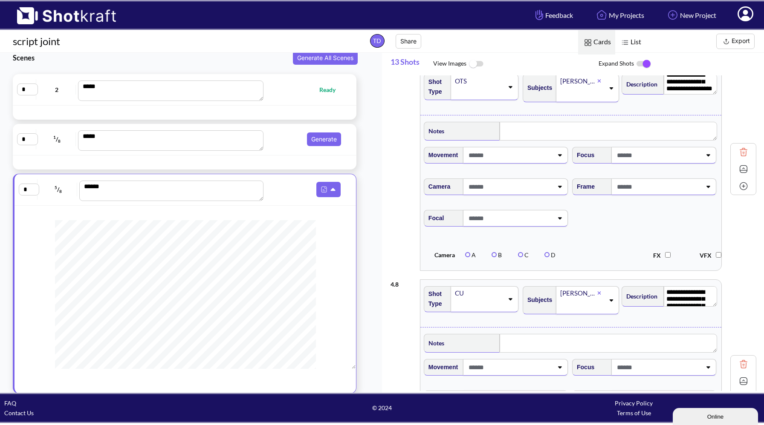
scroll to position [689, 0]
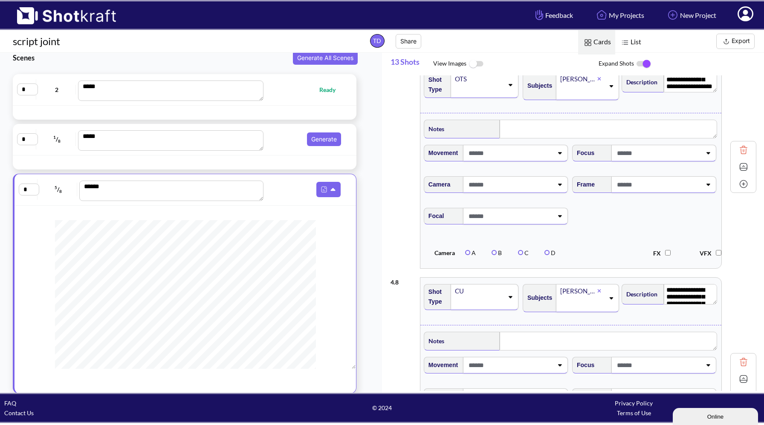
click at [740, 172] on img at bounding box center [743, 167] width 13 height 13
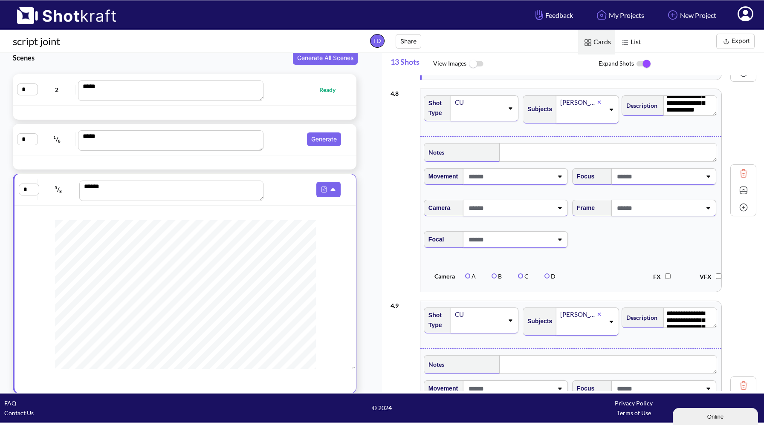
scroll to position [723, 0]
click at [737, 195] on img at bounding box center [743, 189] width 13 height 13
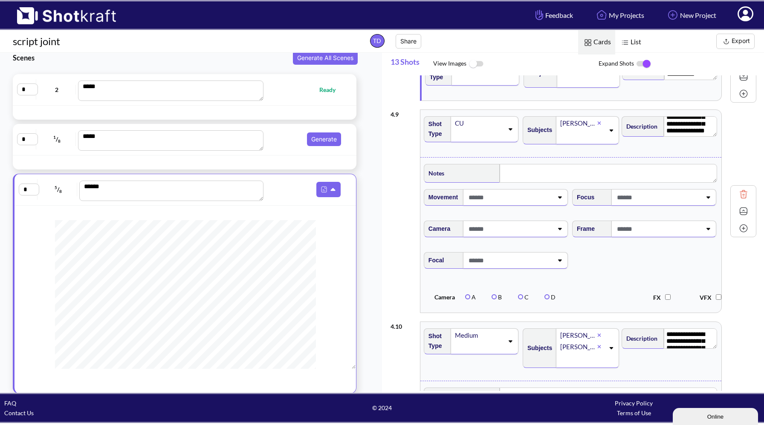
scroll to position [23, 0]
click at [738, 214] on img at bounding box center [743, 211] width 13 height 13
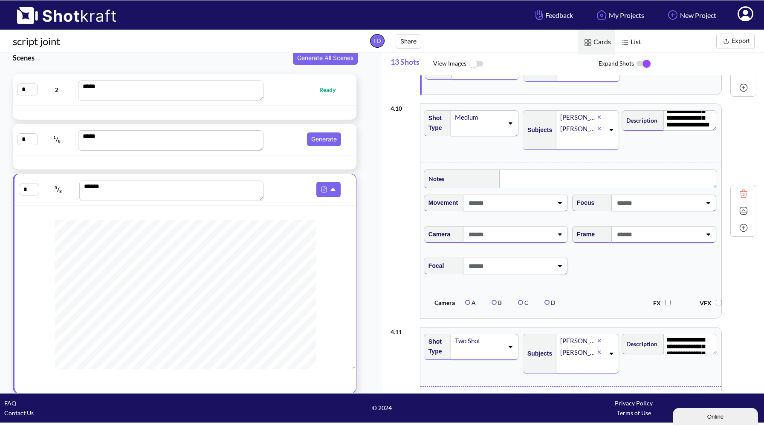
scroll to position [822, 0]
click at [738, 215] on img at bounding box center [743, 209] width 13 height 13
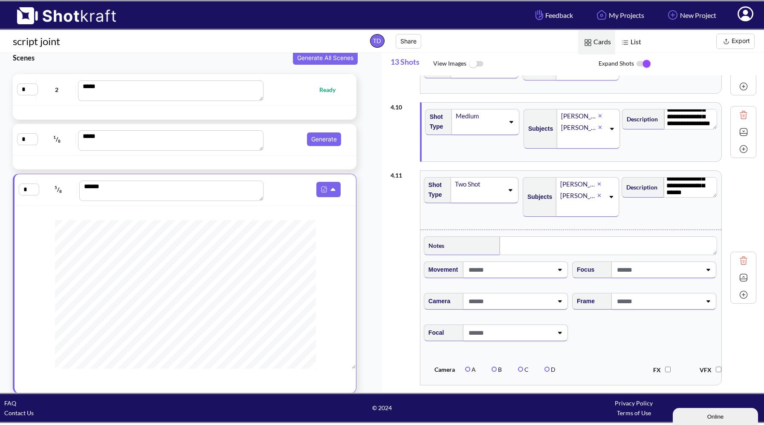
scroll to position [31, 0]
click at [739, 281] on img at bounding box center [743, 278] width 13 height 13
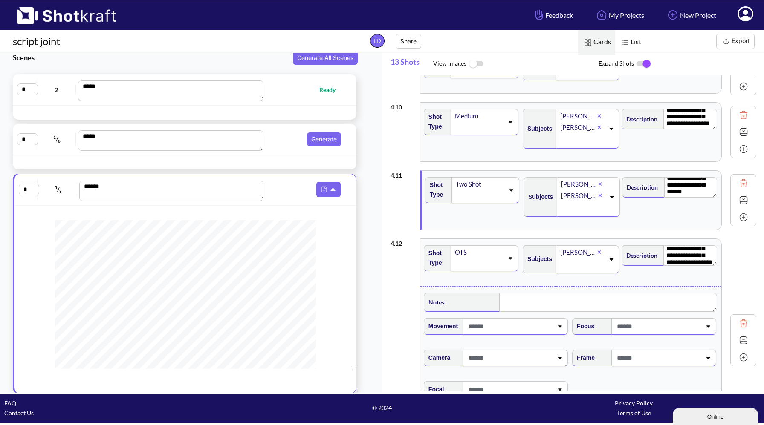
scroll to position [23, 0]
click at [738, 343] on img at bounding box center [743, 340] width 13 height 13
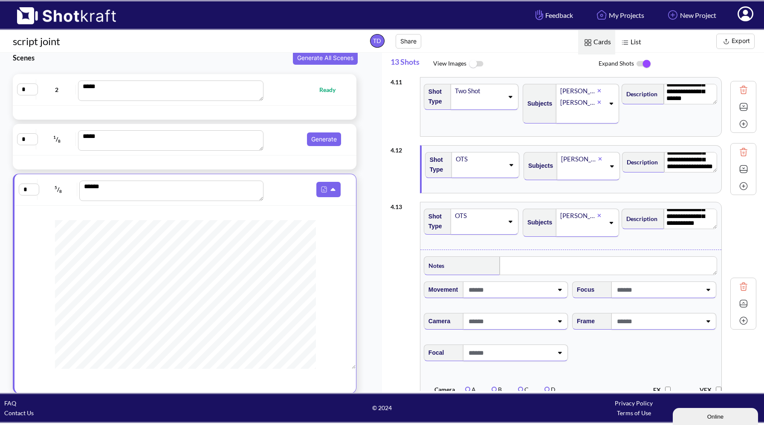
scroll to position [926, 0]
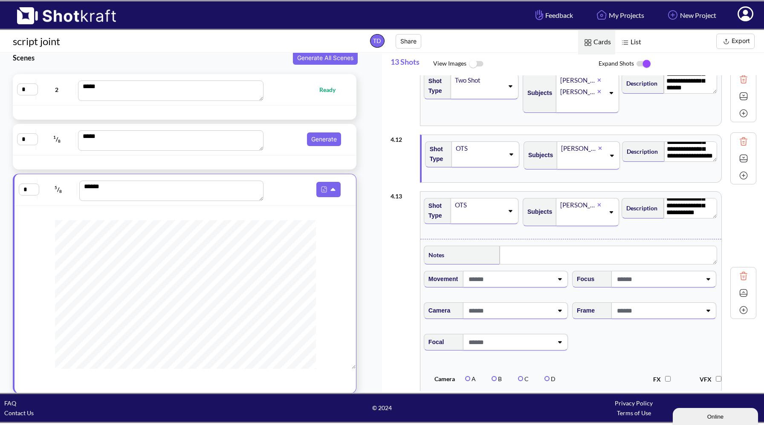
click at [739, 299] on img at bounding box center [743, 293] width 13 height 13
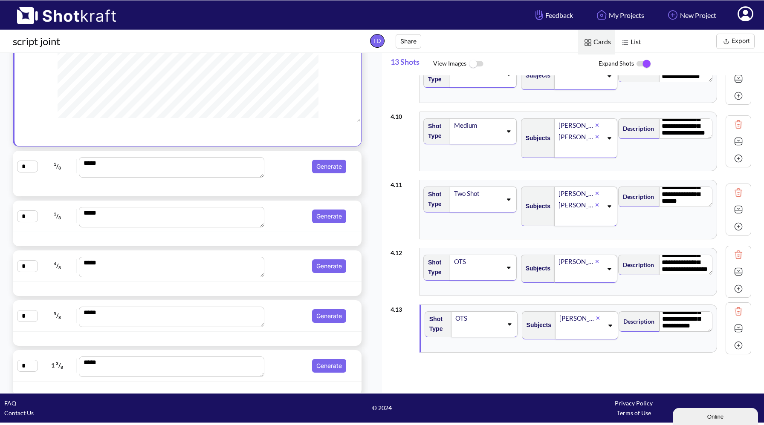
scroll to position [255, 0]
click at [321, 166] on button "Generate" at bounding box center [329, 166] width 34 height 14
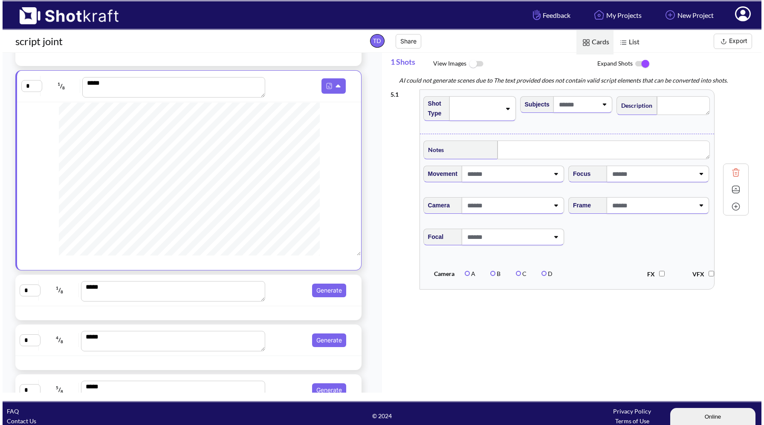
scroll to position [166, 0]
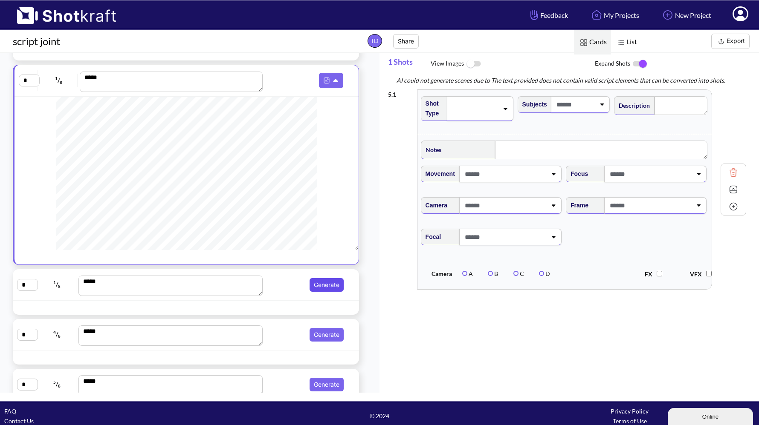
click at [326, 292] on button "Generate" at bounding box center [326, 285] width 34 height 14
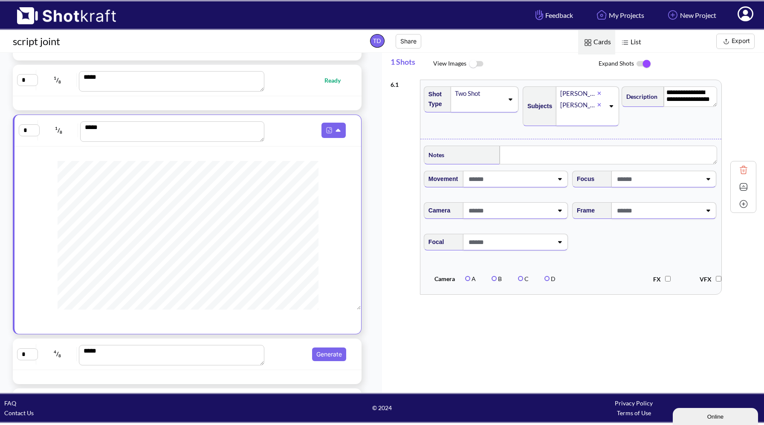
scroll to position [8, 0]
click at [647, 62] on img at bounding box center [643, 64] width 19 height 18
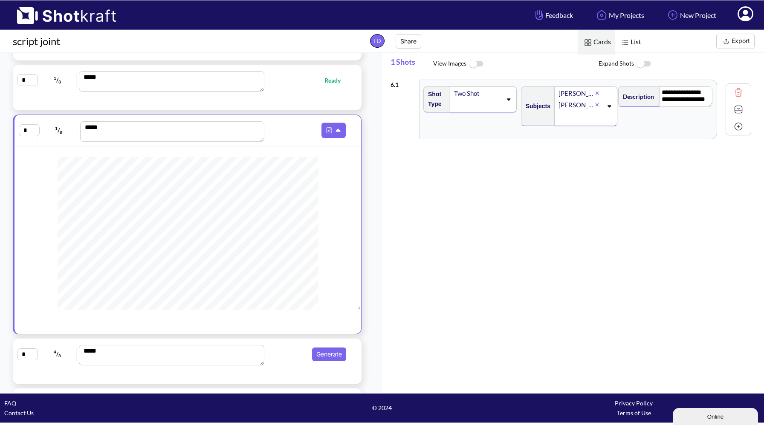
scroll to position [13, 0]
click at [320, 354] on button "Generate" at bounding box center [329, 355] width 34 height 14
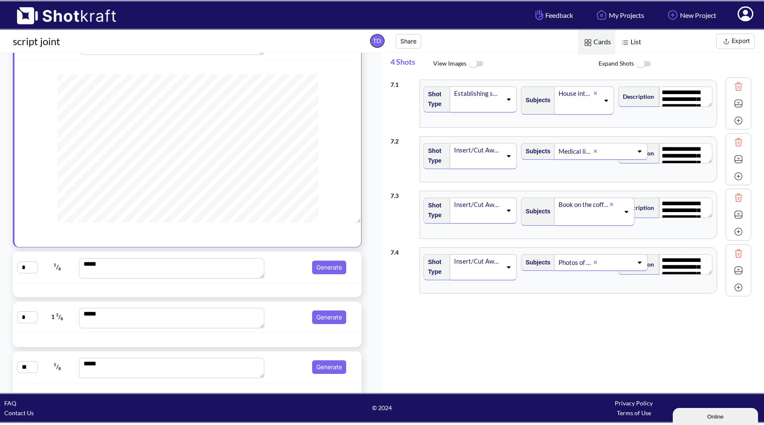
scroll to position [306, 0]
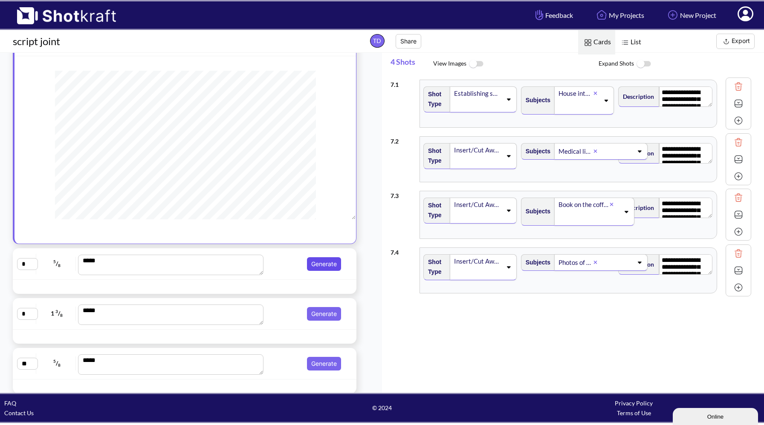
click at [323, 261] on button "Generate" at bounding box center [324, 264] width 34 height 14
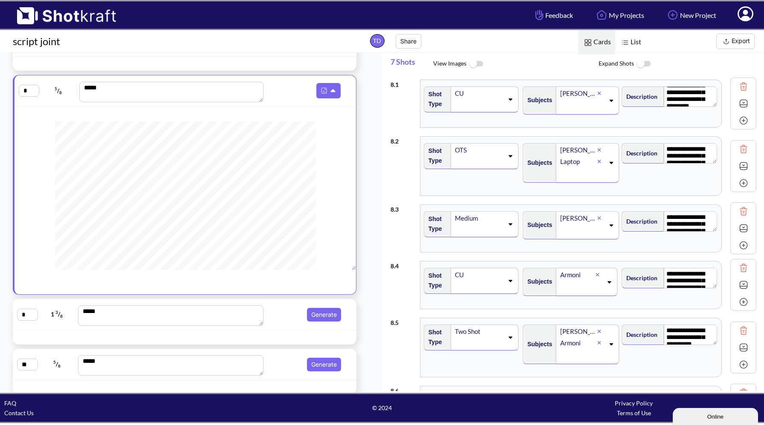
scroll to position [0, 0]
